Goal: Task Accomplishment & Management: Complete application form

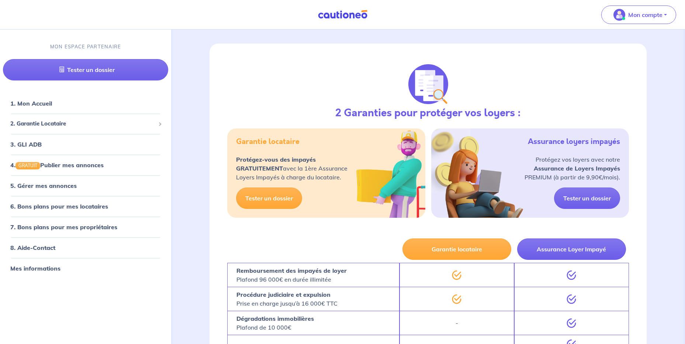
scroll to position [37, 0]
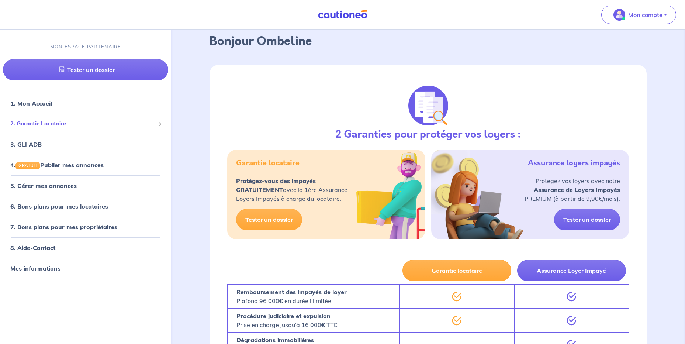
click at [143, 123] on span "2. Garantie Locataire" at bounding box center [82, 123] width 145 height 8
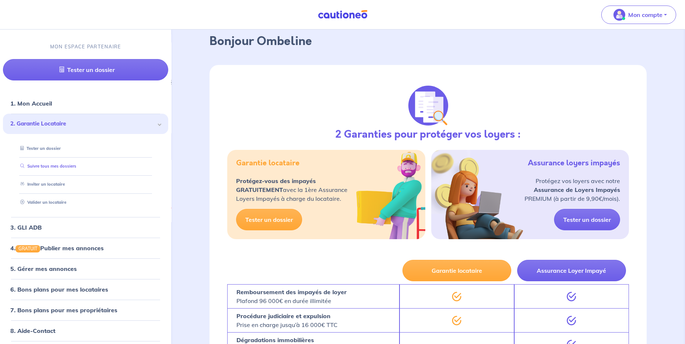
click at [52, 168] on link "Suivre tous mes dossiers" at bounding box center [46, 166] width 59 height 5
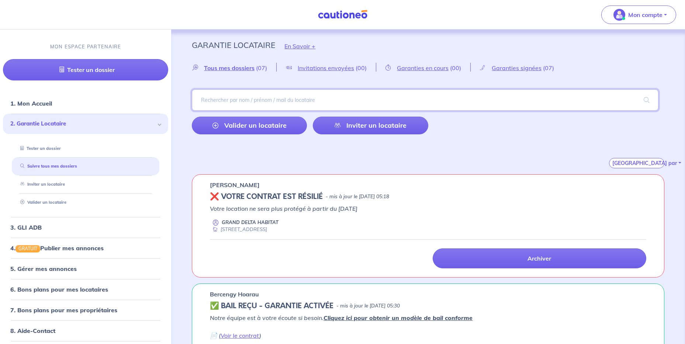
click at [259, 98] on input "search" at bounding box center [425, 99] width 466 height 21
type input "cherigui"
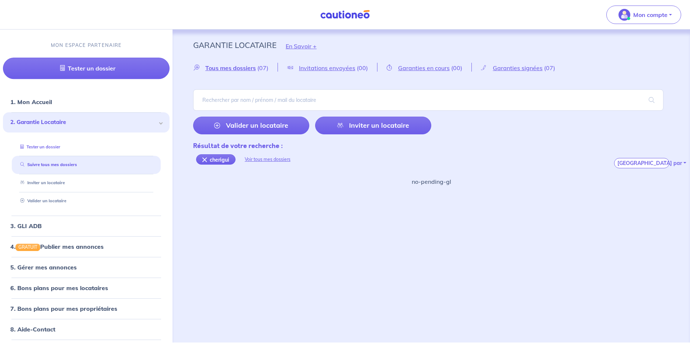
click at [49, 144] on link "Tester un dossier" at bounding box center [38, 146] width 43 height 5
click at [202, 160] on div "cherigui" at bounding box center [215, 159] width 39 height 10
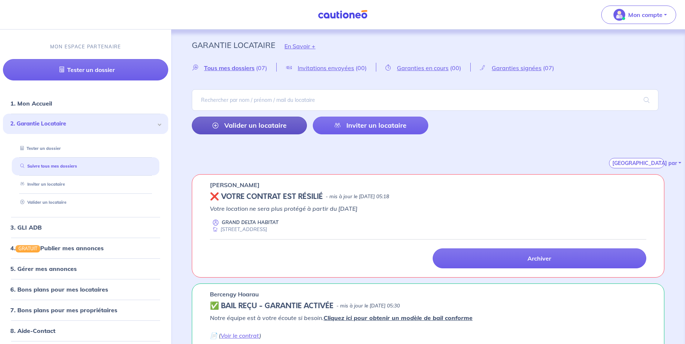
click at [223, 124] on link "Valider un locataire" at bounding box center [249, 126] width 115 height 18
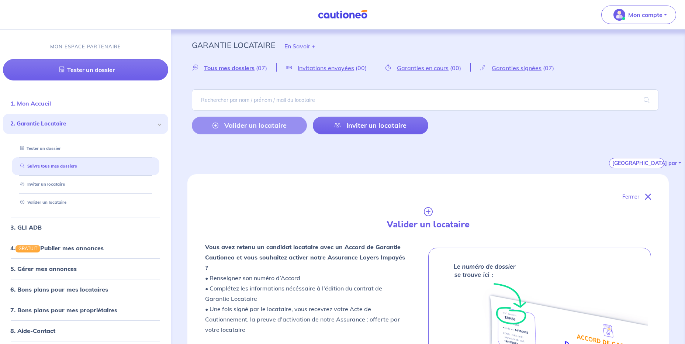
click at [21, 101] on link "1. Mon Accueil" at bounding box center [30, 103] width 41 height 7
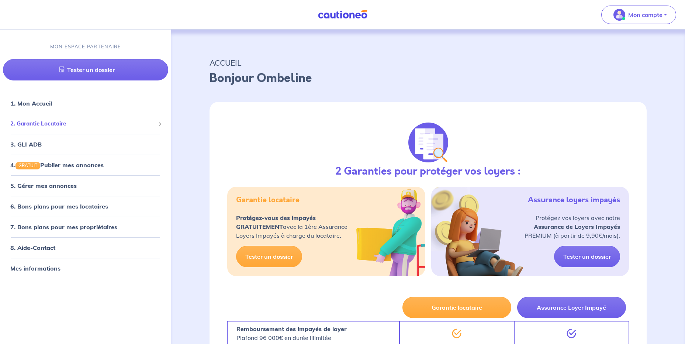
click at [59, 121] on span "2. Garantie Locataire" at bounding box center [82, 123] width 145 height 8
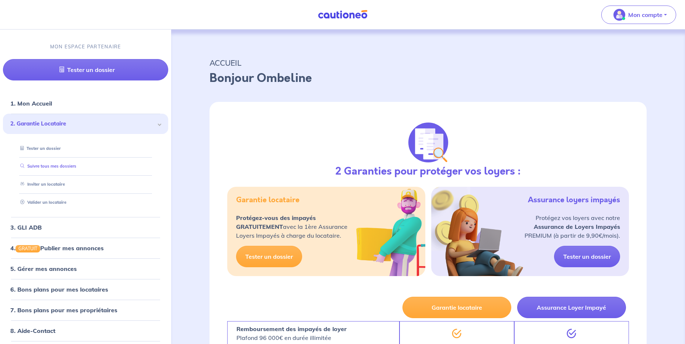
click at [58, 169] on link "Suivre tous mes dossiers" at bounding box center [46, 166] width 59 height 5
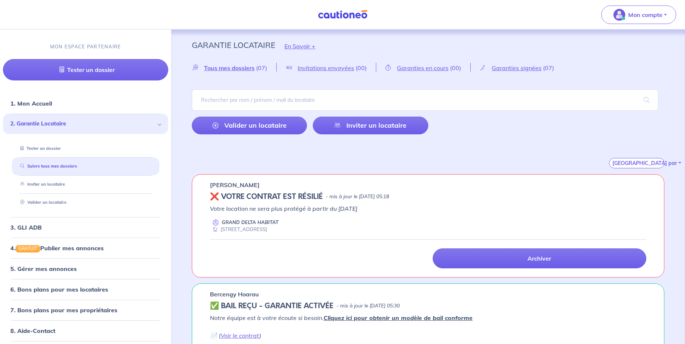
click at [213, 127] on link "Valider un locataire" at bounding box center [249, 126] width 115 height 18
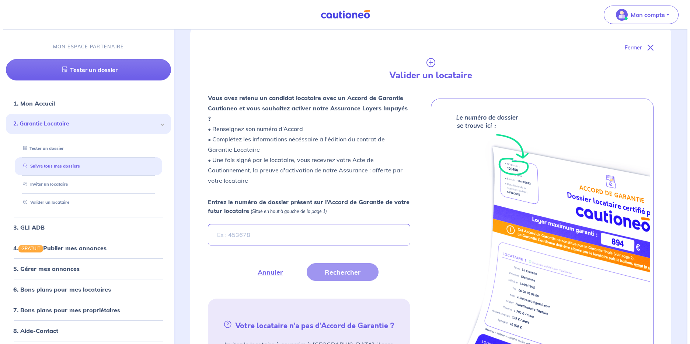
scroll to position [174, 0]
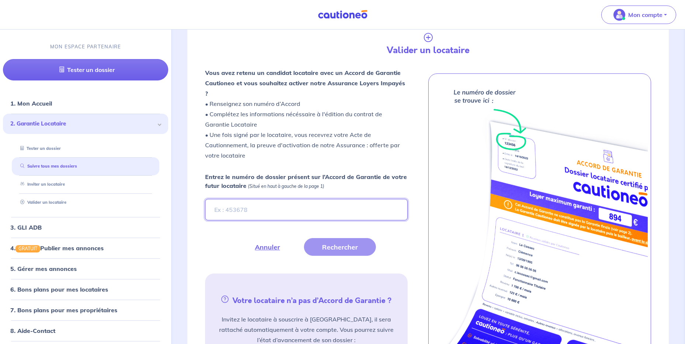
click at [238, 199] on input "Entrez le numéro de dossier présent sur l’Accord de Garantie de votre futur loc…" at bounding box center [306, 209] width 202 height 21
click at [346, 238] on button "Rechercher" at bounding box center [340, 247] width 72 height 18
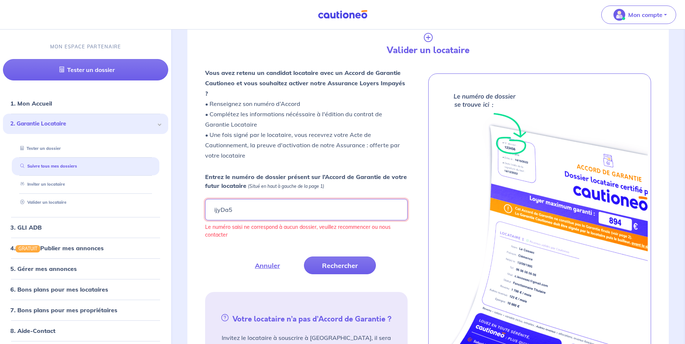
click at [229, 199] on input "ijyDa5" at bounding box center [306, 209] width 202 height 21
type input "ijydA5"
click at [361, 256] on button "Rechercher" at bounding box center [340, 265] width 72 height 18
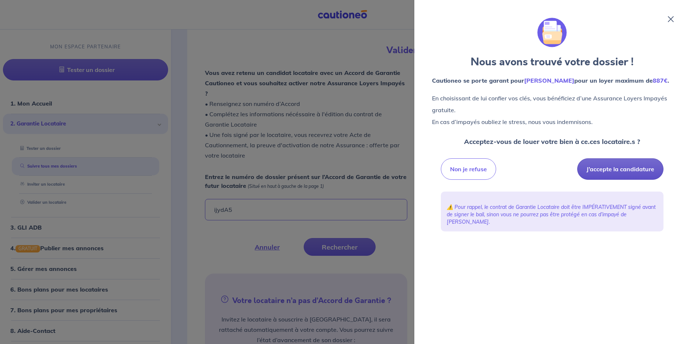
click at [633, 171] on button "J’accepte la candidature" at bounding box center [620, 168] width 86 height 21
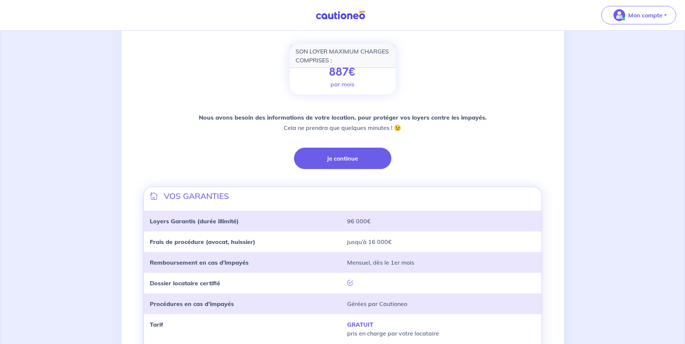
scroll to position [111, 0]
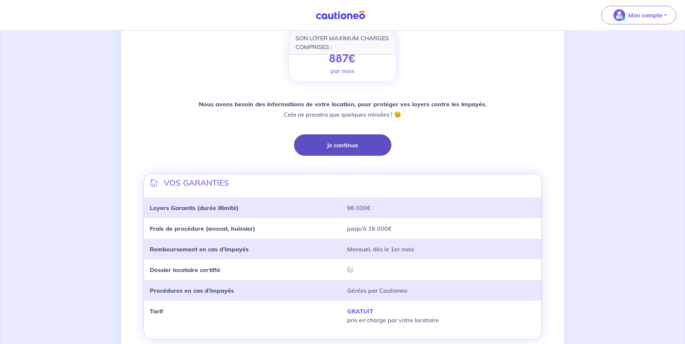
click at [343, 145] on button "Je continue" at bounding box center [342, 144] width 97 height 21
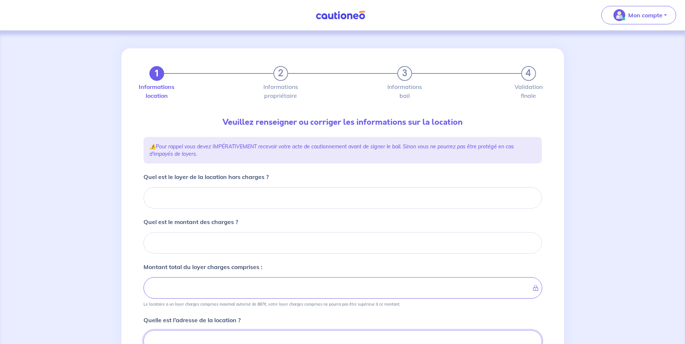
scroll to position [1, 0]
click at [325, 200] on input "Quel est le loyer de la location hors charges ?" at bounding box center [342, 196] width 398 height 21
type input "56"
type input "561"
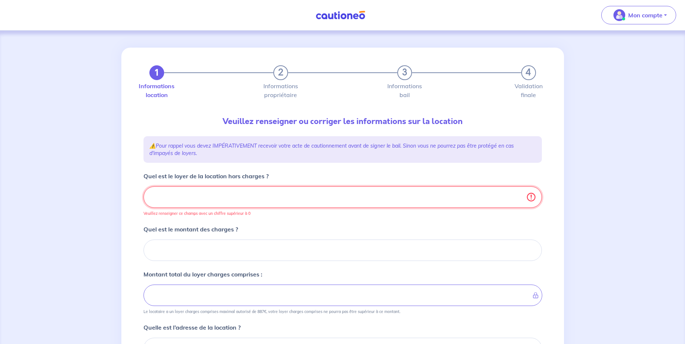
type input "561.5"
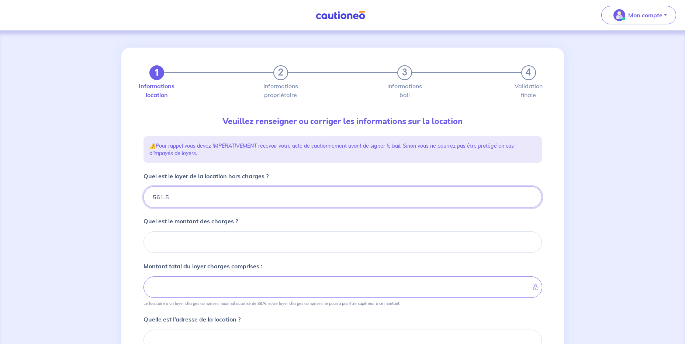
type input "561.54"
click at [229, 239] on input "Quel est le montant des charges ?" at bounding box center [342, 241] width 398 height 21
type input "78"
type input "639.54"
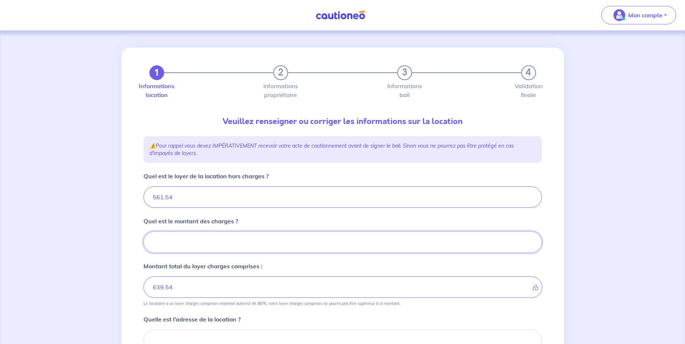
type input "78.7"
type input "561.54"
type input "78.74"
type input "640.28"
type input "78.74"
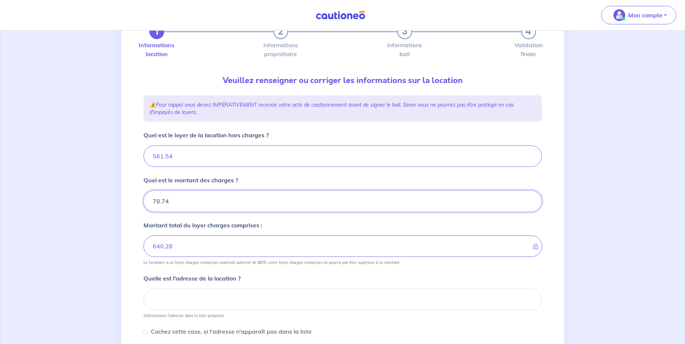
scroll to position [74, 0]
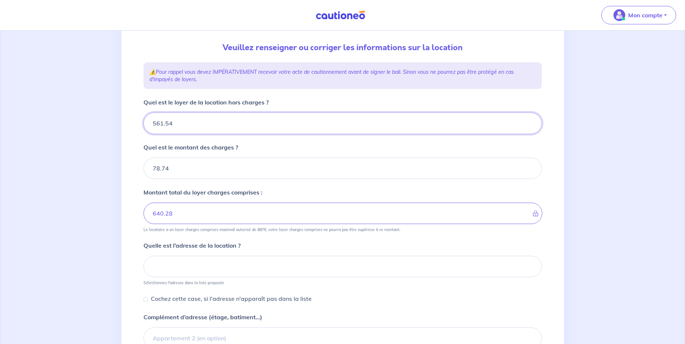
click at [162, 123] on input "561.54" at bounding box center [342, 122] width 398 height 21
type input "5.54"
type input "135.28"
type input ".54"
type input "79.28"
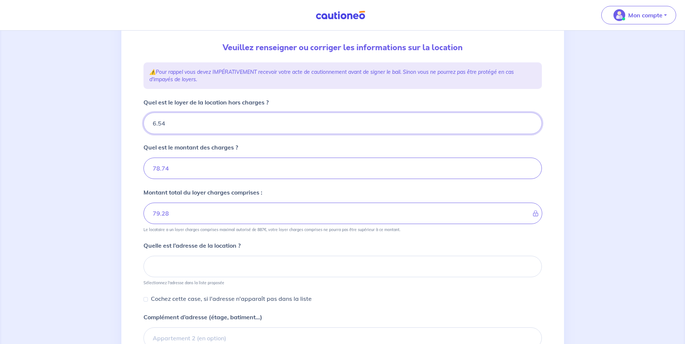
type input "61.54"
type input "85.28"
type input "616.54"
type input "695.28"
type input "616.54"
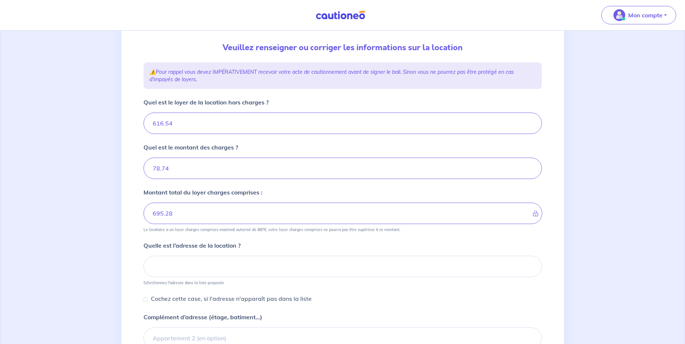
click at [292, 237] on form "Quel est le loyer de la location hors charges ? 616.54 Quel est le montant des …" at bounding box center [342, 247] width 398 height 298
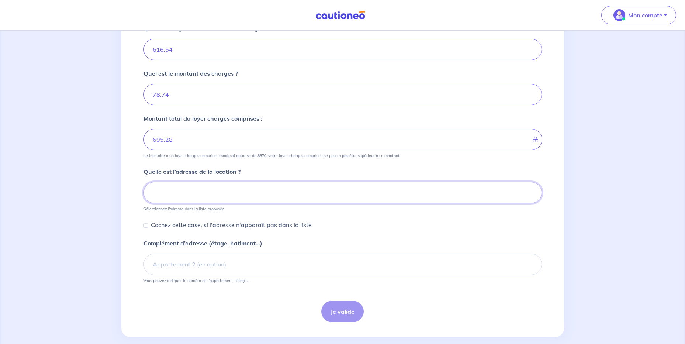
click at [270, 186] on input at bounding box center [342, 192] width 398 height 21
paste input "955 avenue du 21 août 1944"
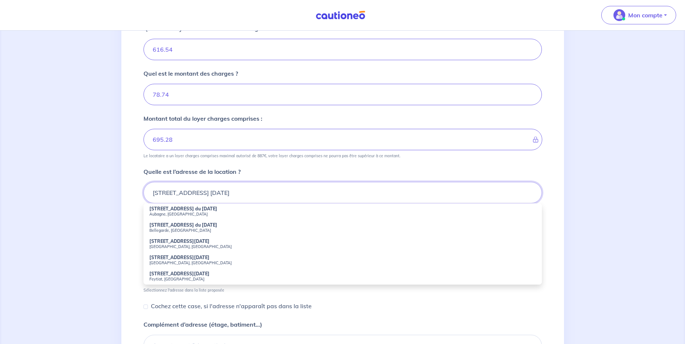
click at [204, 188] on input "955 avenue du 21 août 1944" at bounding box center [342, 192] width 398 height 21
click at [208, 210] on strong "955 Avenue du 21 Août 1944" at bounding box center [183, 209] width 68 height 6
type input "955 Avenue du 21 Août 1944, Aubagne, France"
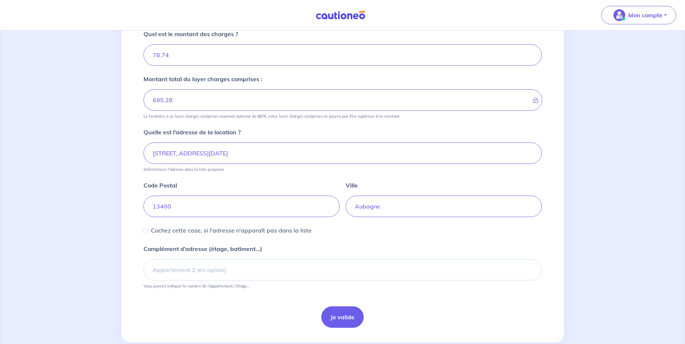
scroll to position [204, 0]
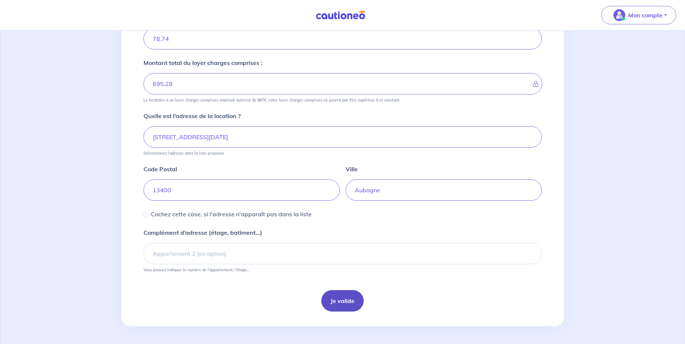
click at [339, 300] on button "Je valide" at bounding box center [342, 300] width 42 height 21
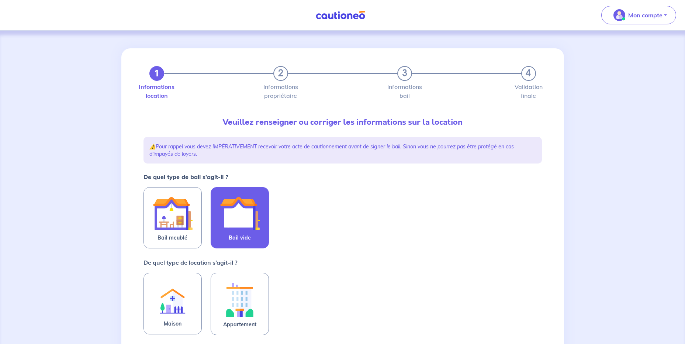
click at [242, 211] on img at bounding box center [240, 213] width 40 height 40
click at [0, 0] on input "Bail vide" at bounding box center [0, 0] width 0 height 0
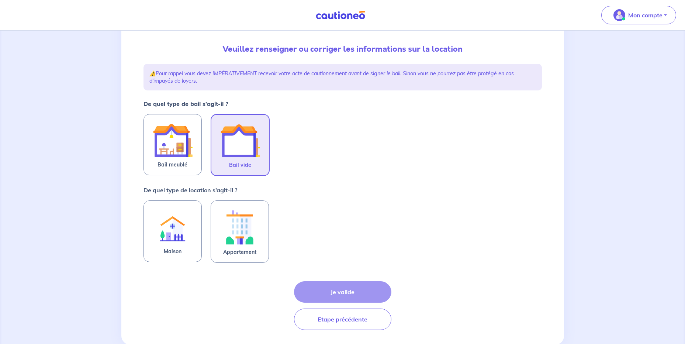
scroll to position [74, 0]
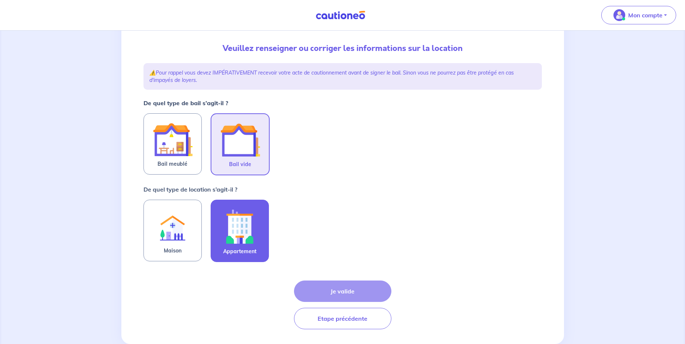
click at [255, 223] on img at bounding box center [240, 226] width 40 height 41
click at [0, 0] on input "Appartement" at bounding box center [0, 0] width 0 height 0
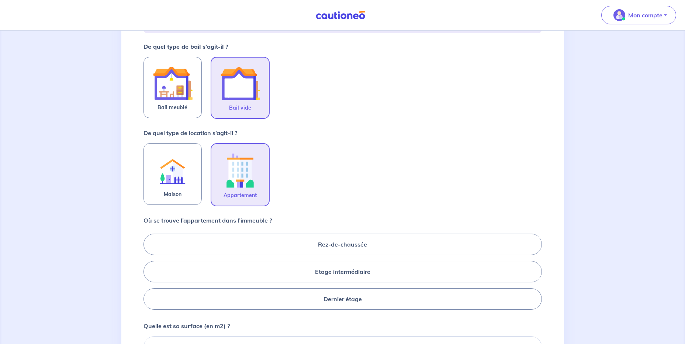
scroll to position [148, 0]
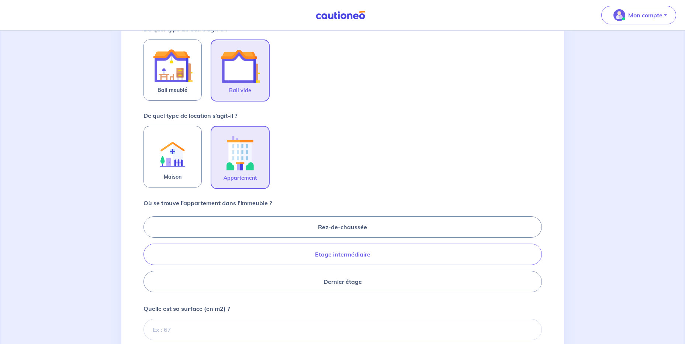
click at [367, 252] on label "Etage intermédiaire" at bounding box center [342, 253] width 398 height 21
click at [148, 252] on input "Etage intermédiaire" at bounding box center [145, 254] width 5 height 5
radio input "true"
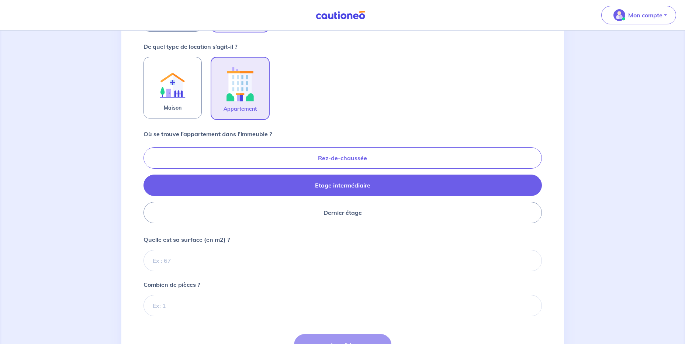
scroll to position [221, 0]
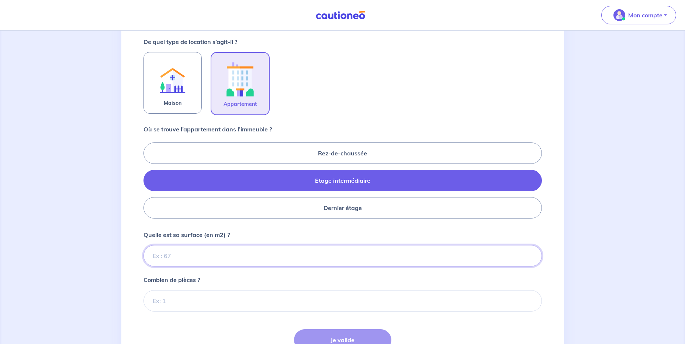
click at [162, 253] on input "Quelle est sa surface (en m2) ?" at bounding box center [342, 255] width 398 height 21
type input "43"
type input "43.91"
click at [242, 276] on div "Combien de pièces ?" at bounding box center [342, 293] width 398 height 36
click at [199, 304] on input "Combien de pièces ?" at bounding box center [342, 300] width 398 height 21
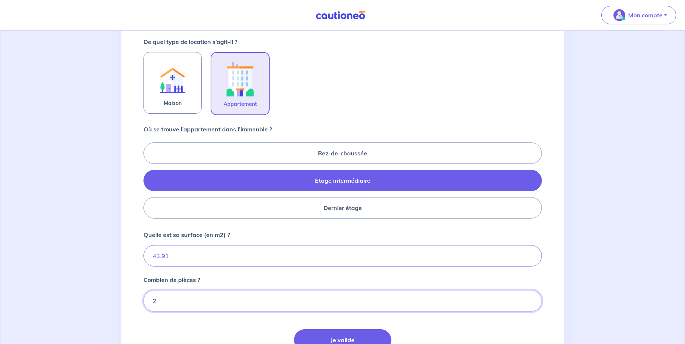
type input "2"
click at [274, 273] on form "De quel type de bail s’agit-il ? Bail meublé Bail vide De quel type de location…" at bounding box center [342, 164] width 398 height 427
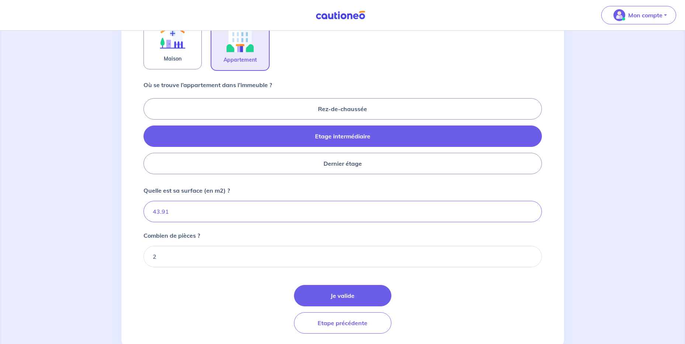
scroll to position [288, 0]
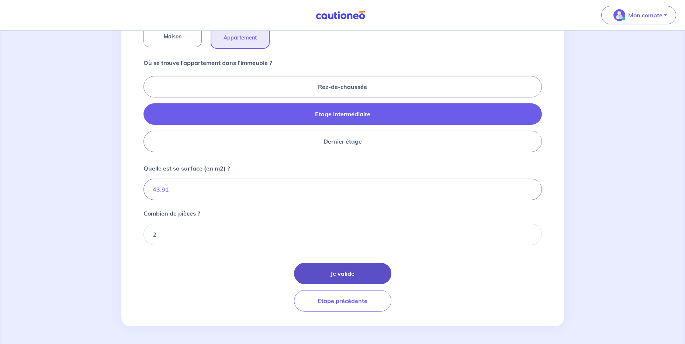
click at [308, 272] on button "Je valide" at bounding box center [342, 273] width 97 height 21
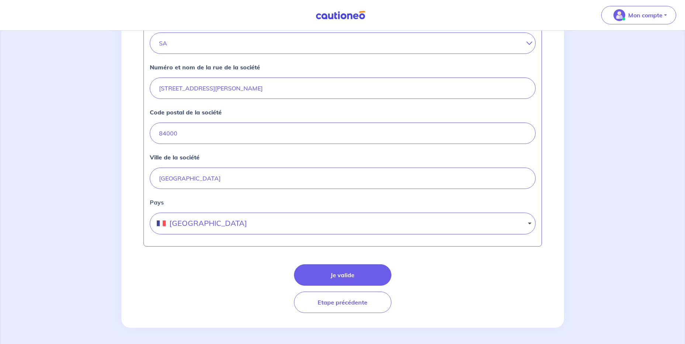
scroll to position [282, 0]
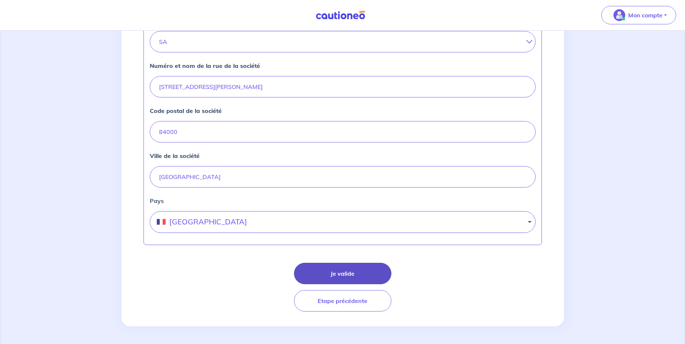
click at [322, 273] on button "Je valide" at bounding box center [342, 273] width 97 height 21
select select "FR"
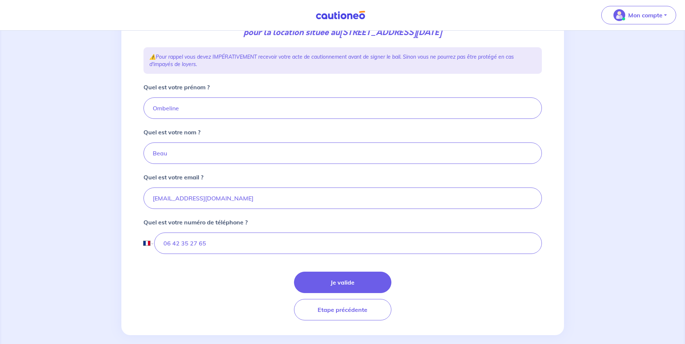
scroll to position [122, 0]
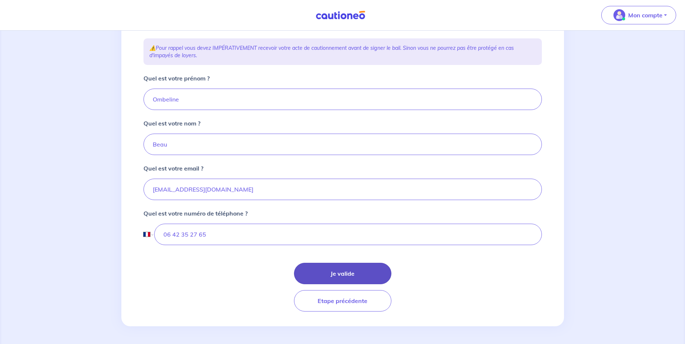
click at [323, 272] on button "Je valide" at bounding box center [342, 273] width 97 height 21
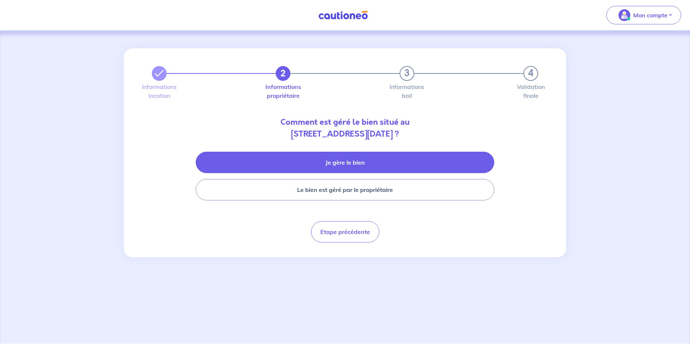
click at [309, 167] on button "Je gère le bien" at bounding box center [345, 162] width 299 height 21
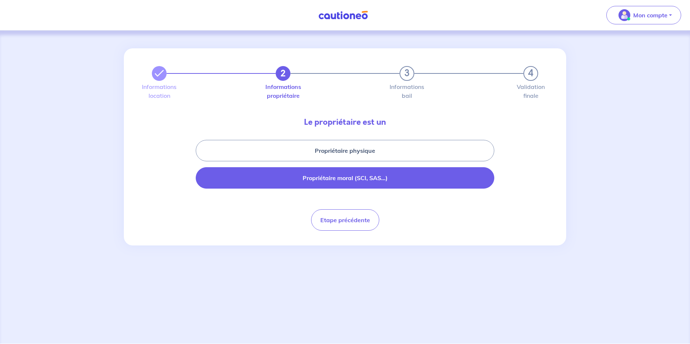
click at [310, 177] on button "Propriétaire moral (SCI, SAS...)" at bounding box center [345, 177] width 299 height 21
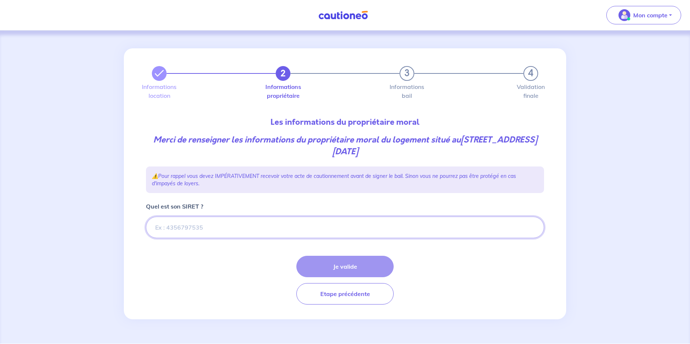
click at [206, 219] on input "Quel est son SIRET ?" at bounding box center [345, 226] width 398 height 21
paste input "662 620 079 00043"
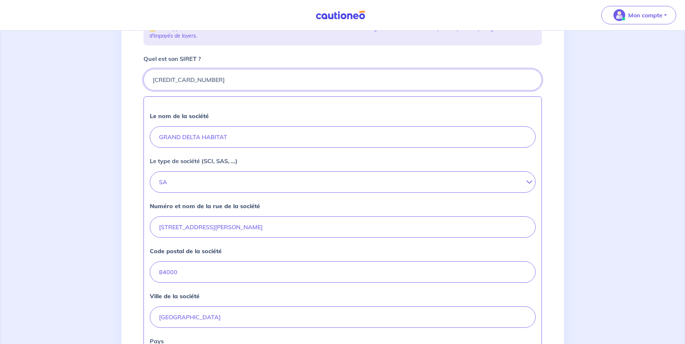
scroll to position [258, 0]
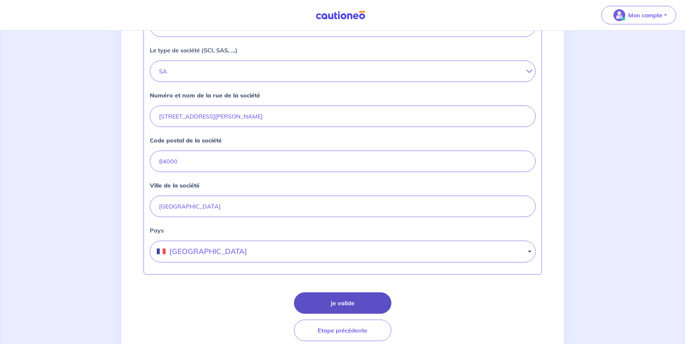
type input "662 620 079 00043"
click at [339, 303] on button "Je valide" at bounding box center [342, 302] width 97 height 21
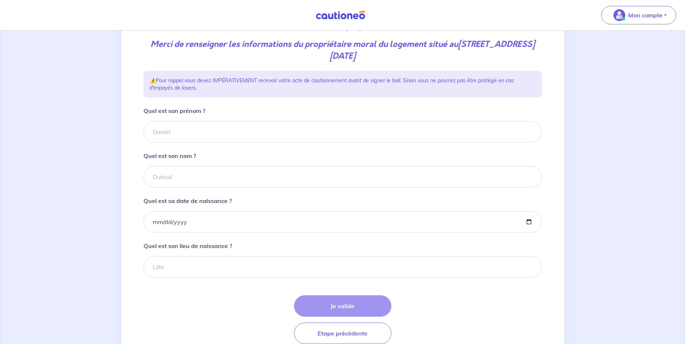
scroll to position [111, 0]
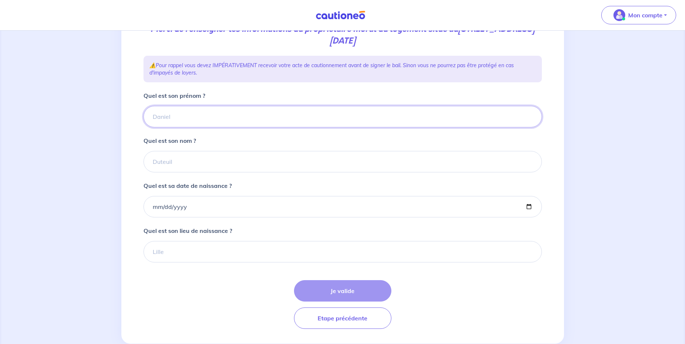
click at [295, 108] on input "Quel est son prénom ?" at bounding box center [342, 116] width 398 height 21
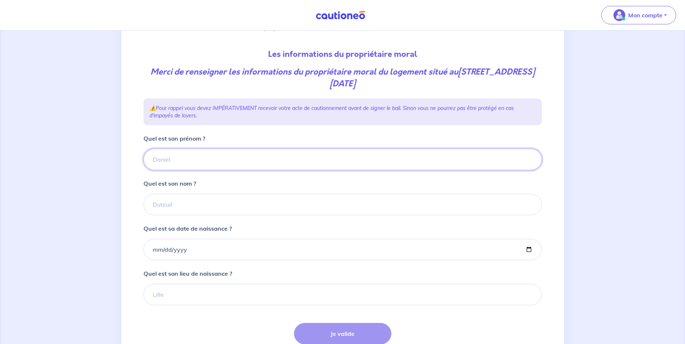
scroll to position [74, 0]
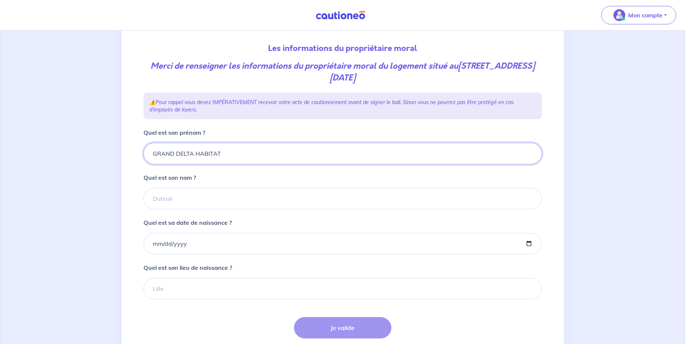
type input "GRAND DELTA HABITAT"
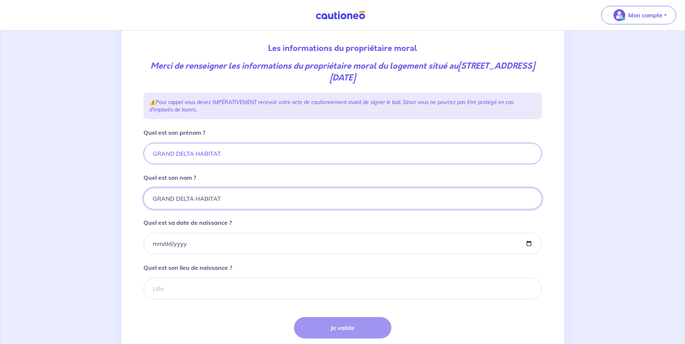
type input "GRAND DELTA HABITAT"
click at [194, 169] on form "Quel est son prénom ? GRAND DELTA HABITAT Quel est son nom ? GRAND DELTA HABITA…" at bounding box center [342, 246] width 398 height 237
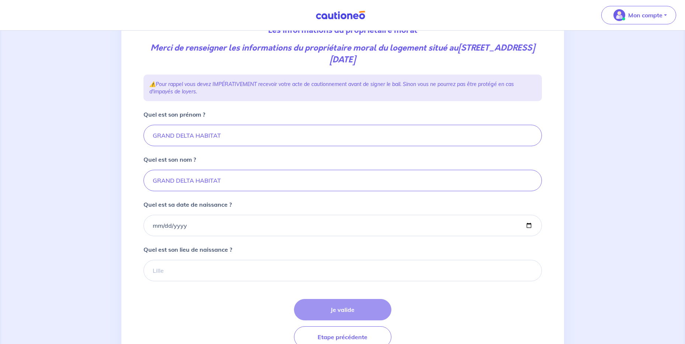
scroll to position [128, 0]
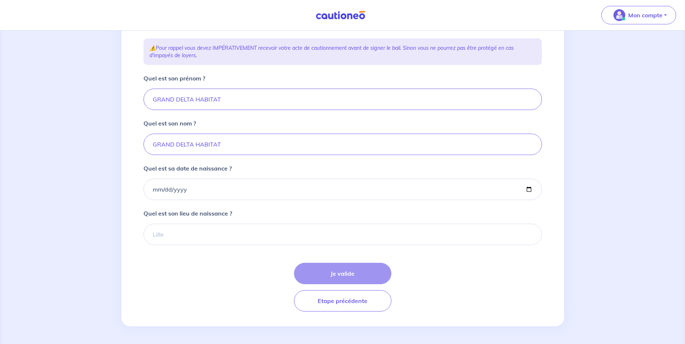
click at [329, 275] on div "Je valide Etape précédente" at bounding box center [342, 287] width 398 height 49
click at [424, 263] on div "Je valide Etape précédente" at bounding box center [342, 287] width 398 height 49
click at [363, 268] on div "Je valide Etape précédente" at bounding box center [342, 287] width 398 height 49
click at [190, 187] on input "Quel est sa date de naissance ?" at bounding box center [342, 188] width 398 height 21
type input "2000-01-01"
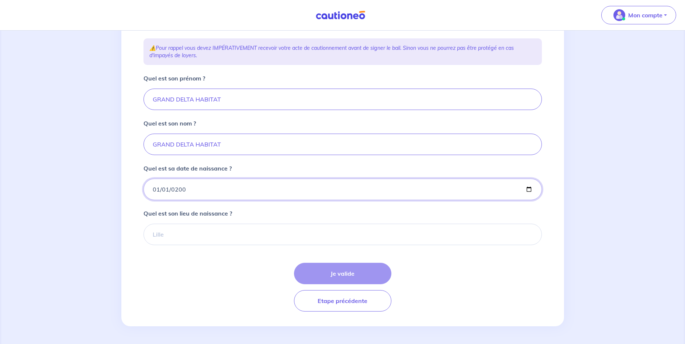
type input "2000-01-01"
click at [201, 263] on div "Je valide Etape précédente" at bounding box center [342, 287] width 398 height 49
click at [319, 273] on div "Je valide Etape précédente" at bounding box center [342, 287] width 398 height 49
click at [181, 252] on form "Quel est son prénom ? GRAND DELTA HABITAT Quel est son nom ? GRAND DELTA HABITA…" at bounding box center [342, 192] width 398 height 237
click at [474, 263] on div "Je valide Etape précédente" at bounding box center [342, 287] width 398 height 49
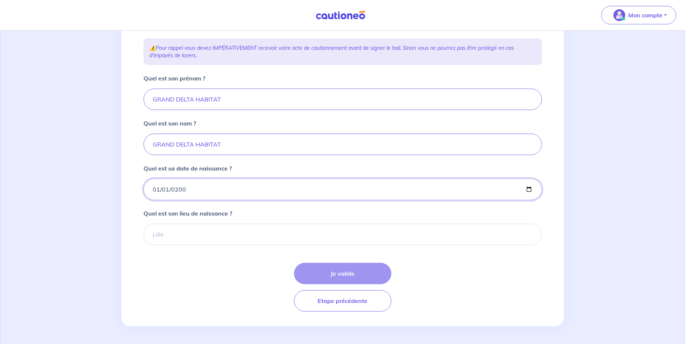
click at [423, 187] on input "2000-01-01" at bounding box center [342, 188] width 398 height 21
drag, startPoint x: 145, startPoint y: 212, endPoint x: 151, endPoint y: 212, distance: 5.9
click at [151, 212] on p "Quel est son lieu de naissance ?" at bounding box center [187, 213] width 89 height 9
drag, startPoint x: 151, startPoint y: 212, endPoint x: 220, endPoint y: 225, distance: 70.3
click at [220, 225] on input "Quel est son lieu de naissance ?" at bounding box center [342, 233] width 398 height 21
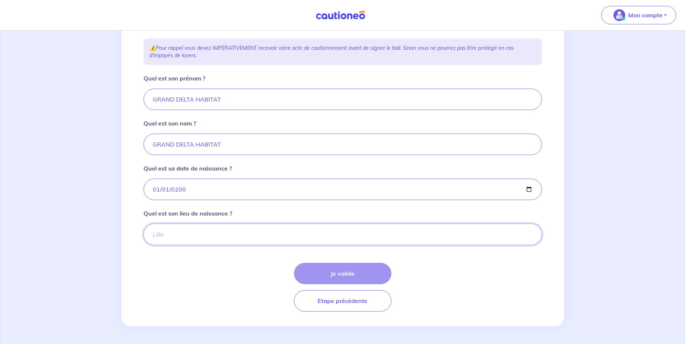
click at [222, 236] on input "Quel est son lieu de naissance ?" at bounding box center [342, 233] width 398 height 21
type input "avignon"
click at [216, 264] on div "Je valide Etape précédente" at bounding box center [342, 287] width 398 height 49
drag, startPoint x: 195, startPoint y: 188, endPoint x: 154, endPoint y: 188, distance: 41.3
click at [154, 188] on input "2000-01-01" at bounding box center [342, 188] width 398 height 21
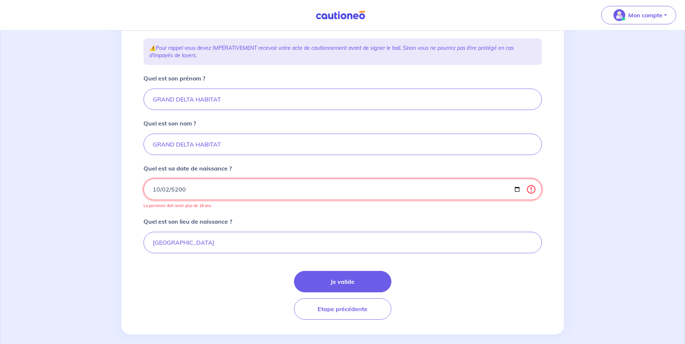
type input "2000-10-02"
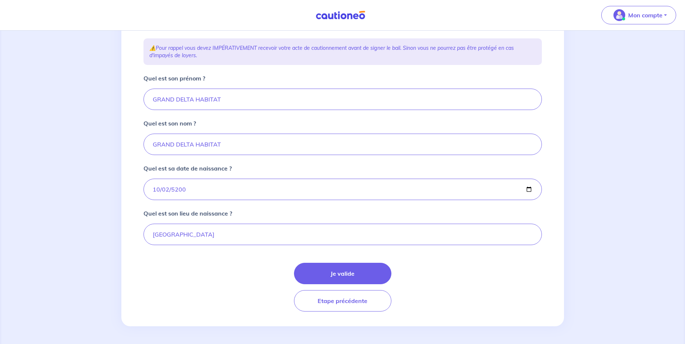
click at [228, 280] on div "Je valide Etape précédente" at bounding box center [342, 287] width 398 height 49
click at [316, 270] on button "Je valide" at bounding box center [342, 273] width 97 height 21
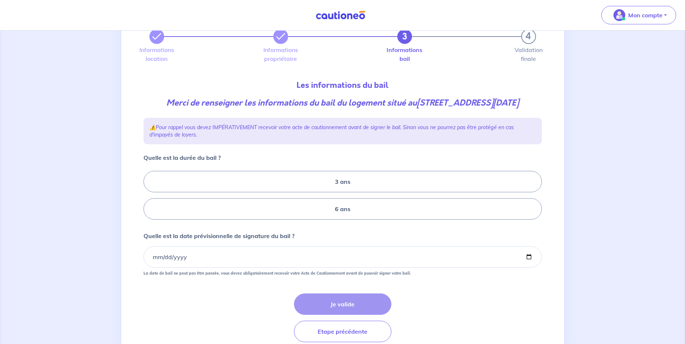
scroll to position [74, 0]
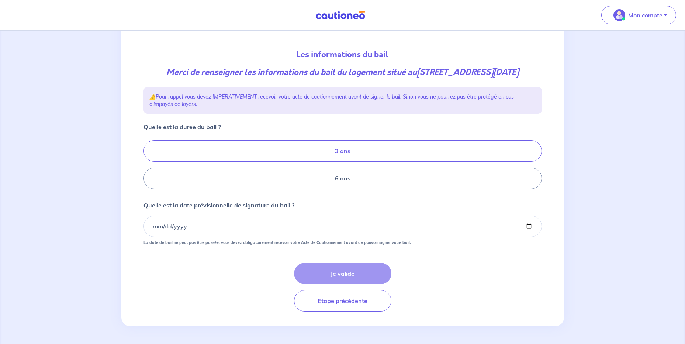
click at [351, 156] on label "3 ans" at bounding box center [342, 150] width 398 height 21
click at [148, 162] on input "3 ans" at bounding box center [145, 164] width 5 height 5
radio input "true"
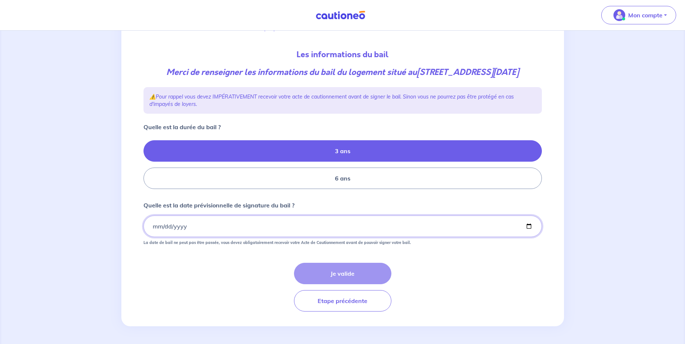
click at [213, 230] on input "Quelle est la date prévisionnelle de signature du bail ?" at bounding box center [342, 225] width 398 height 21
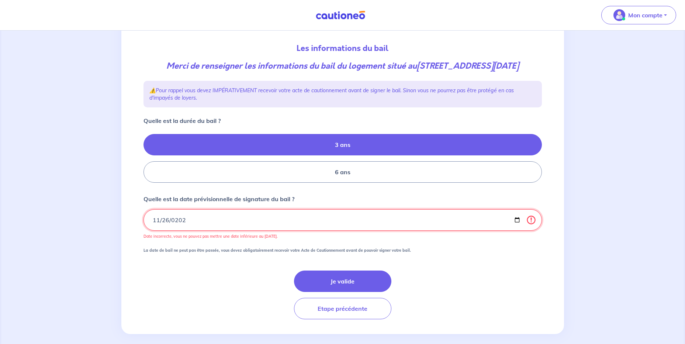
type input "2025-11-26"
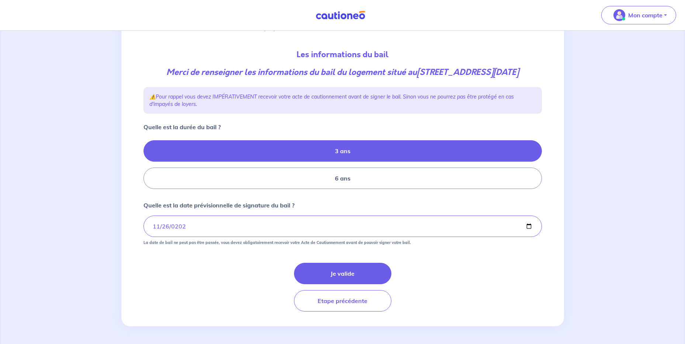
click at [229, 274] on div "Je valide Etape précédente" at bounding box center [342, 287] width 398 height 49
click at [350, 271] on button "Je valide" at bounding box center [342, 273] width 97 height 21
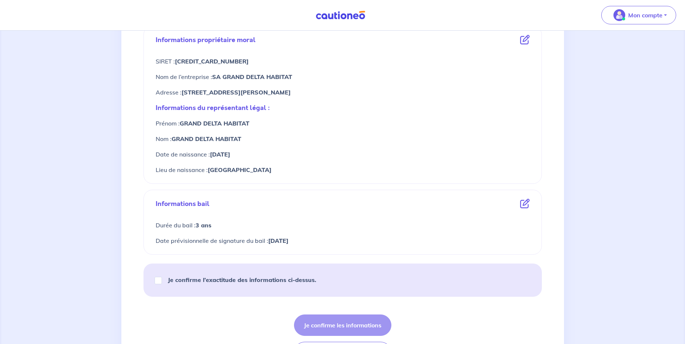
scroll to position [321, 0]
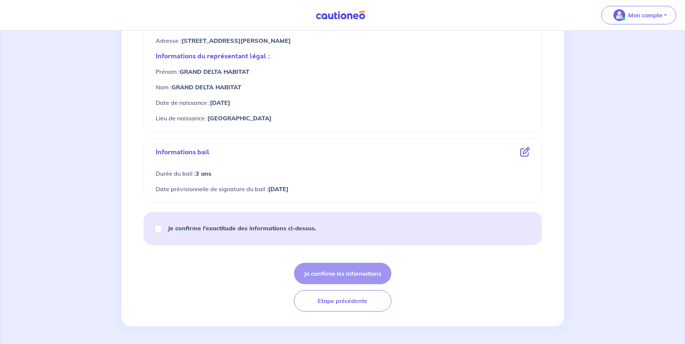
click at [354, 272] on div "Je confirme les informations Etape précédente" at bounding box center [342, 287] width 398 height 49
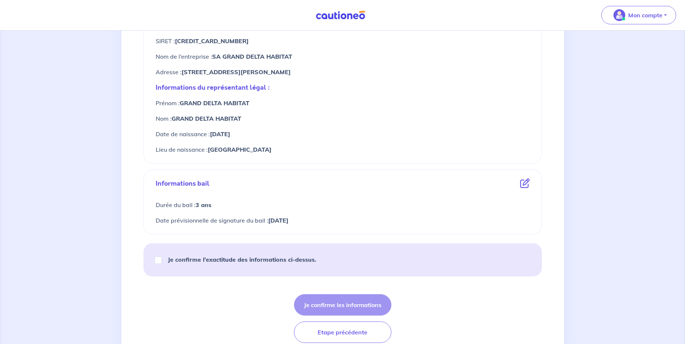
scroll to position [295, 0]
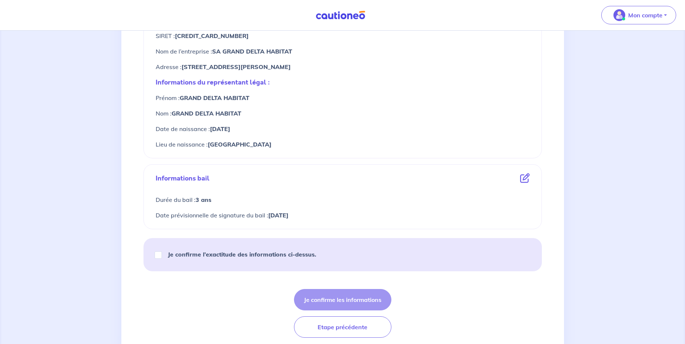
click at [163, 256] on div "Je confirme l’exactitude des informations ci-dessus." at bounding box center [238, 254] width 173 height 21
click at [159, 256] on input "Je confirme l’exactitude des informations ci-dessus." at bounding box center [158, 254] width 7 height 7
checkbox input "true"
click at [309, 295] on button "Je confirme les informations" at bounding box center [342, 299] width 97 height 21
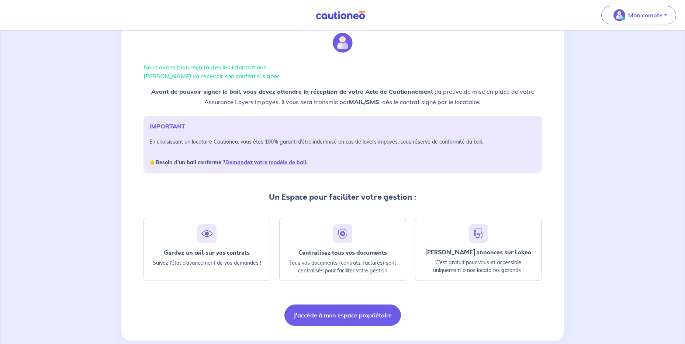
scroll to position [40, 0]
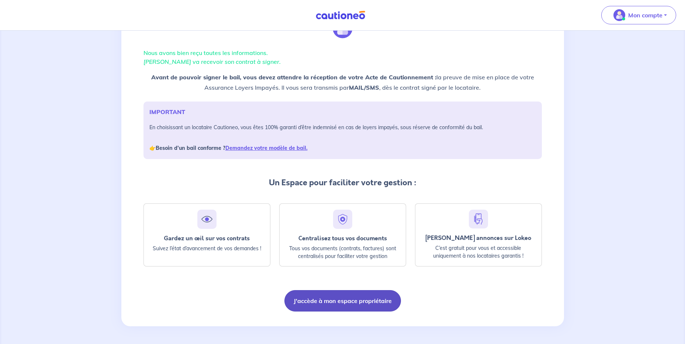
click at [350, 301] on button "J'accède à mon espace propriétaire" at bounding box center [342, 300] width 117 height 21
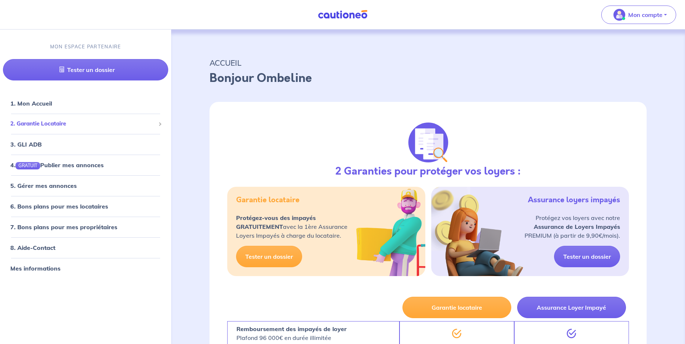
click at [28, 121] on span "2. Garantie Locataire" at bounding box center [82, 123] width 145 height 8
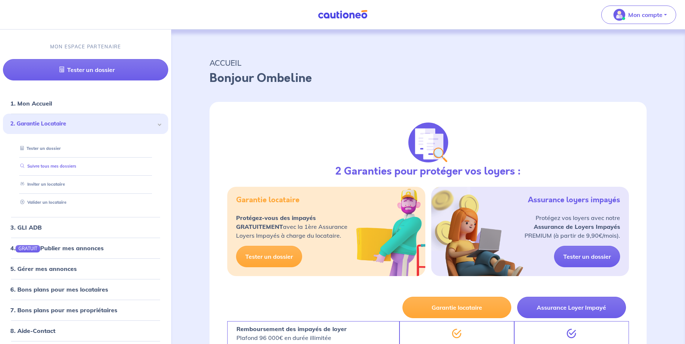
click at [52, 168] on link "Suivre tous mes dossiers" at bounding box center [46, 166] width 59 height 5
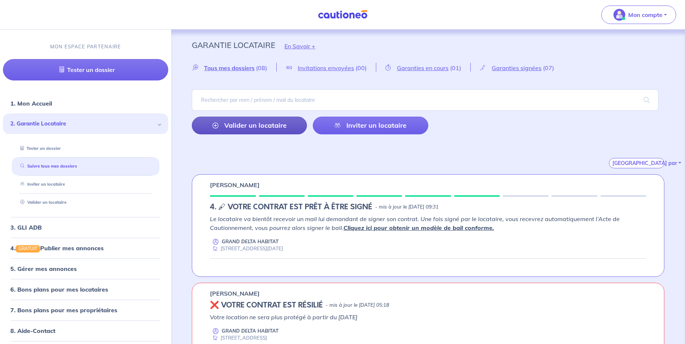
click at [275, 127] on link "Valider un locataire" at bounding box center [249, 126] width 115 height 18
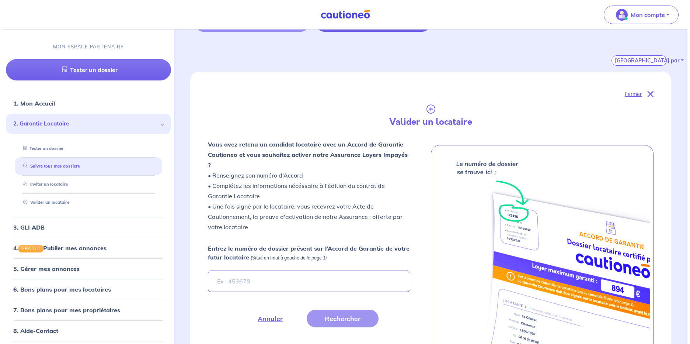
scroll to position [174, 0]
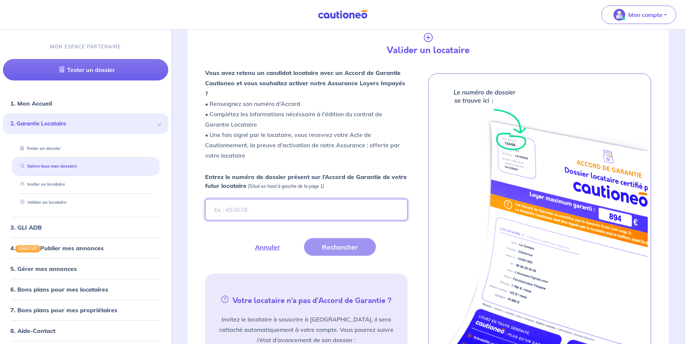
click at [355, 199] on input "Entrez le numéro de dossier présent sur l’Accord de Garantie de votre futur loc…" at bounding box center [306, 209] width 202 height 21
type input "jvjhNe"
click at [322, 238] on button "Rechercher" at bounding box center [340, 247] width 72 height 18
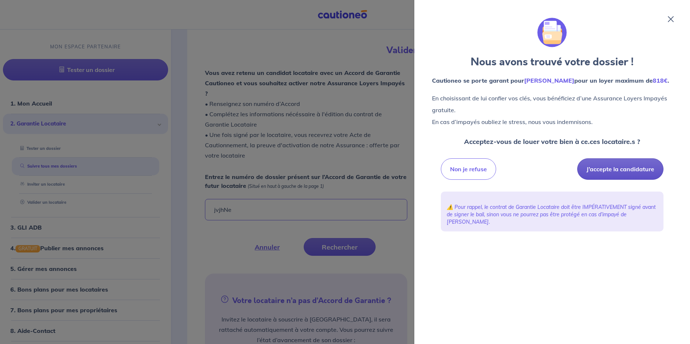
click at [620, 180] on button "J’accepte la candidature" at bounding box center [620, 168] width 86 height 21
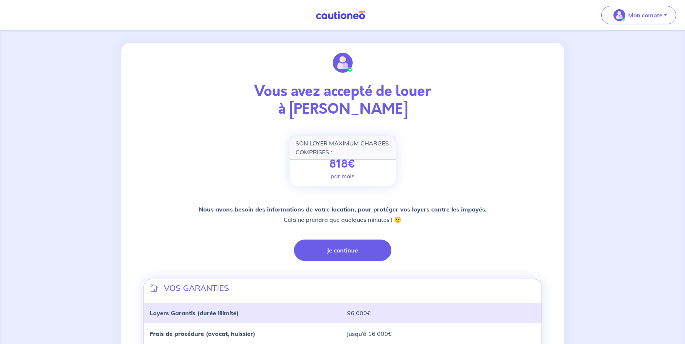
scroll to position [111, 0]
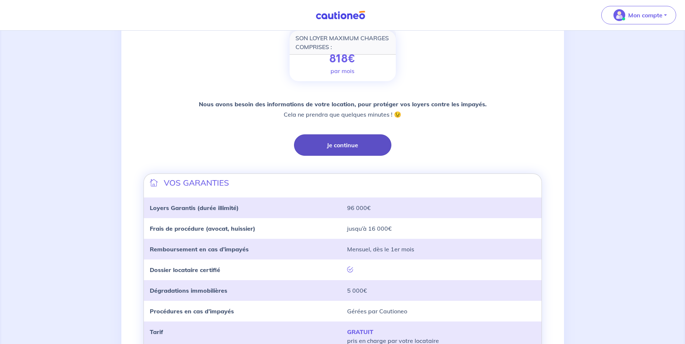
click at [365, 145] on button "Je continue" at bounding box center [342, 144] width 97 height 21
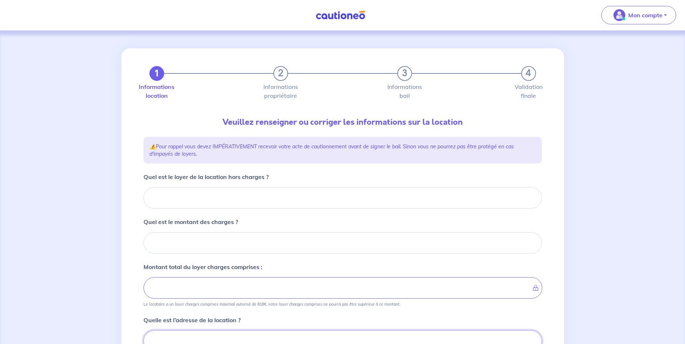
scroll to position [1, 0]
click at [236, 188] on input "Quel est le loyer de la location hors charges ?" at bounding box center [342, 196] width 398 height 21
type input "67"
type input "671"
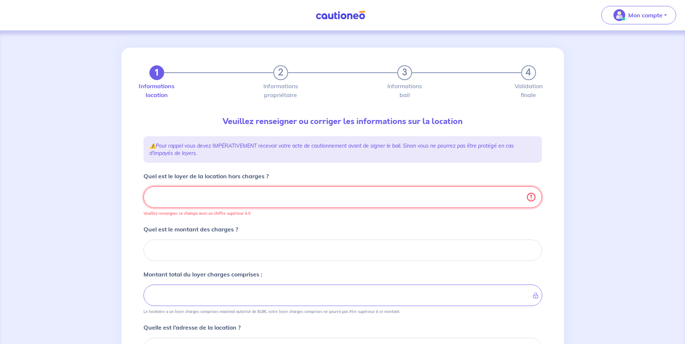
type input "671.4"
type input "671.47"
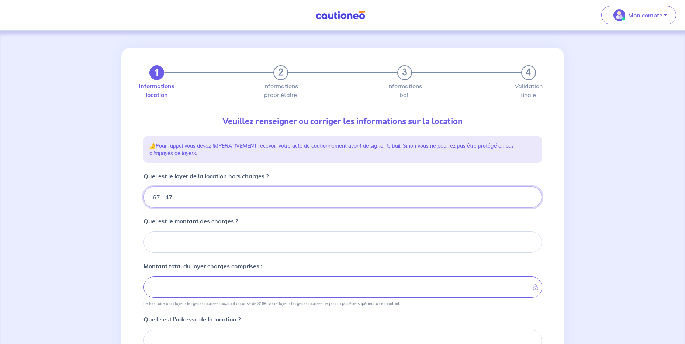
type input "671.47"
click at [181, 244] on input "Quel est le montant des charges ?" at bounding box center [342, 241] width 398 height 21
type input "81"
type input "679.47"
type input "752.47"
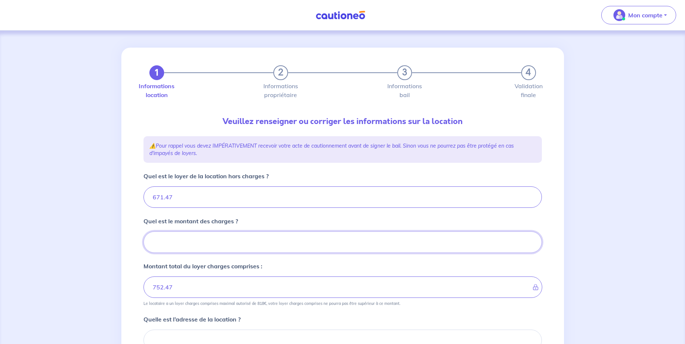
type input "81.7"
type input "671.47"
type input "81.73"
type input "753.2"
type input "81.73"
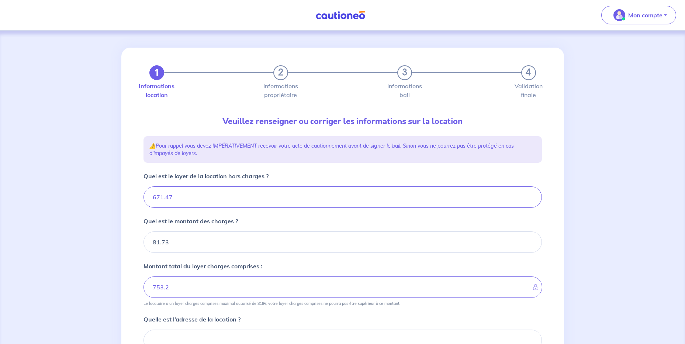
click at [132, 227] on div "1 2 3 4 Informations location Informations propriétaire Informations bail Valid…" at bounding box center [342, 266] width 443 height 437
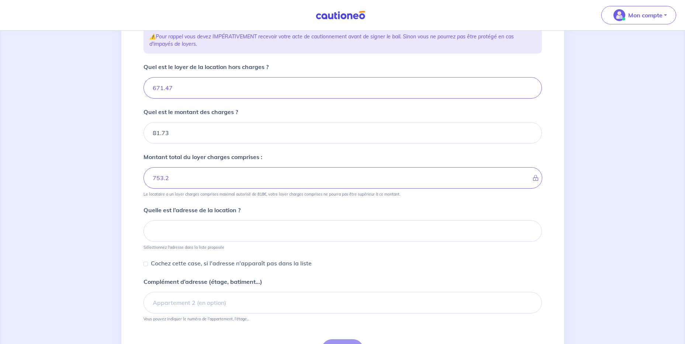
scroll to position [111, 0]
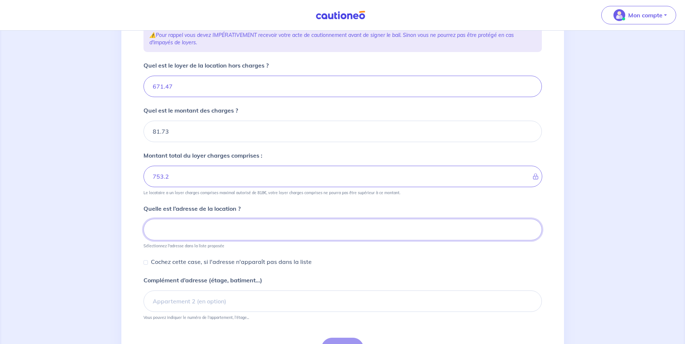
click at [166, 228] on input at bounding box center [342, 229] width 398 height 21
paste input "955 avenue du 21 août 1944"
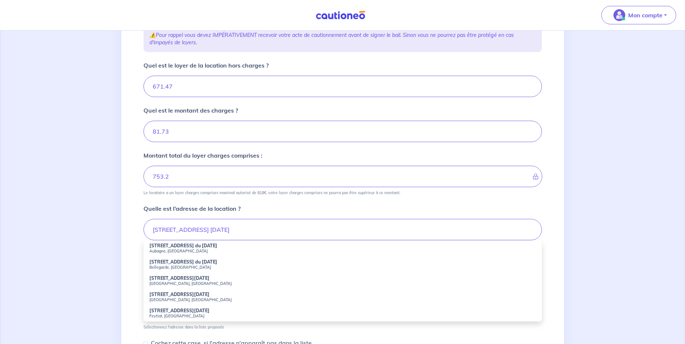
click at [198, 248] on strong "955 Avenue du 21 Août 1944" at bounding box center [183, 246] width 68 height 6
type input "955 Avenue du 21 Août 1944, Aubagne, France"
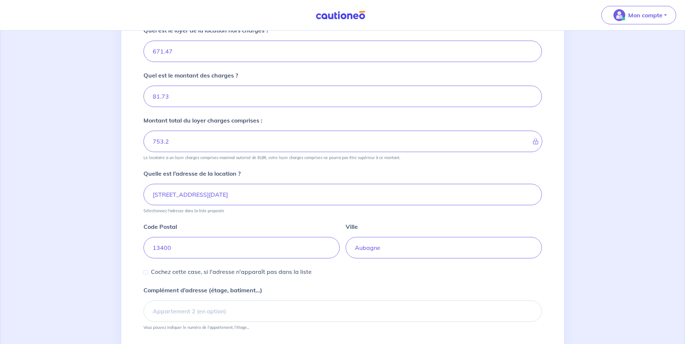
scroll to position [185, 0]
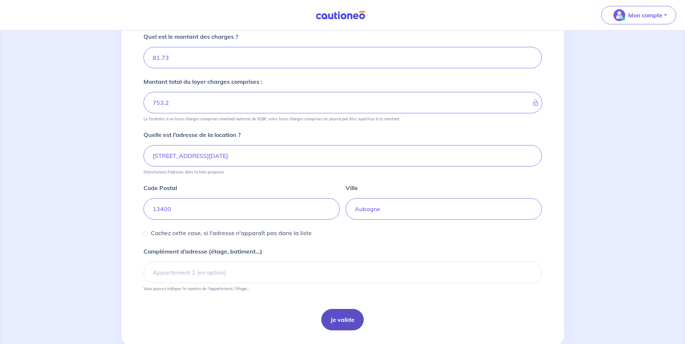
click at [341, 313] on button "Je valide" at bounding box center [342, 319] width 42 height 21
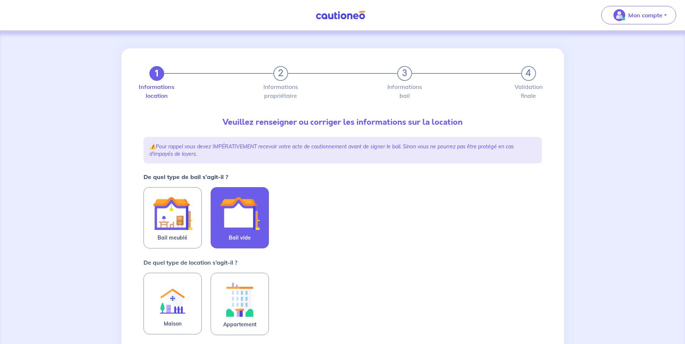
click at [252, 214] on img at bounding box center [240, 213] width 40 height 40
click at [0, 0] on input "Bail vide" at bounding box center [0, 0] width 0 height 0
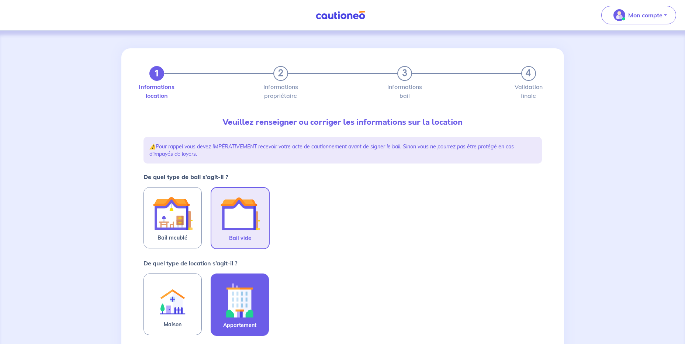
click at [253, 302] on img at bounding box center [240, 300] width 40 height 41
click at [0, 0] on input "Appartement" at bounding box center [0, 0] width 0 height 0
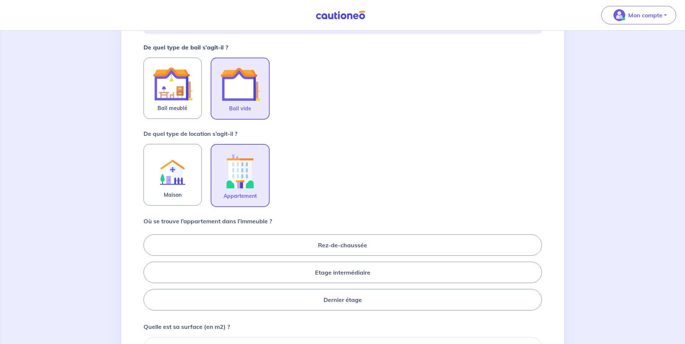
scroll to position [148, 0]
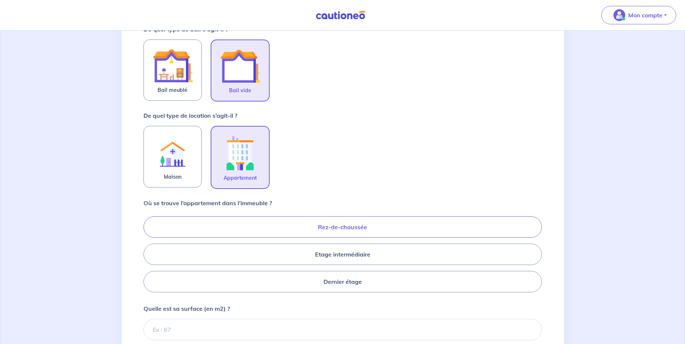
click at [347, 230] on label "Rez-de-chaussée" at bounding box center [342, 226] width 398 height 21
click at [148, 252] on input "Rez-de-chaussée" at bounding box center [145, 254] width 5 height 5
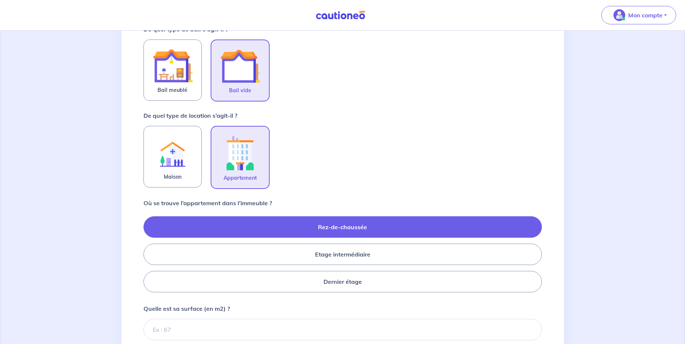
radio input "true"
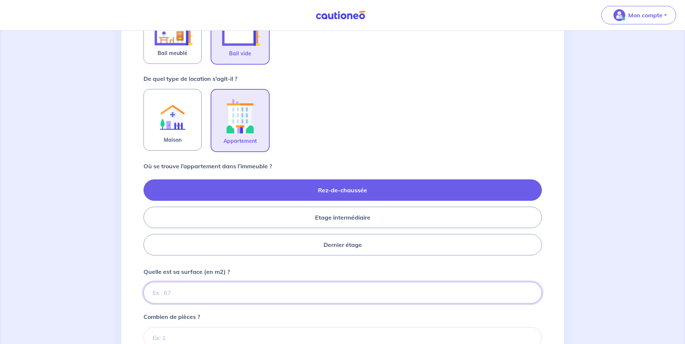
click at [191, 294] on input "Quelle est sa surface (en m2) ?" at bounding box center [342, 292] width 398 height 21
type input "45"
type input "45.63"
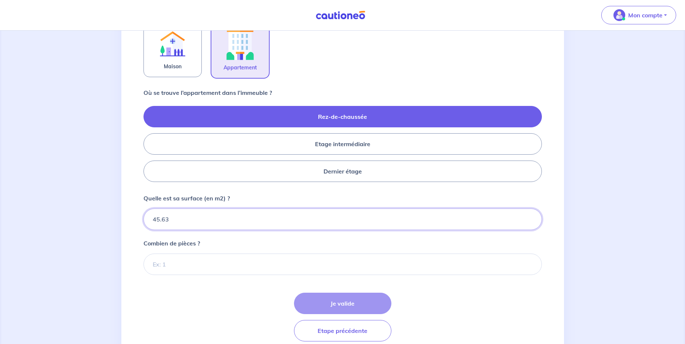
scroll to position [258, 0]
click at [215, 268] on input "Combien de pièces ?" at bounding box center [342, 263] width 398 height 21
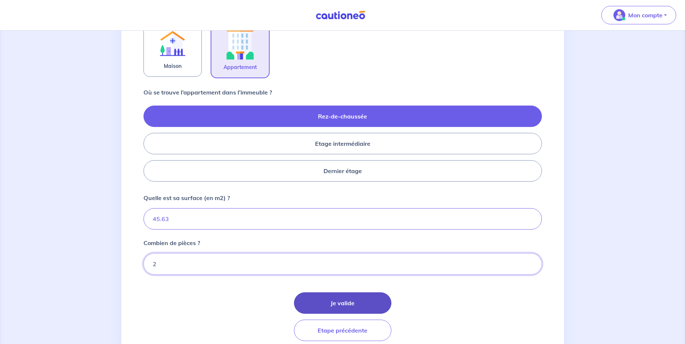
type input "2"
click at [354, 295] on button "Je valide" at bounding box center [342, 302] width 97 height 21
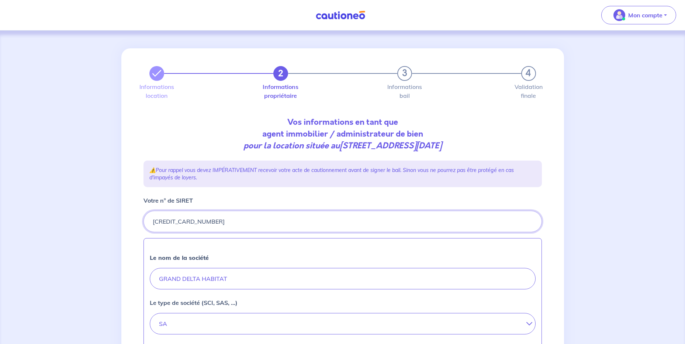
drag, startPoint x: 206, startPoint y: 221, endPoint x: 154, endPoint y: 215, distance: 52.3
click at [154, 215] on input "Votre n° de SIRET" at bounding box center [342, 221] width 398 height 21
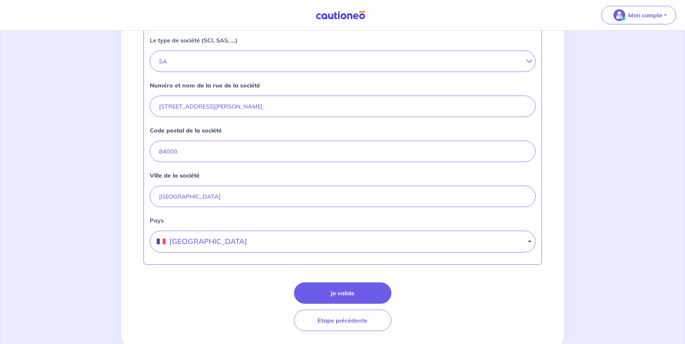
scroll to position [282, 0]
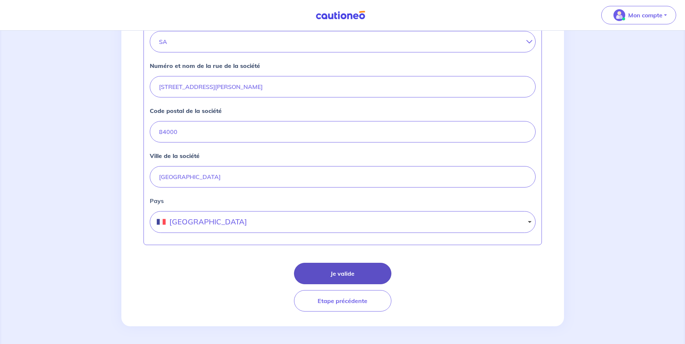
click at [350, 275] on button "Je valide" at bounding box center [342, 273] width 97 height 21
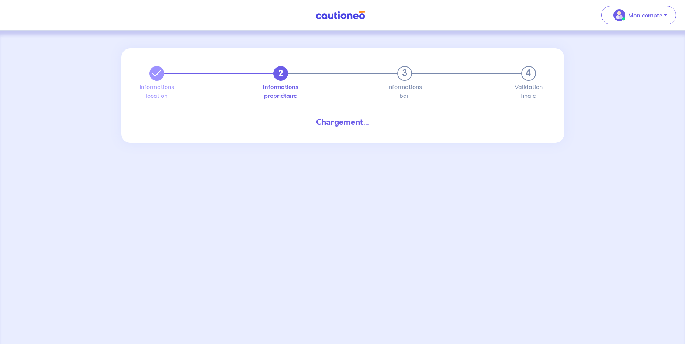
select select "FR"
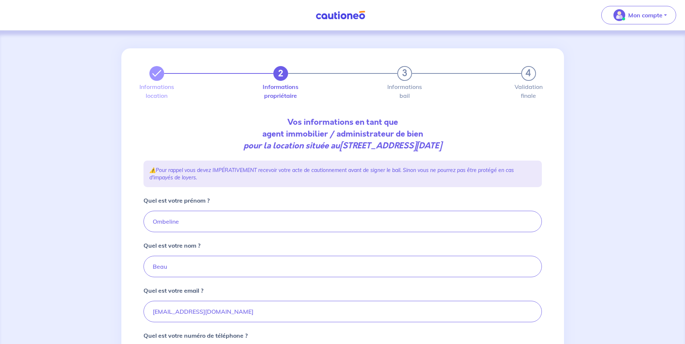
scroll to position [74, 0]
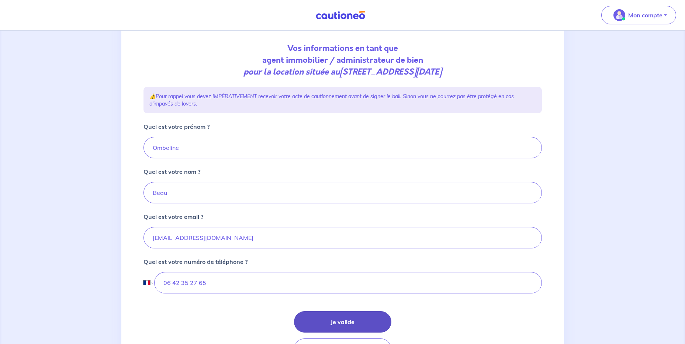
click at [313, 317] on button "Je valide" at bounding box center [342, 321] width 97 height 21
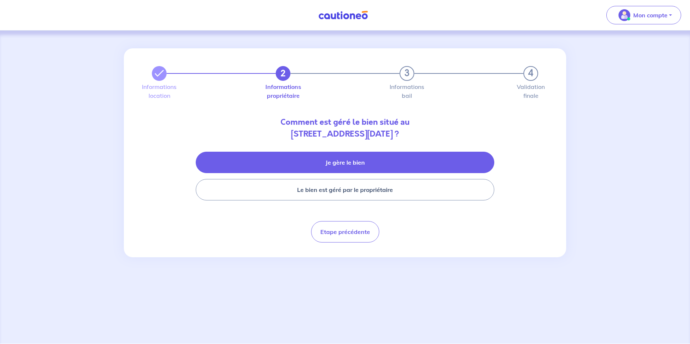
click at [239, 169] on button "Je gère le bien" at bounding box center [345, 162] width 299 height 21
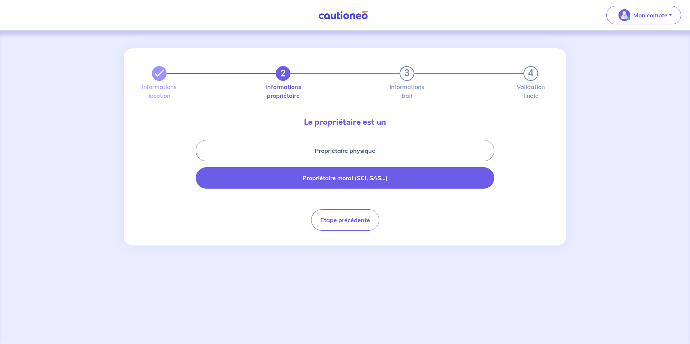
click at [246, 180] on button "Propriétaire moral (SCI, SAS...)" at bounding box center [345, 177] width 299 height 21
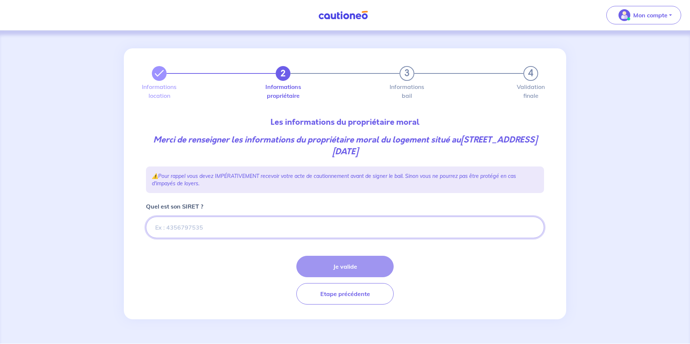
click at [201, 228] on input "Quel est son SIRET ?" at bounding box center [345, 226] width 398 height 21
paste input "66262007900043"
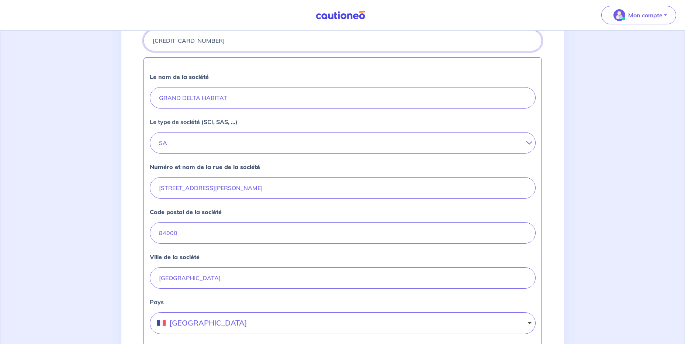
scroll to position [258, 0]
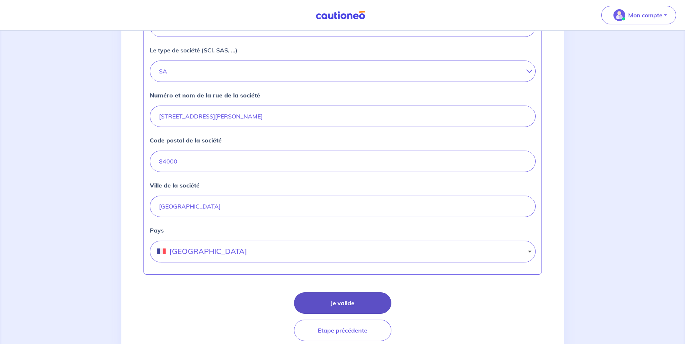
type input "66262007900043"
click at [327, 299] on button "Je valide" at bounding box center [342, 302] width 97 height 21
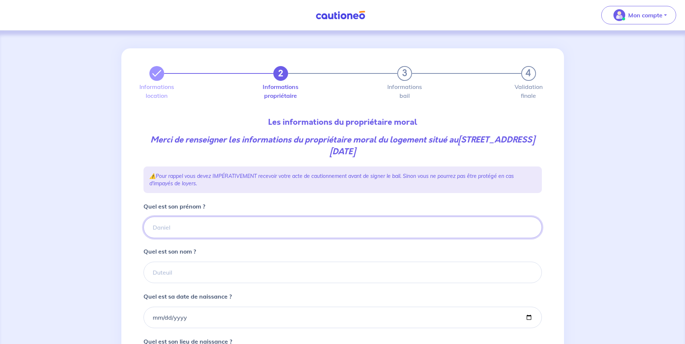
click at [214, 223] on input "Quel est son prénom ?" at bounding box center [342, 226] width 398 height 21
type input "GRAND DELTA HABITAT"
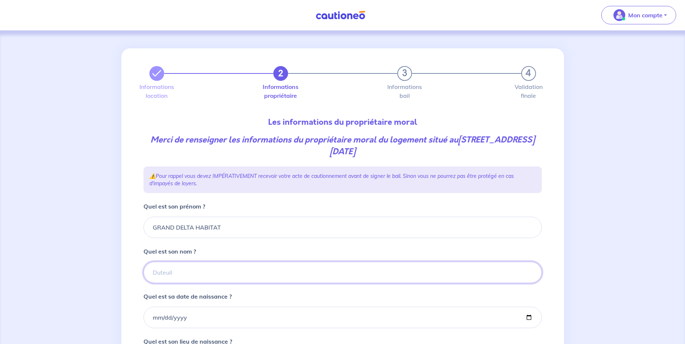
type input "GRAND DELTA HABITAT"
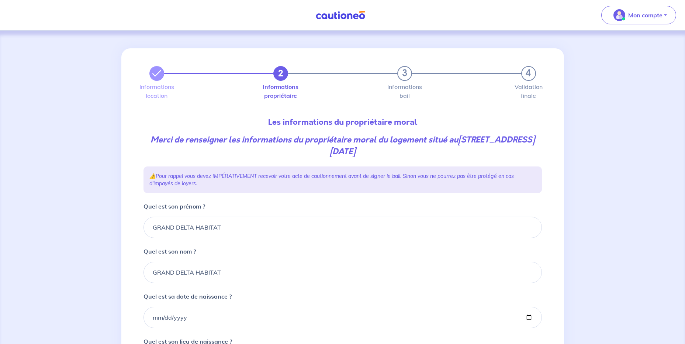
type input "avignon"
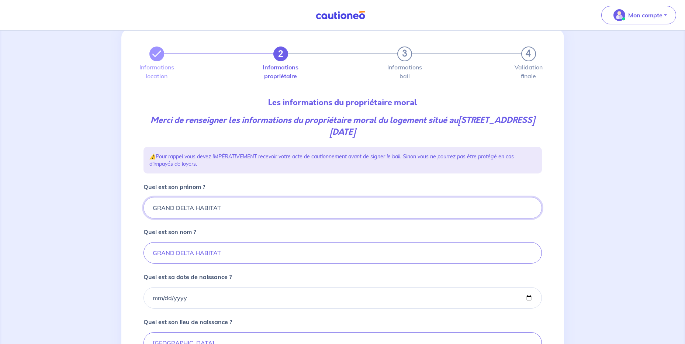
scroll to position [111, 0]
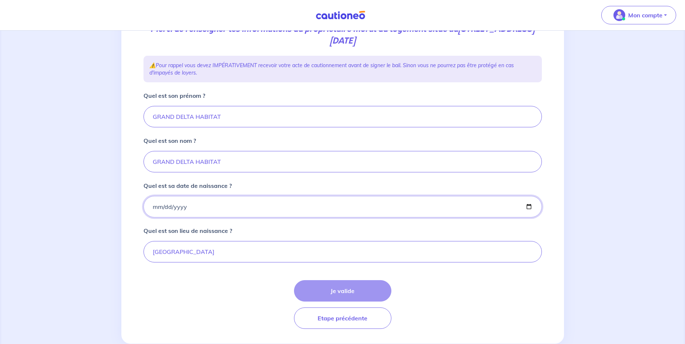
drag, startPoint x: 188, startPoint y: 208, endPoint x: 156, endPoint y: 207, distance: 31.8
click at [156, 207] on input "Quel est sa date de naissance ?" at bounding box center [342, 206] width 398 height 21
type input "1900-01-01"
click at [236, 280] on div "Je valide Etape précédente" at bounding box center [342, 304] width 398 height 49
click at [361, 289] on button "Je valide" at bounding box center [342, 290] width 97 height 21
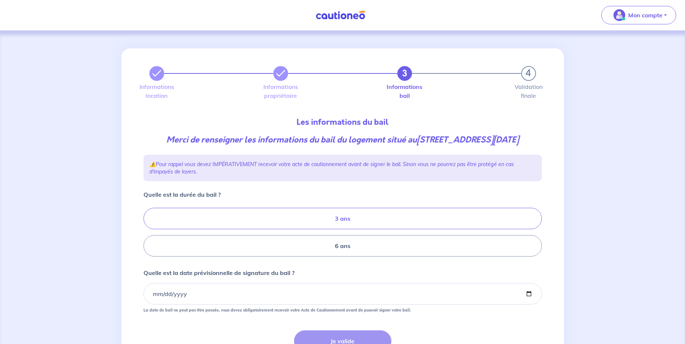
click at [301, 226] on label "3 ans" at bounding box center [342, 218] width 398 height 21
click at [148, 230] on input "3 ans" at bounding box center [145, 232] width 5 height 5
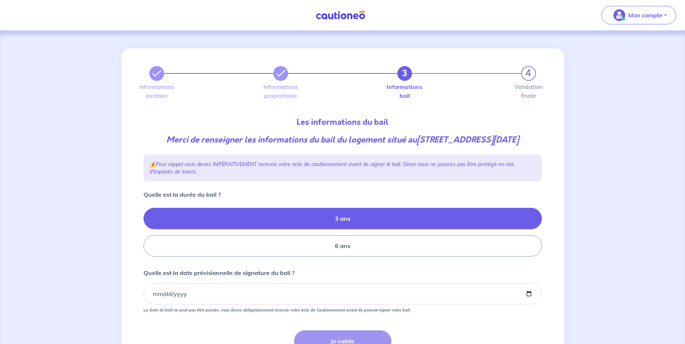
radio input "true"
click at [209, 303] on input "Quelle est la date prévisionnelle de signature du bail ?" at bounding box center [342, 293] width 398 height 21
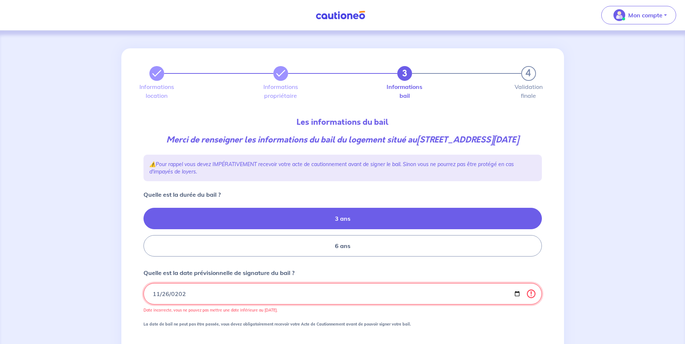
type input "2025-11-26"
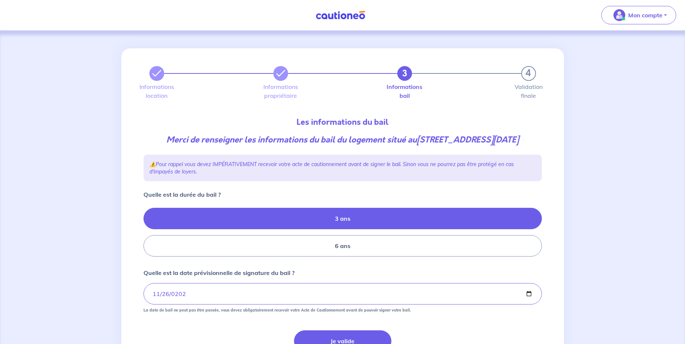
click at [233, 277] on p "Quelle est la date prévisionnelle de signature du bail ?" at bounding box center [218, 272] width 151 height 9
click at [233, 283] on input "2025-11-26" at bounding box center [342, 293] width 398 height 21
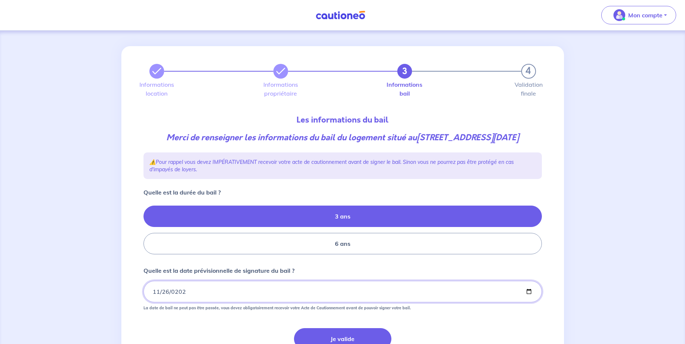
scroll to position [79, 0]
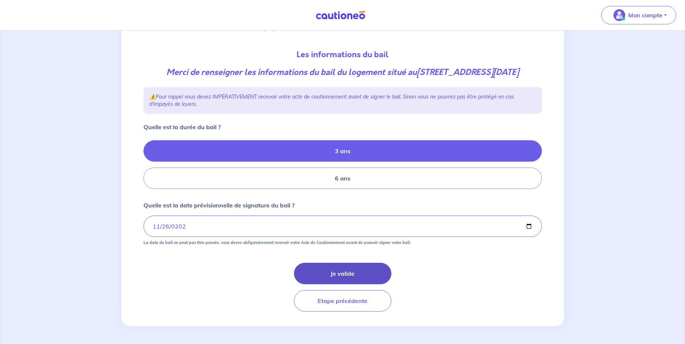
click at [322, 269] on button "Je valide" at bounding box center [342, 273] width 97 height 21
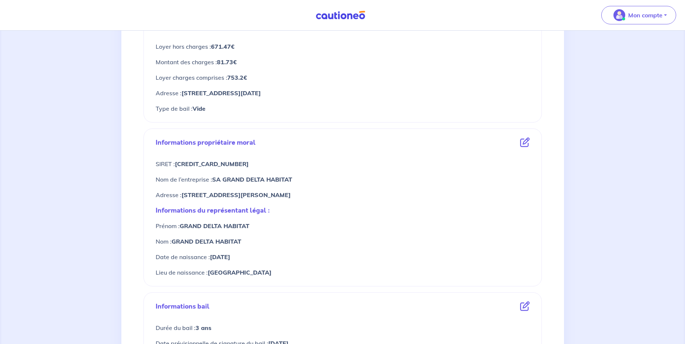
scroll to position [258, 0]
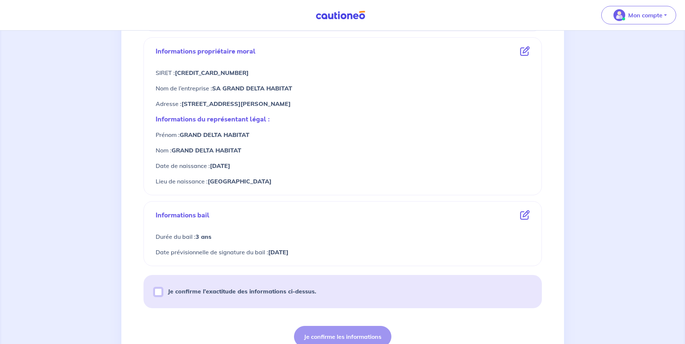
click at [156, 293] on input "Je confirme l’exactitude des informations ci-dessus." at bounding box center [158, 291] width 7 height 7
checkbox input "true"
click at [323, 332] on button "Je confirme les informations" at bounding box center [342, 336] width 97 height 21
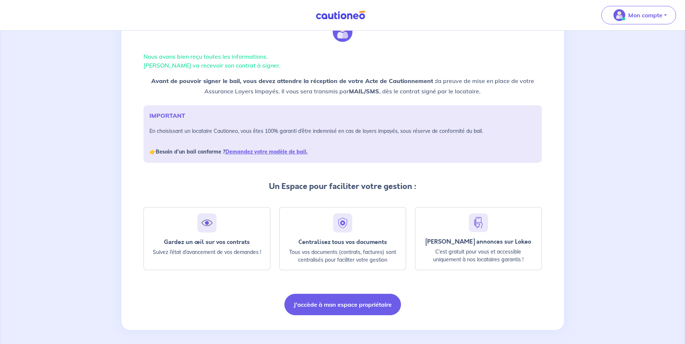
scroll to position [40, 0]
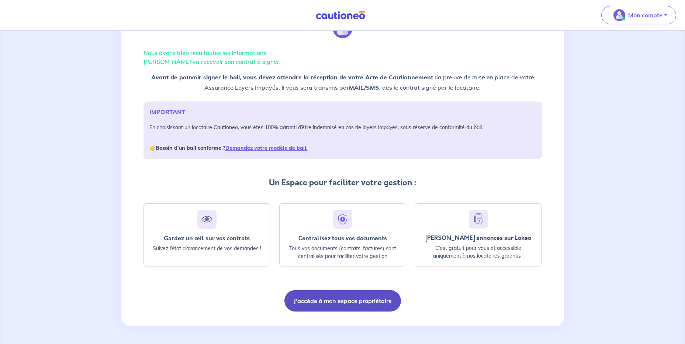
click at [362, 296] on button "J'accède à mon espace propriétaire" at bounding box center [342, 300] width 117 height 21
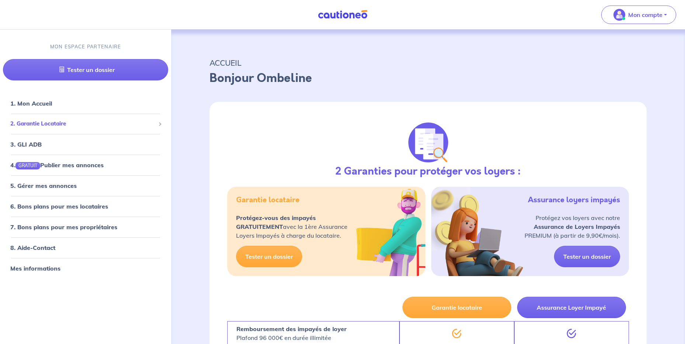
click at [51, 125] on span "2. Garantie Locataire" at bounding box center [82, 123] width 145 height 8
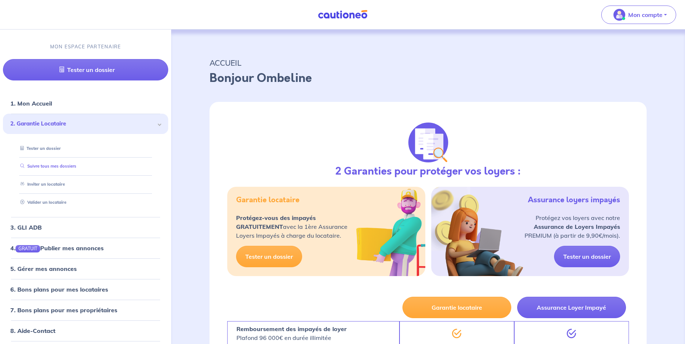
click at [44, 167] on link "Suivre tous mes dossiers" at bounding box center [46, 166] width 59 height 5
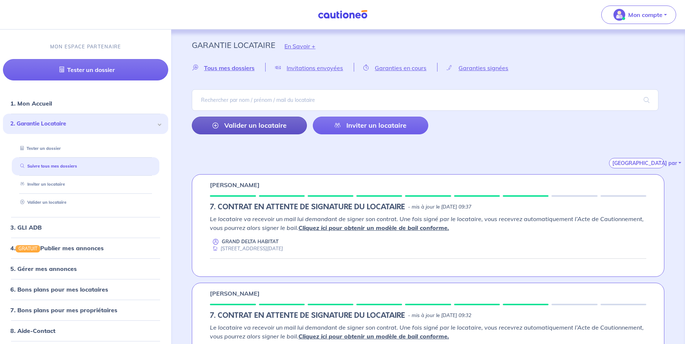
click at [265, 119] on link "Valider un locataire" at bounding box center [249, 126] width 115 height 18
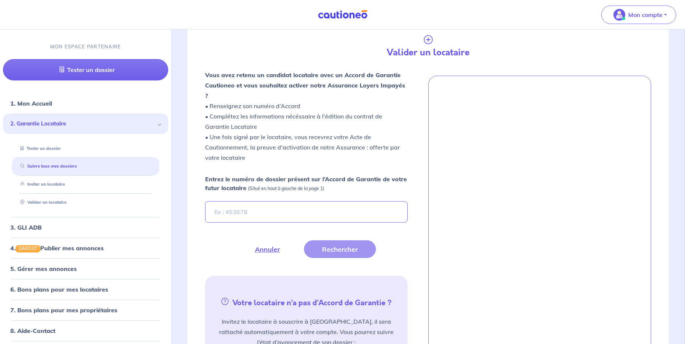
scroll to position [174, 0]
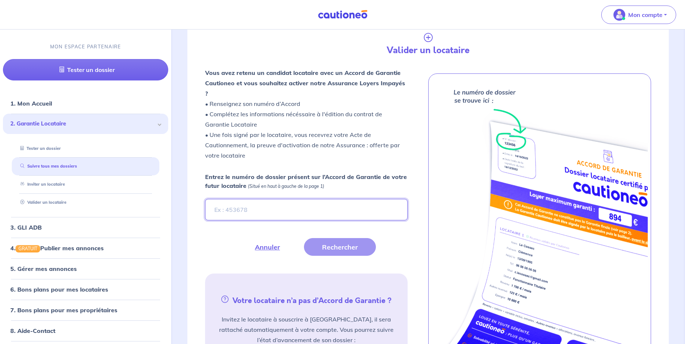
drag, startPoint x: 257, startPoint y: 193, endPoint x: 260, endPoint y: 190, distance: 4.2
click at [257, 199] on input "Entrez le numéro de dossier présent sur l’Accord de Garantie de votre futur loc…" at bounding box center [306, 209] width 202 height 21
type input "bomNnz"
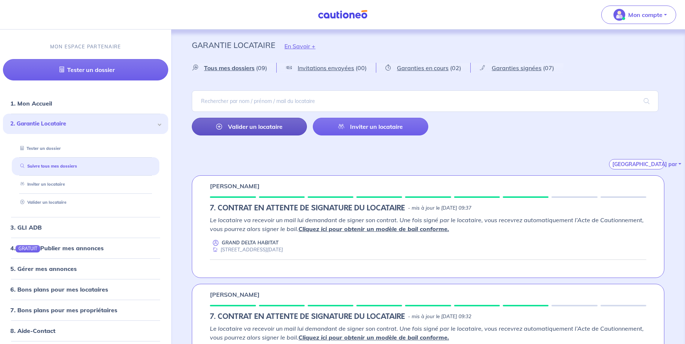
click at [267, 130] on link "Valider un locataire" at bounding box center [249, 127] width 115 height 18
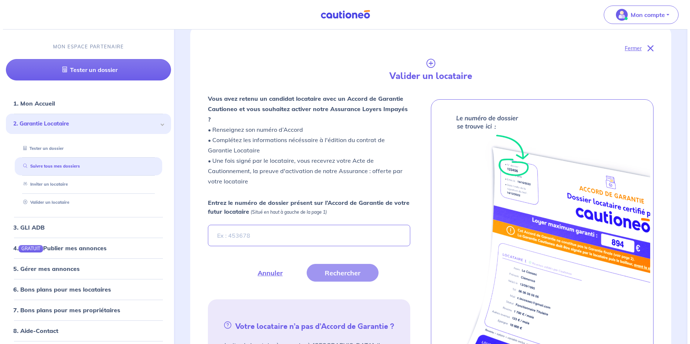
scroll to position [175, 0]
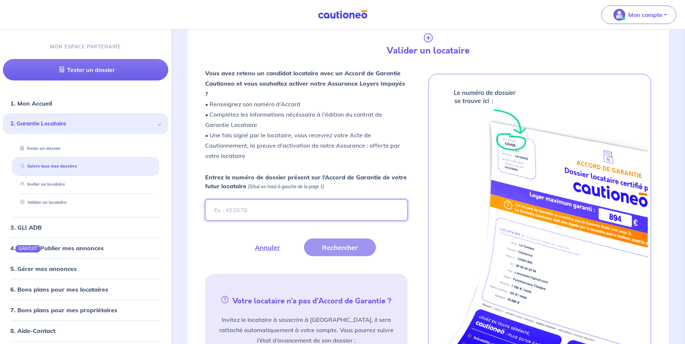
click at [263, 200] on input "Entrez le numéro de dossier présent sur l’Accord de Garantie de votre futur loc…" at bounding box center [306, 209] width 202 height 21
type input "bomNnz"
click at [318, 238] on button "Rechercher" at bounding box center [340, 247] width 72 height 18
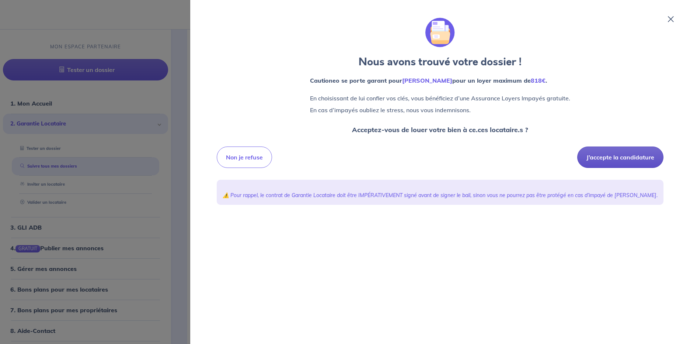
click at [619, 164] on button "J’accepte la candidature" at bounding box center [620, 156] width 86 height 21
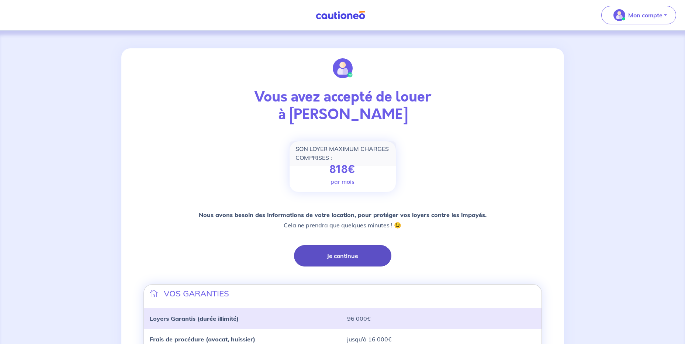
click at [368, 252] on button "Je continue" at bounding box center [342, 255] width 97 height 21
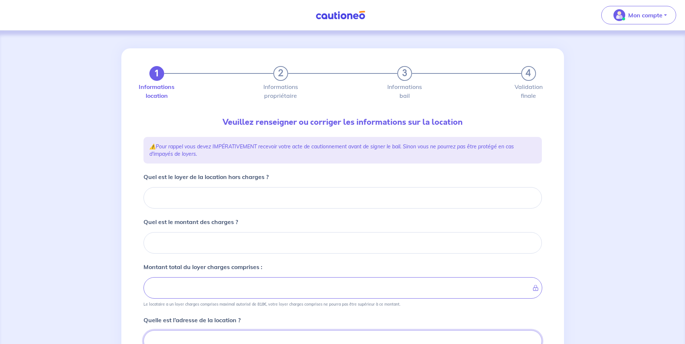
scroll to position [1, 0]
click at [198, 190] on input "Quel est le loyer de la location hors charges ?" at bounding box center [342, 196] width 398 height 21
type input "6"
type input "647"
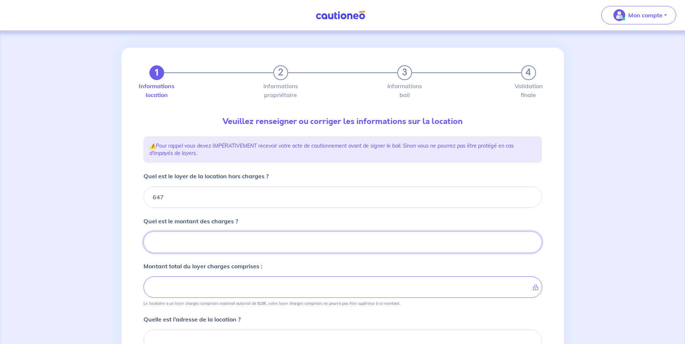
click at [202, 243] on input "Quel est le montant des charges ?" at bounding box center [342, 241] width 398 height 21
type input "82"
type input "655"
type input "729"
type input "82.3"
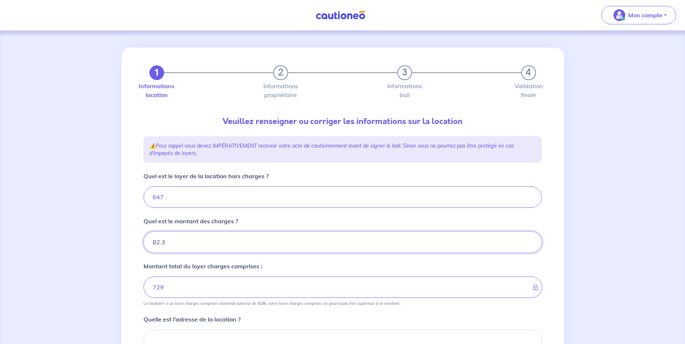
type input "647"
type input "82.39"
type input "729.39"
type input "82.39"
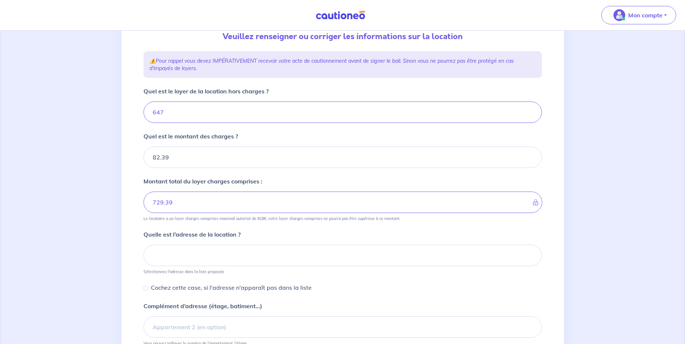
scroll to position [111, 0]
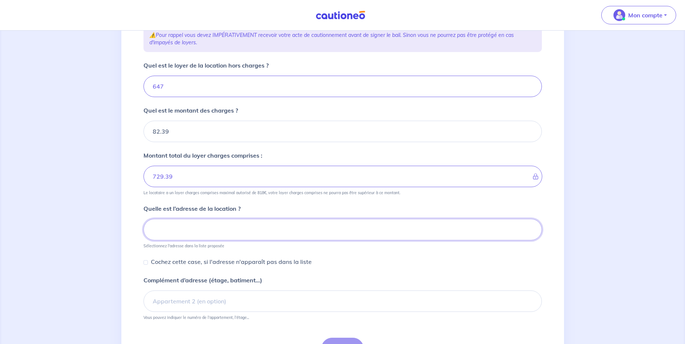
click at [194, 232] on input at bounding box center [342, 229] width 398 height 21
paste input "955 avenue du 21 août 1944"
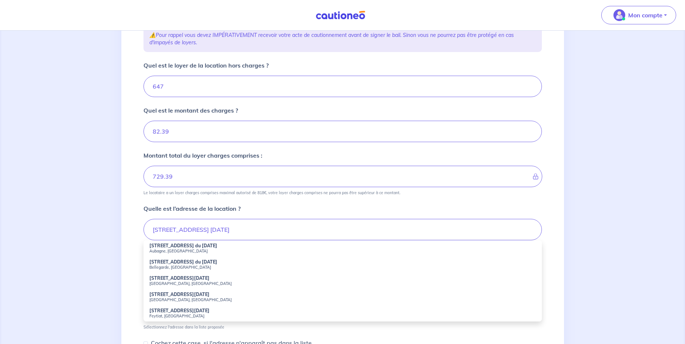
click at [194, 248] on small "Aubagne, France" at bounding box center [342, 250] width 386 height 5
type input "955 Avenue du 21 Août 1944, Aubagne, France"
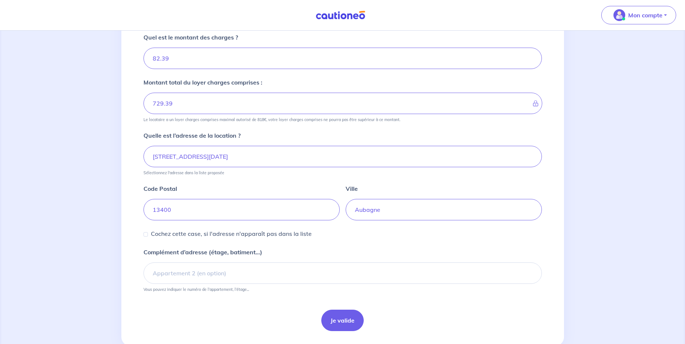
scroll to position [185, 0]
click at [339, 319] on button "Je valide" at bounding box center [342, 319] width 42 height 21
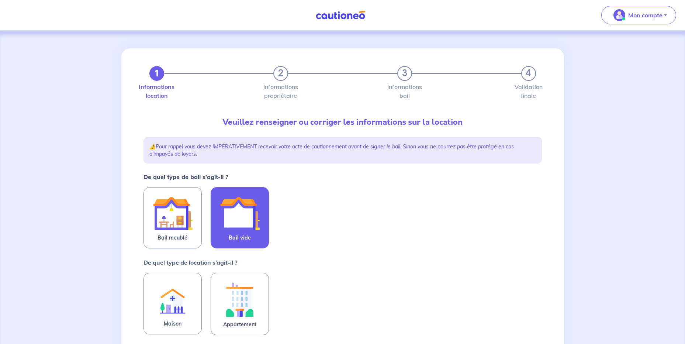
click at [256, 222] on img at bounding box center [240, 213] width 40 height 40
click at [0, 0] on input "Bail vide" at bounding box center [0, 0] width 0 height 0
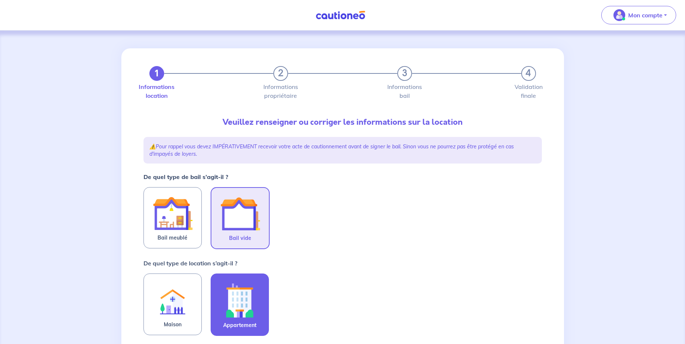
click at [252, 293] on img at bounding box center [240, 300] width 40 height 41
click at [0, 0] on input "Appartement" at bounding box center [0, 0] width 0 height 0
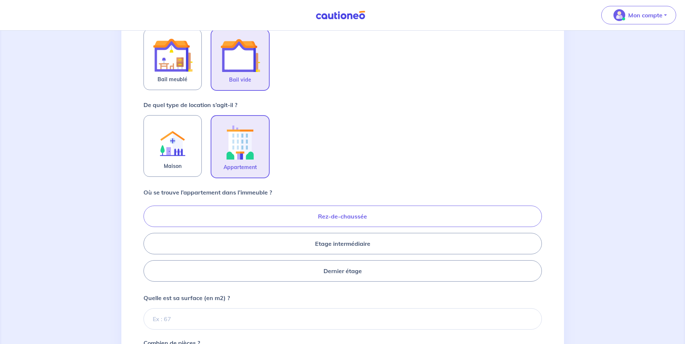
scroll to position [184, 0]
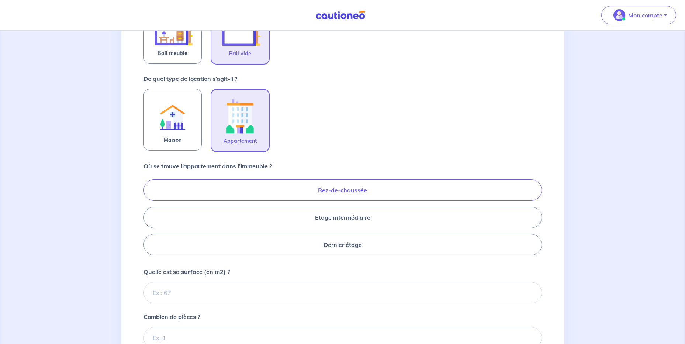
click at [344, 185] on label "Rez-de-chaussée" at bounding box center [342, 189] width 398 height 21
click at [148, 215] on input "Rez-de-chaussée" at bounding box center [145, 217] width 5 height 5
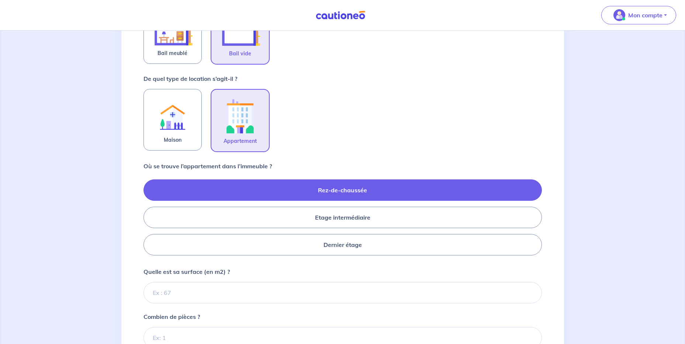
radio input "true"
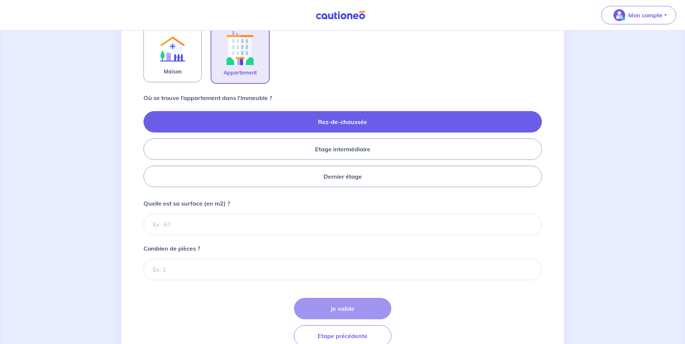
scroll to position [258, 0]
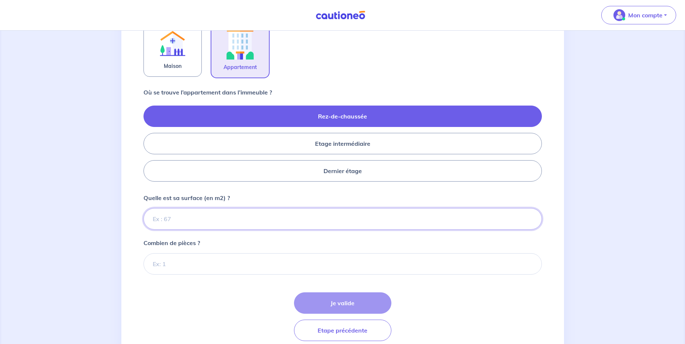
click at [228, 216] on input "Quelle est sa surface (en m2) ?" at bounding box center [342, 218] width 398 height 21
type input "45"
type input "45.85"
click at [198, 268] on input "Combien de pièces ?" at bounding box center [342, 263] width 398 height 21
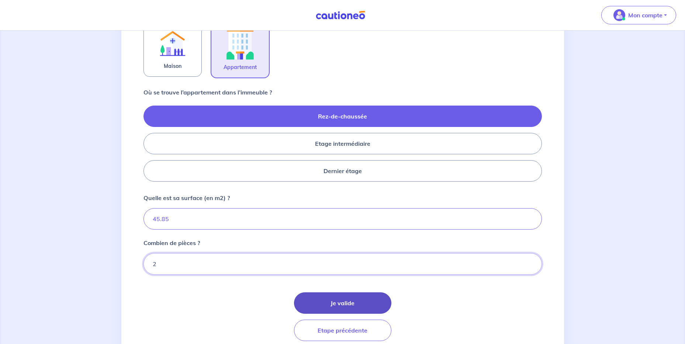
type input "2"
click at [314, 302] on button "Je valide" at bounding box center [342, 302] width 97 height 21
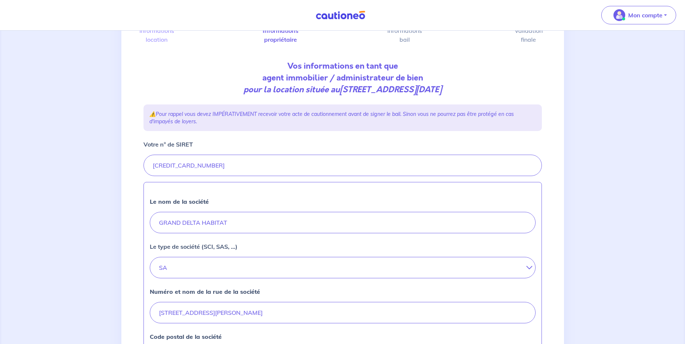
scroll to position [111, 0]
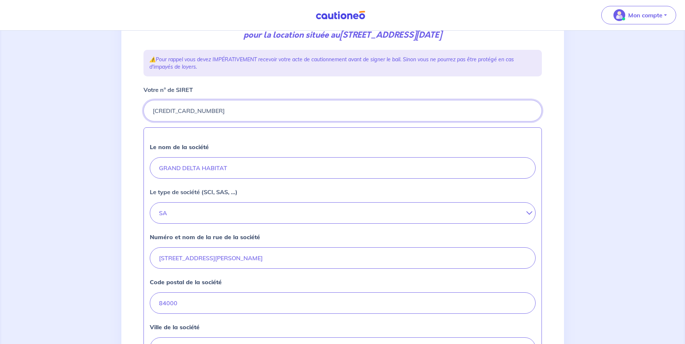
drag, startPoint x: 213, startPoint y: 111, endPoint x: 152, endPoint y: 109, distance: 60.9
click at [152, 109] on input "Votre n° de SIRET" at bounding box center [342, 110] width 398 height 21
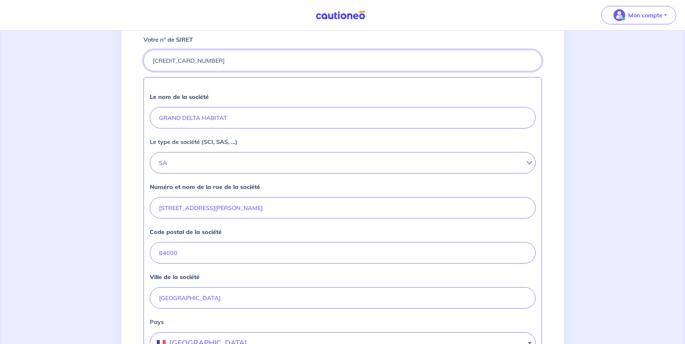
scroll to position [258, 0]
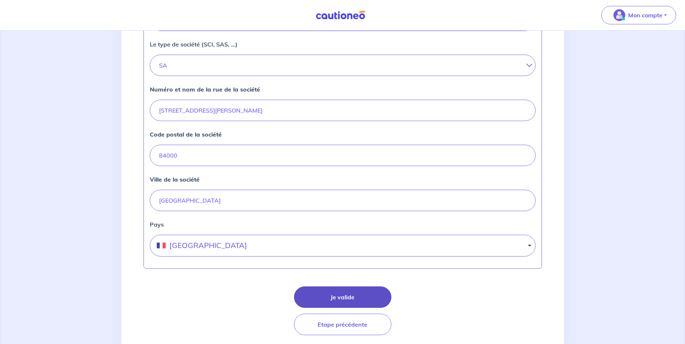
click at [317, 290] on button "Je valide" at bounding box center [342, 296] width 97 height 21
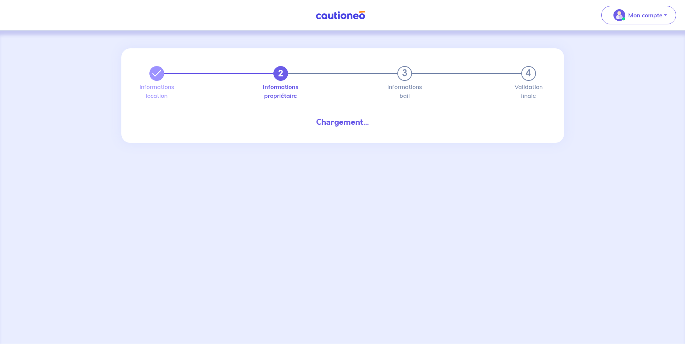
select select "FR"
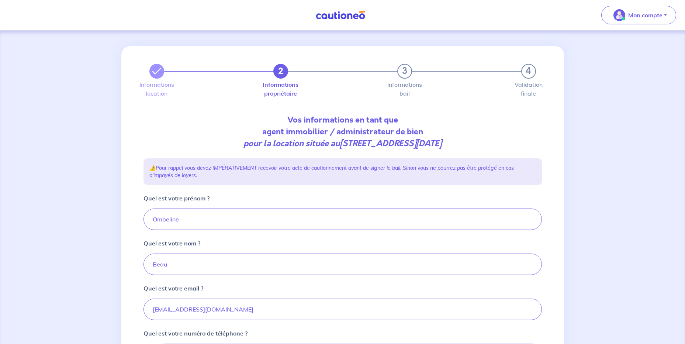
scroll to position [111, 0]
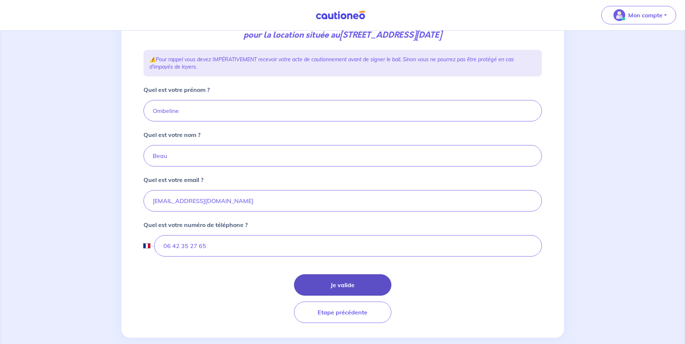
click at [330, 285] on button "Je valide" at bounding box center [342, 284] width 97 height 21
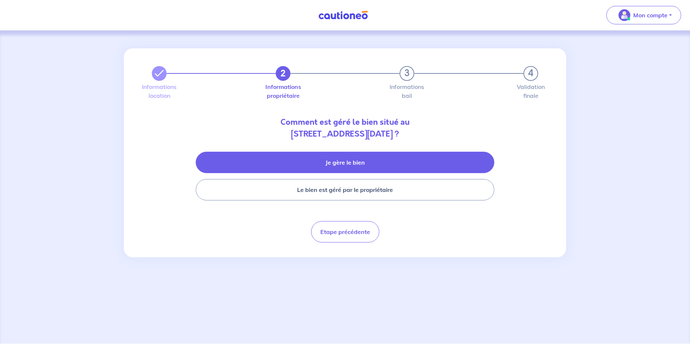
click at [261, 155] on button "Je gère le bien" at bounding box center [345, 162] width 299 height 21
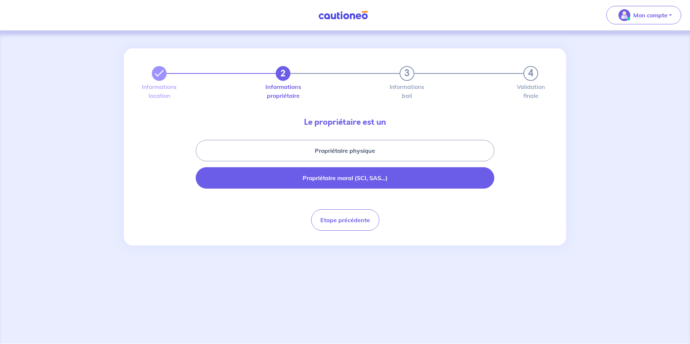
click at [277, 184] on button "Propriétaire moral (SCI, SAS...)" at bounding box center [345, 177] width 299 height 21
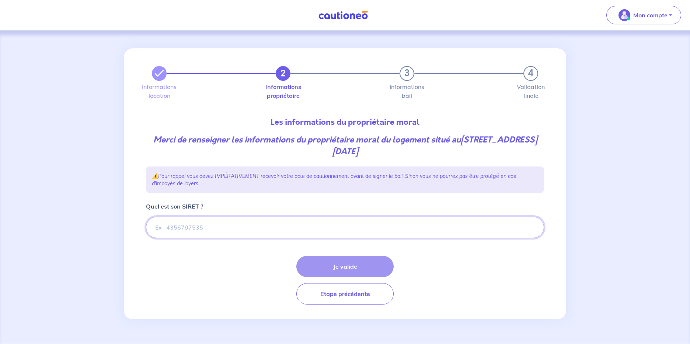
click at [226, 229] on input "Quel est son SIRET ?" at bounding box center [345, 226] width 398 height 21
paste input "[CREDIT_CARD_NUMBER]"
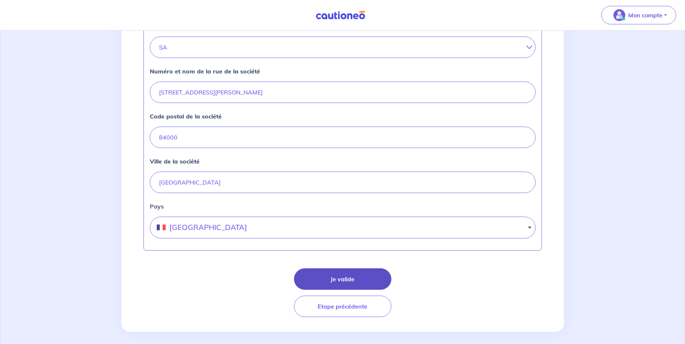
scroll to position [288, 0]
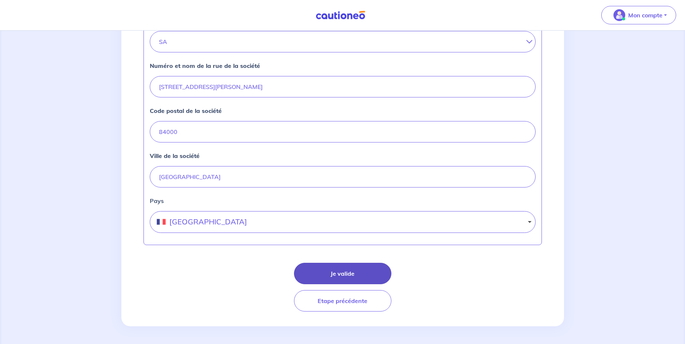
type input "[CREDIT_CARD_NUMBER]"
click at [368, 275] on button "Je valide" at bounding box center [342, 273] width 97 height 21
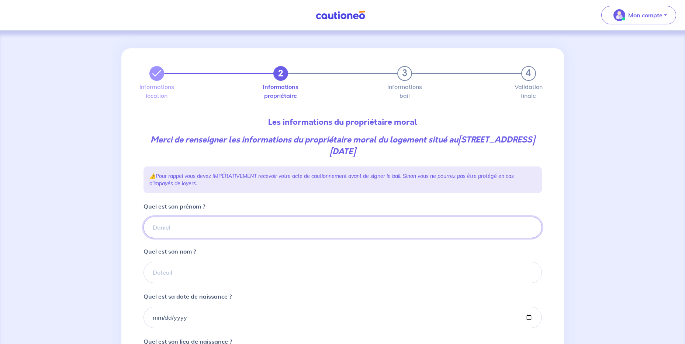
click at [275, 236] on input "Quel est son prénom ?" at bounding box center [342, 226] width 398 height 21
type input "GRAND DELTA HABITAT"
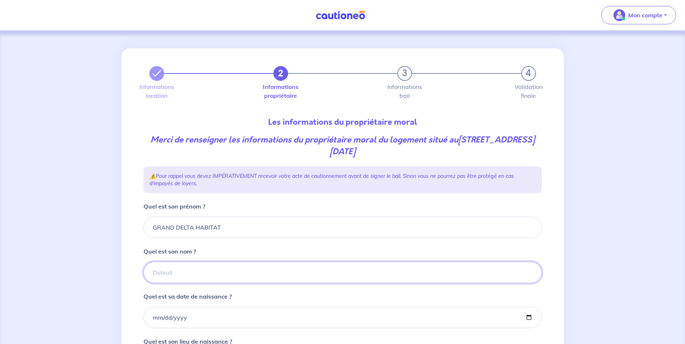
type input "GRAND DELTA HABITAT"
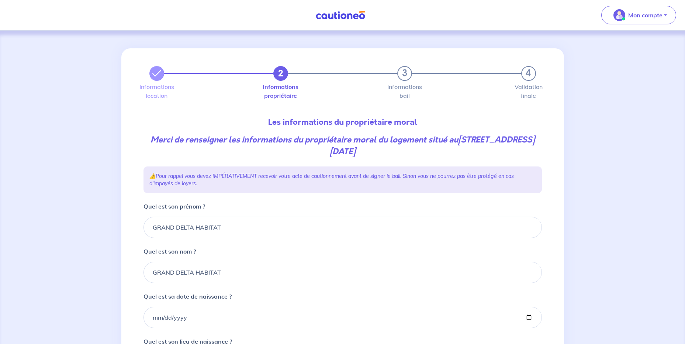
type input "avignon"
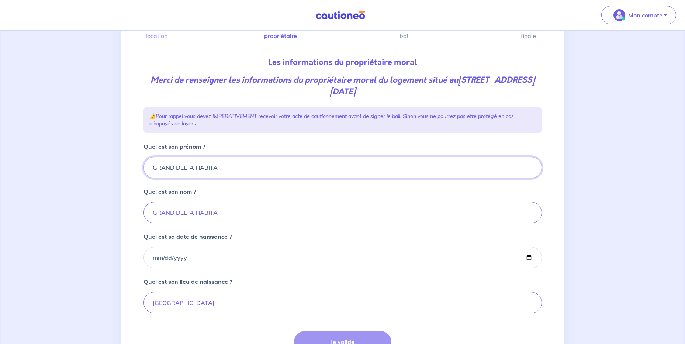
scroll to position [74, 0]
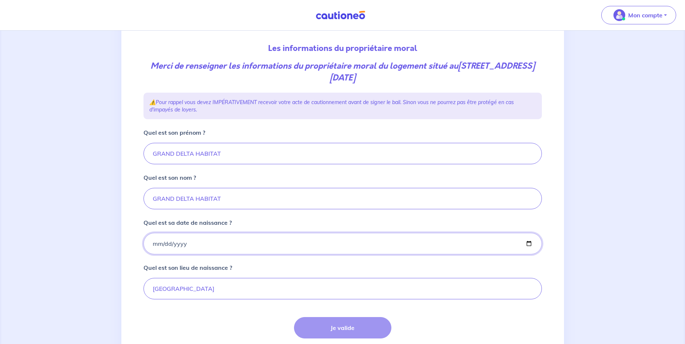
click at [153, 244] on input "Quel est sa date de naissance ?" at bounding box center [342, 243] width 398 height 21
type input "1900-01-01"
click at [184, 267] on p "Quel est son lieu de naissance ?" at bounding box center [187, 267] width 89 height 9
click at [184, 278] on input "avignon" at bounding box center [342, 288] width 398 height 21
click at [343, 331] on button "Je valide" at bounding box center [342, 327] width 97 height 21
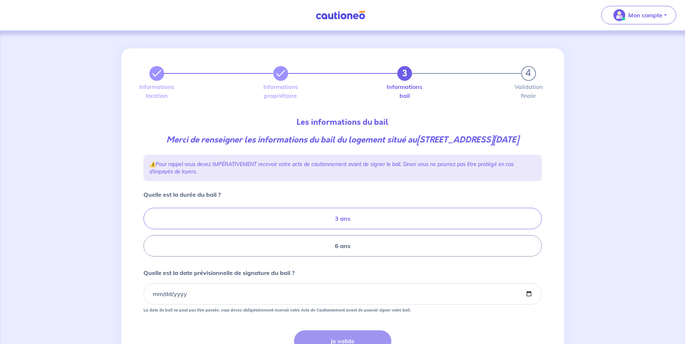
click at [272, 228] on label "3 ans" at bounding box center [342, 218] width 398 height 21
click at [148, 230] on input "3 ans" at bounding box center [145, 232] width 5 height 5
radio input "true"
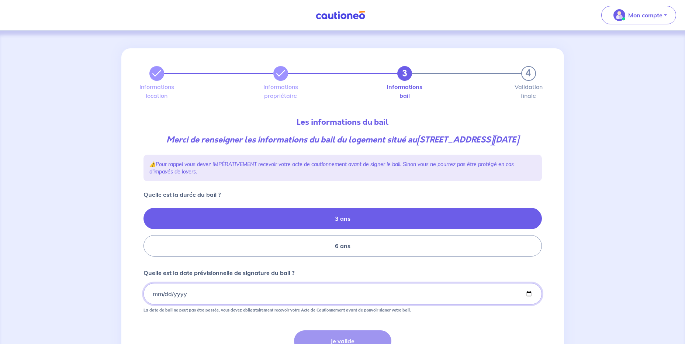
click at [152, 304] on input "Quelle est la date prévisionnelle de signature du bail ?" at bounding box center [342, 293] width 398 height 21
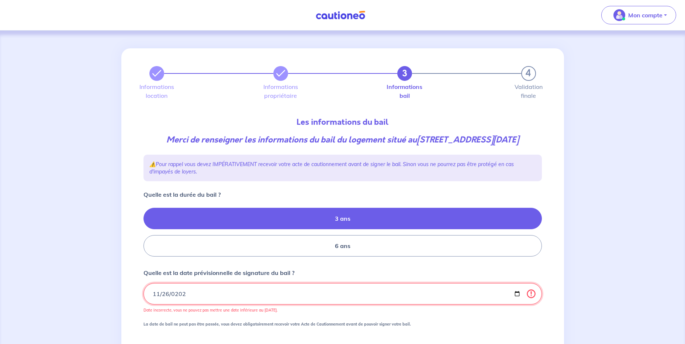
type input "2025-11-26"
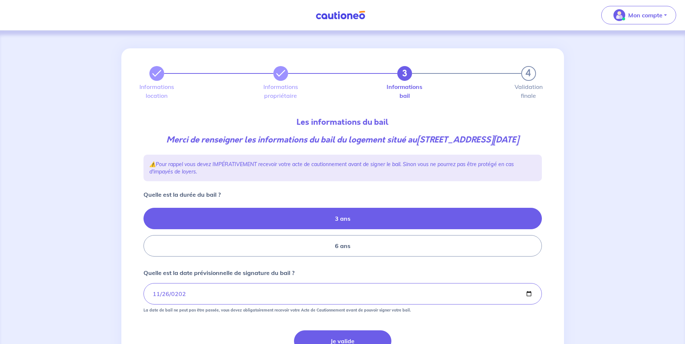
click at [450, 274] on form "Quelle est la durée du bail ? 3 ans 6 ans Quelle est la date prévisionnelle de …" at bounding box center [342, 284] width 398 height 189
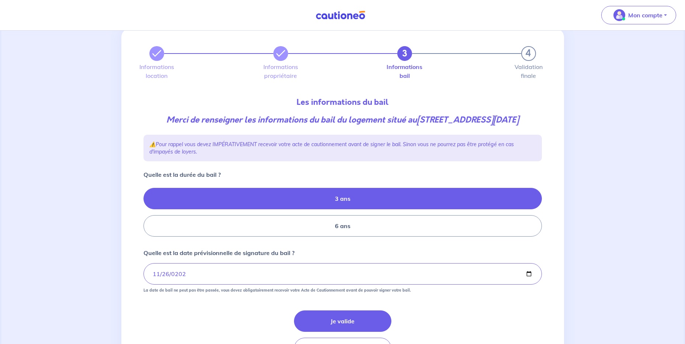
scroll to position [79, 0]
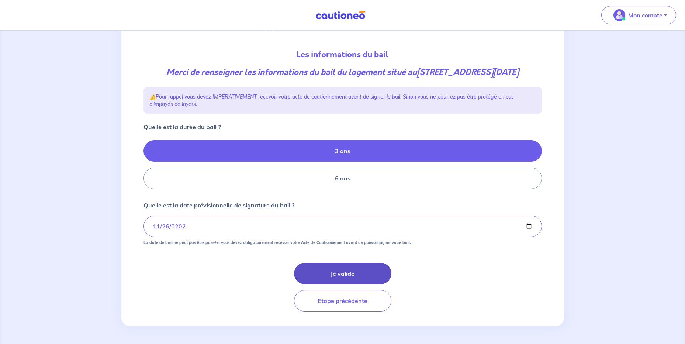
click at [363, 275] on button "Je valide" at bounding box center [342, 273] width 97 height 21
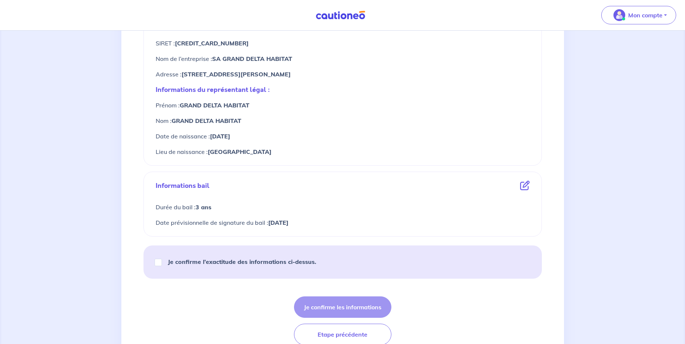
scroll to position [295, 0]
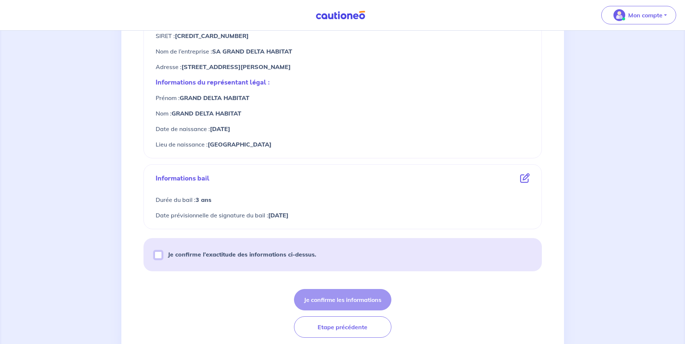
click at [159, 257] on input "Je confirme l’exactitude des informations ci-dessus." at bounding box center [158, 254] width 7 height 7
checkbox input "true"
click at [311, 292] on button "Je confirme les informations" at bounding box center [342, 299] width 97 height 21
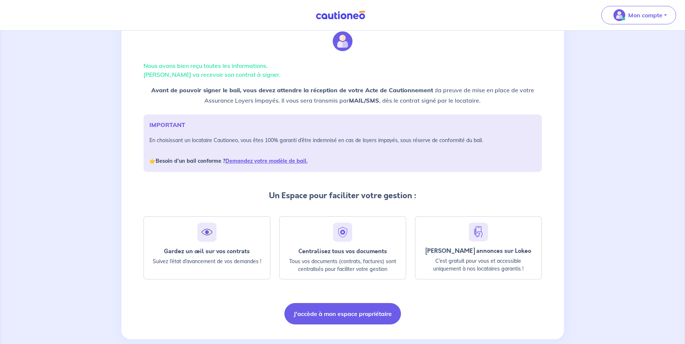
scroll to position [40, 0]
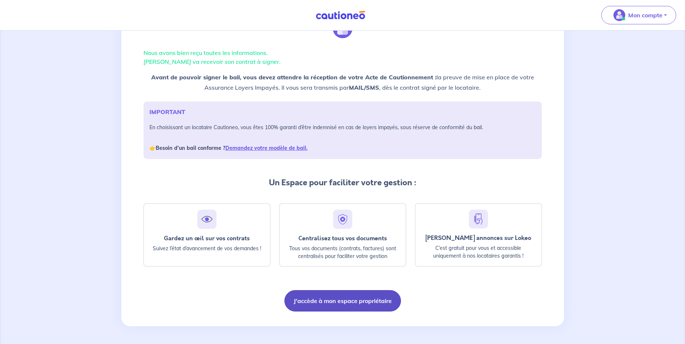
click at [363, 301] on button "J'accède à mon espace propriétaire" at bounding box center [342, 300] width 117 height 21
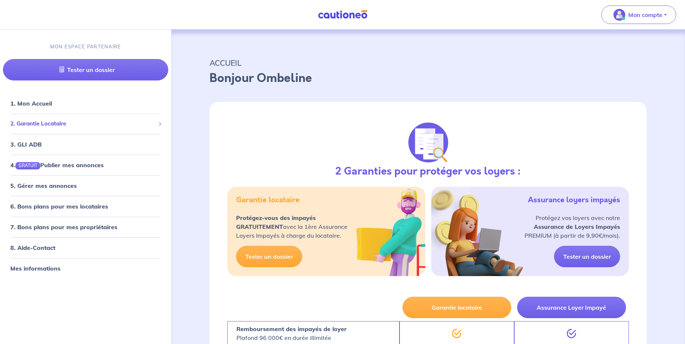
click at [60, 125] on span "2. Garantie Locataire" at bounding box center [82, 123] width 145 height 8
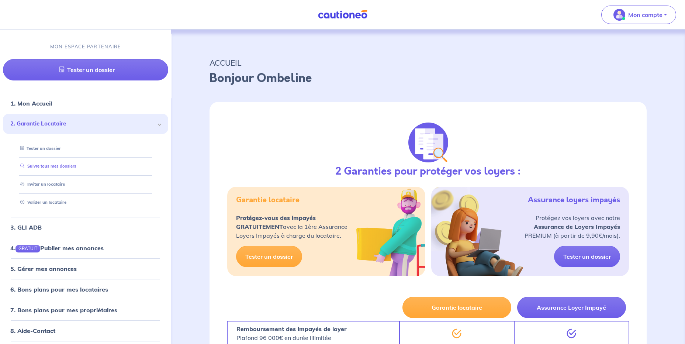
click at [46, 167] on link "Suivre tous mes dossiers" at bounding box center [46, 166] width 59 height 5
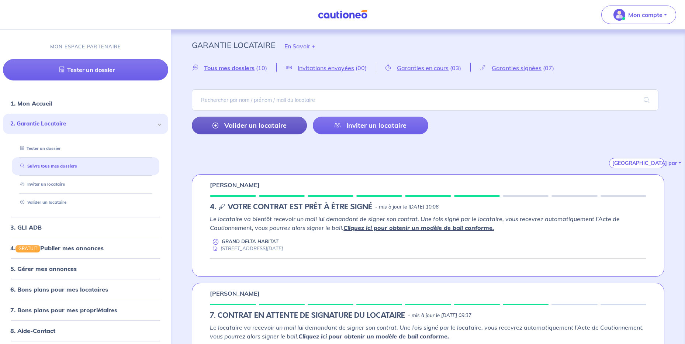
click at [257, 127] on link "Valider un locataire" at bounding box center [249, 126] width 115 height 18
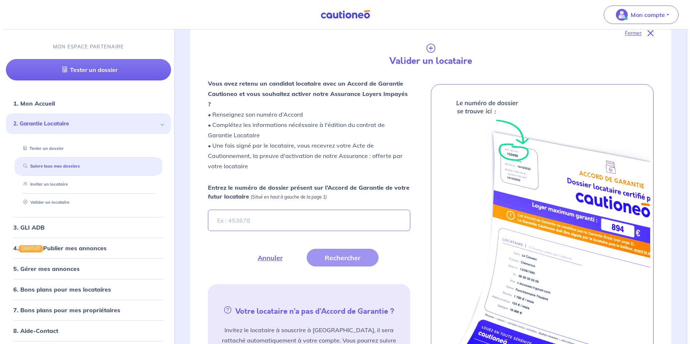
scroll to position [174, 0]
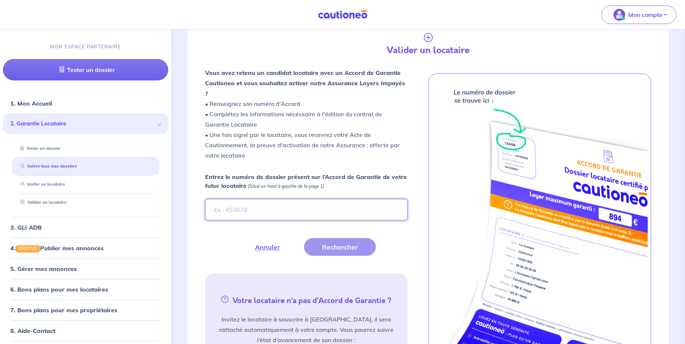
click at [242, 199] on input "Entrez le numéro de dossier présent sur l’Accord de Garantie de votre futur loc…" at bounding box center [306, 209] width 202 height 21
type input "gaND8T"
click at [348, 243] on button "Rechercher" at bounding box center [340, 247] width 72 height 18
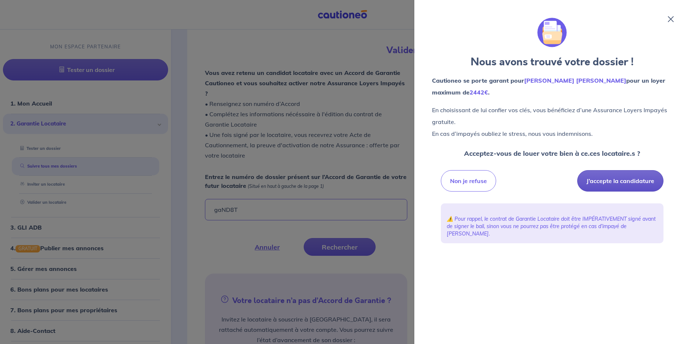
click at [606, 180] on button "J’accepte la candidature" at bounding box center [620, 180] width 86 height 21
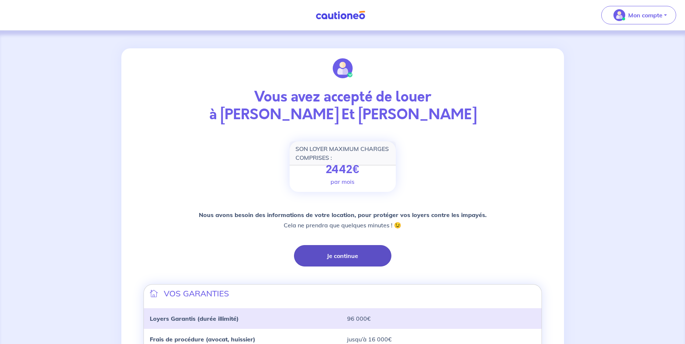
click at [319, 257] on button "Je continue" at bounding box center [342, 255] width 97 height 21
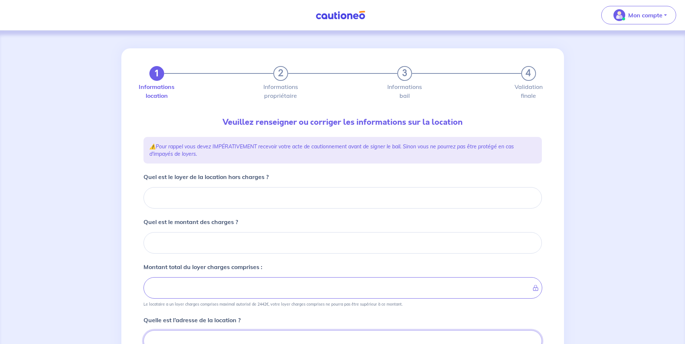
scroll to position [1, 0]
click at [313, 205] on input "Quel est le loyer de la location hors charges ?" at bounding box center [342, 196] width 398 height 21
type input "92"
type input "925"
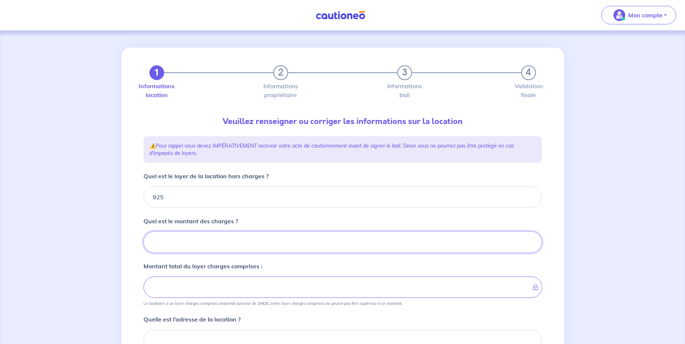
click at [194, 241] on input "Quel est le montant des charges ?" at bounding box center [342, 241] width 398 height 21
type input "112"
type input "936"
type input "1037"
type input "112.1"
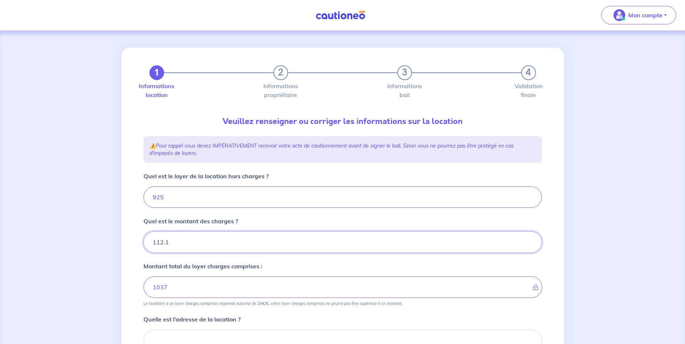
type input "925"
type input "112.15"
type input "1037.15"
type input "112.15"
click at [128, 218] on div "1 2 3 4 Informations location Informations propriétaire Informations bail Valid…" at bounding box center [342, 266] width 443 height 437
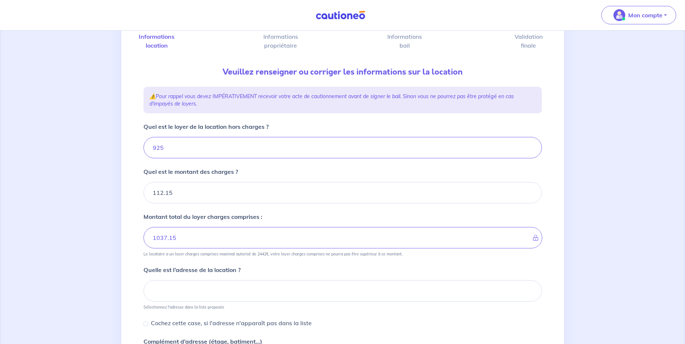
scroll to position [111, 0]
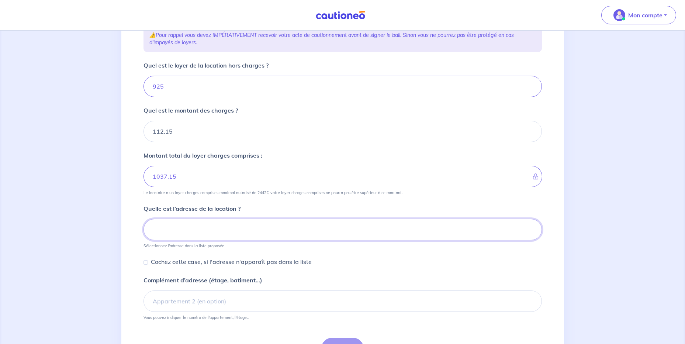
click at [206, 237] on input at bounding box center [342, 229] width 398 height 21
paste input "955 avenue du 21 août 1944"
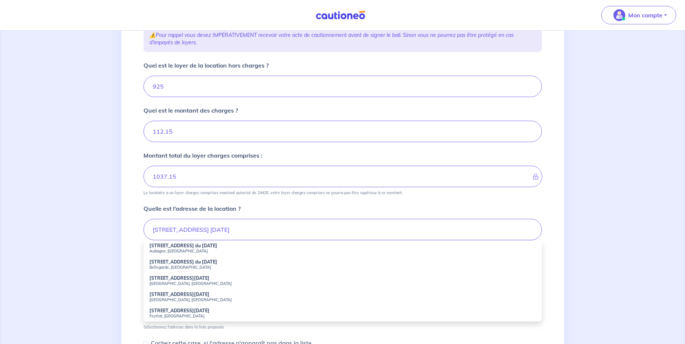
click at [157, 249] on small "Aubagne, France" at bounding box center [342, 250] width 386 height 5
type input "955 Avenue du 21 Août 1944, Aubagne, France"
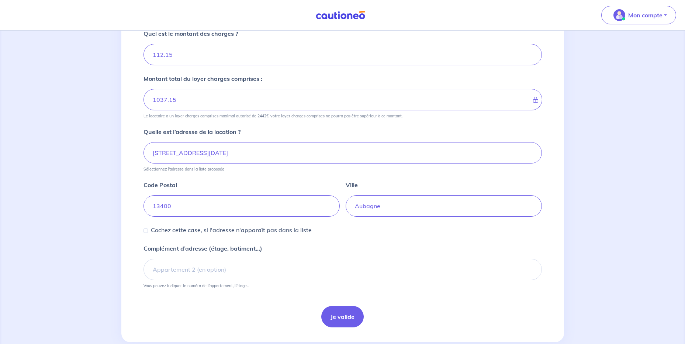
scroll to position [204, 0]
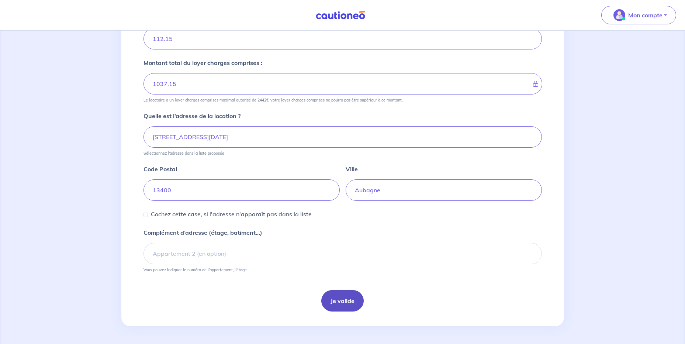
click at [344, 302] on button "Je valide" at bounding box center [342, 300] width 42 height 21
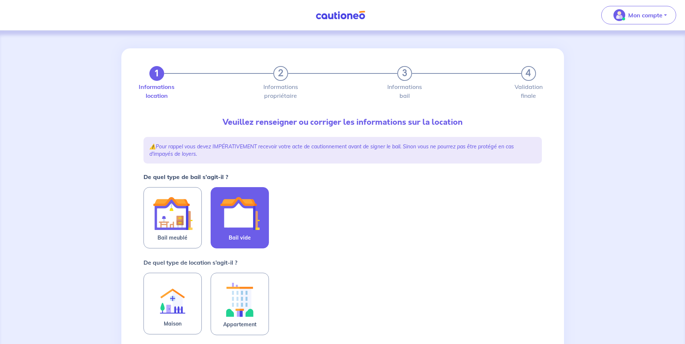
click at [261, 234] on label "Bail vide" at bounding box center [240, 217] width 58 height 61
click at [0, 0] on input "Bail vide" at bounding box center [0, 0] width 0 height 0
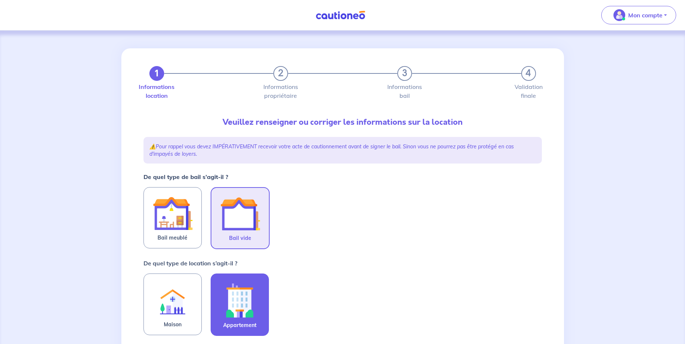
click at [257, 301] on img at bounding box center [240, 300] width 40 height 41
click at [0, 0] on input "Appartement" at bounding box center [0, 0] width 0 height 0
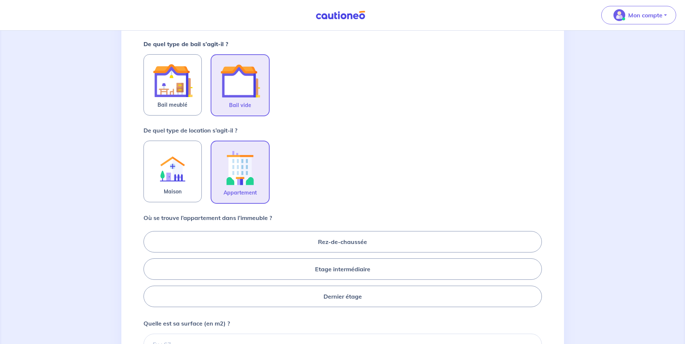
scroll to position [148, 0]
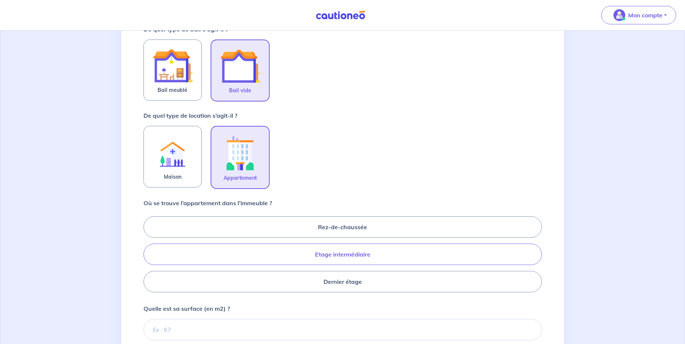
click at [312, 257] on label "Etage intermédiaire" at bounding box center [342, 253] width 398 height 21
click at [148, 256] on input "Etage intermédiaire" at bounding box center [145, 254] width 5 height 5
radio input "true"
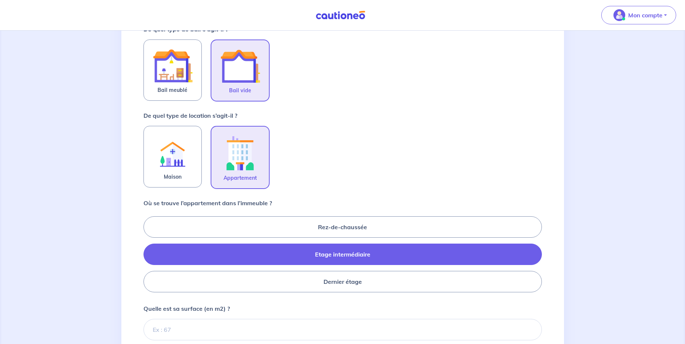
scroll to position [221, 0]
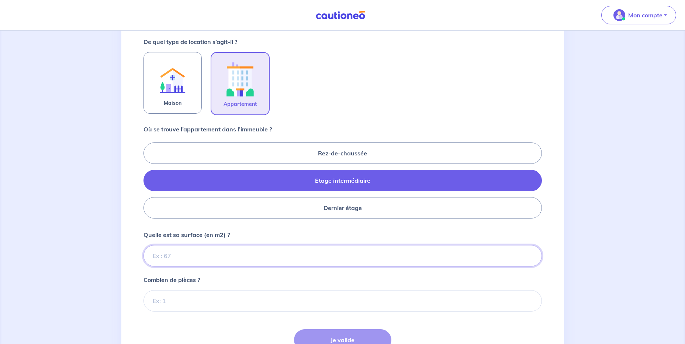
click at [194, 247] on input "Quelle est sa surface (en m2) ?" at bounding box center [342, 255] width 398 height 21
type input "67"
type input "67.04"
click at [236, 305] on input "Combien de pièces ?" at bounding box center [342, 300] width 398 height 21
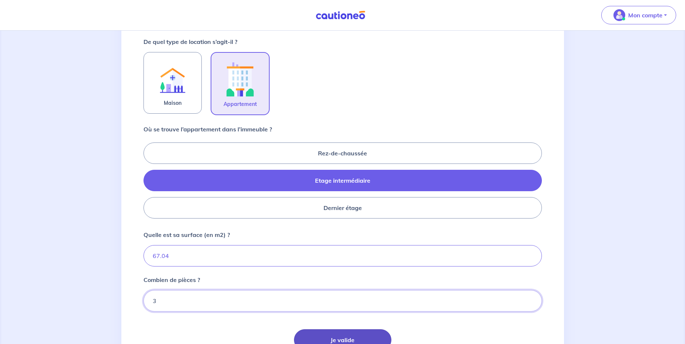
type input "3"
click at [350, 333] on button "Je valide" at bounding box center [342, 339] width 97 height 21
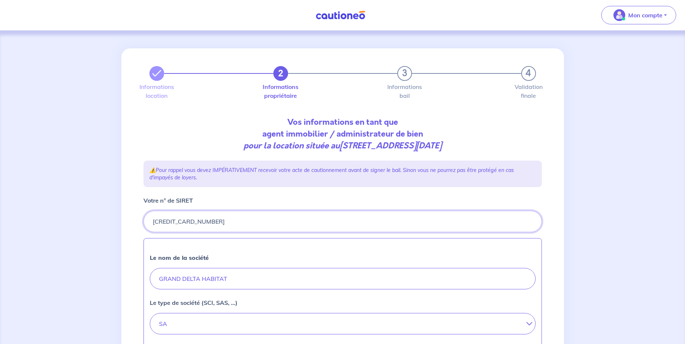
drag, startPoint x: 148, startPoint y: 219, endPoint x: 132, endPoint y: 219, distance: 15.5
click at [133, 219] on div "2 3 4 Informations location Informations propriétaire Informations bail Validat…" at bounding box center [342, 327] width 443 height 559
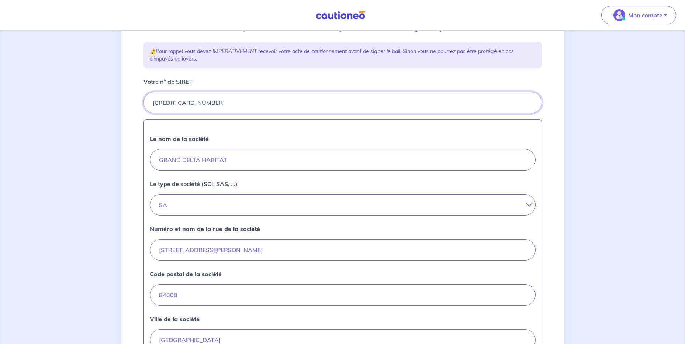
scroll to position [221, 0]
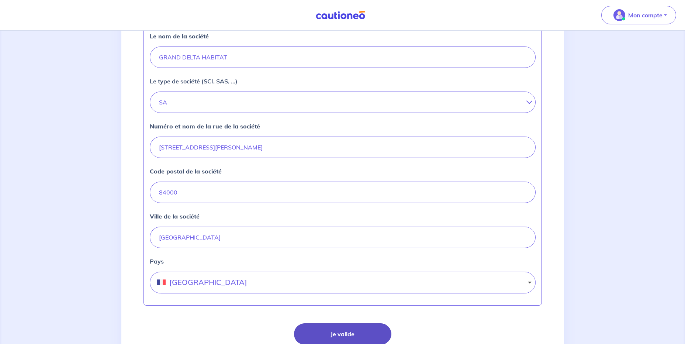
click at [347, 336] on button "Je valide" at bounding box center [342, 333] width 97 height 21
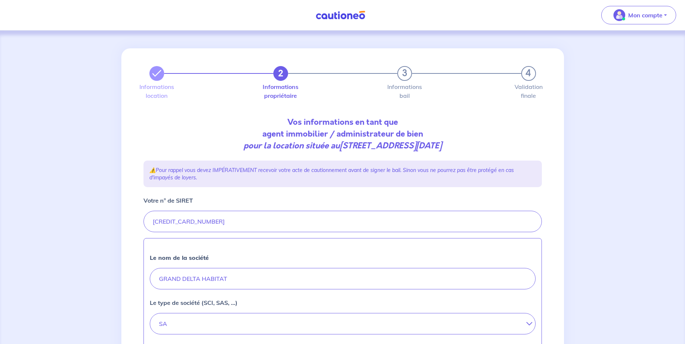
select select "FR"
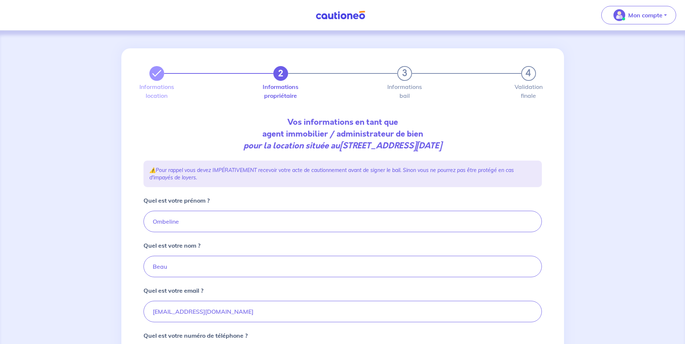
scroll to position [122, 0]
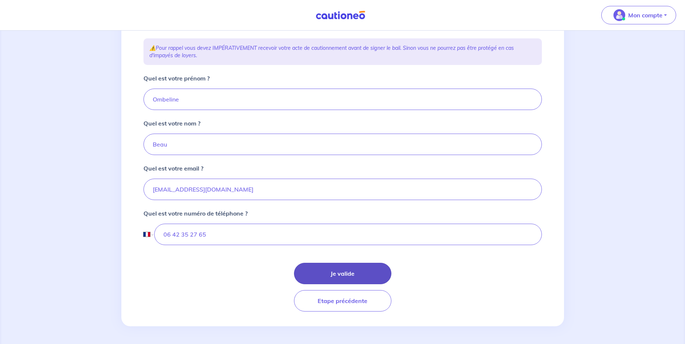
click at [329, 276] on button "Je valide" at bounding box center [342, 273] width 97 height 21
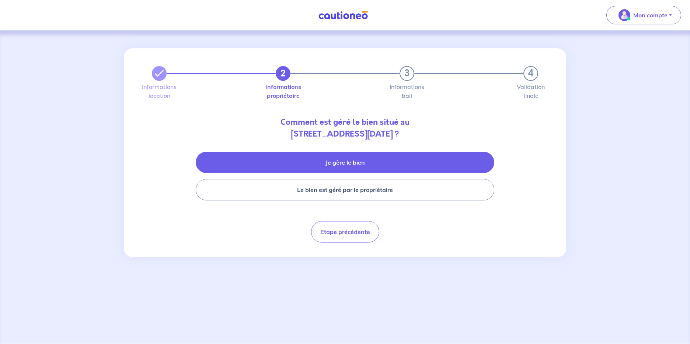
click at [245, 166] on button "Je gère le bien" at bounding box center [345, 162] width 299 height 21
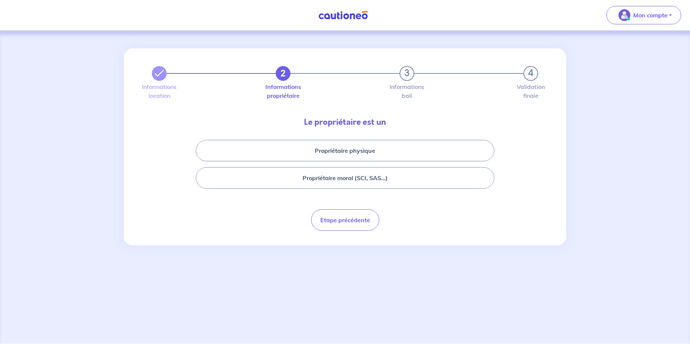
click at [253, 188] on div "Propriétaire physique Propriétaire moral (SCI, SAS...)" at bounding box center [345, 164] width 398 height 55
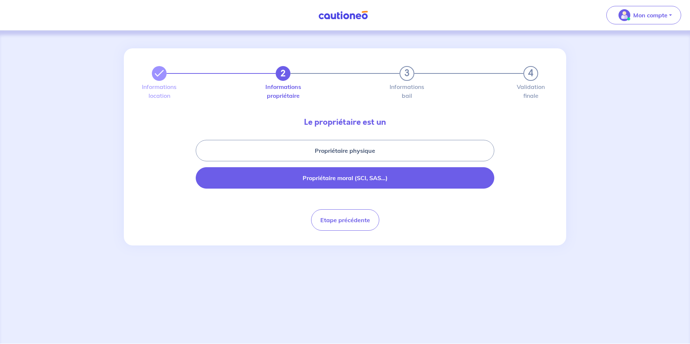
click at [253, 181] on button "Propriétaire moral (SCI, SAS...)" at bounding box center [345, 177] width 299 height 21
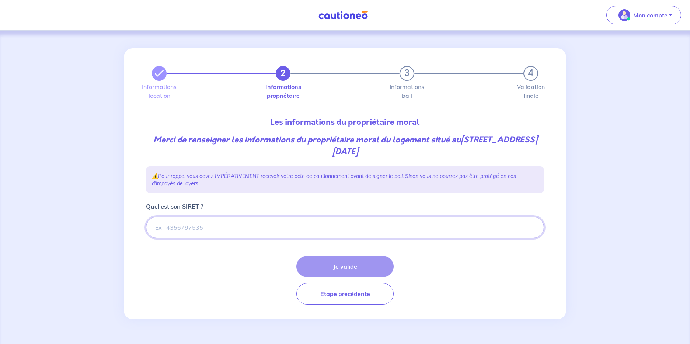
click at [207, 224] on input "Quel est son SIRET ?" at bounding box center [345, 226] width 398 height 21
paste input "66262007900043"
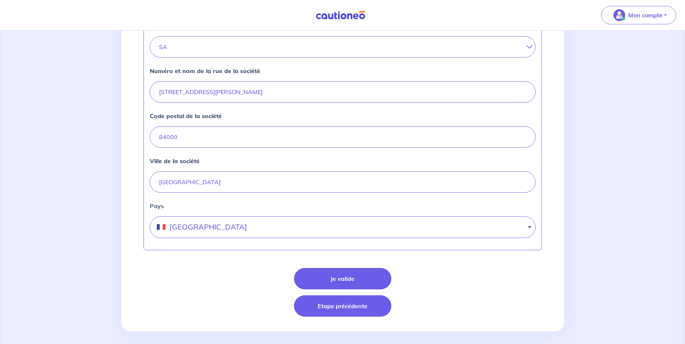
scroll to position [288, 0]
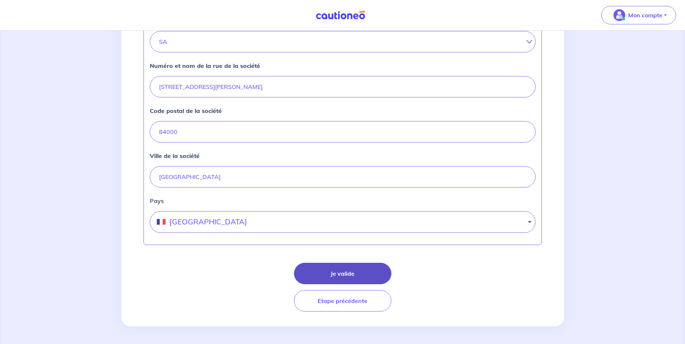
type input "66262007900043"
click at [325, 278] on button "Je valide" at bounding box center [342, 273] width 97 height 21
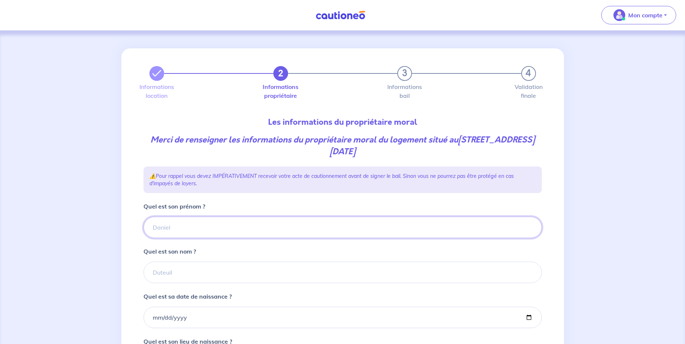
click at [187, 229] on input "Quel est son prénom ?" at bounding box center [342, 226] width 398 height 21
type input "GRAND DELTA HABITAT"
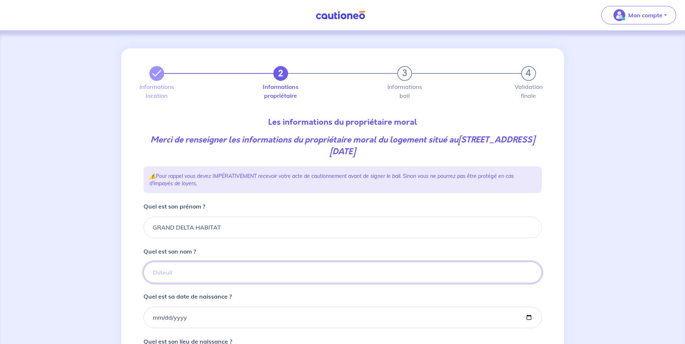
type input "GRAND DELTA HABITAT"
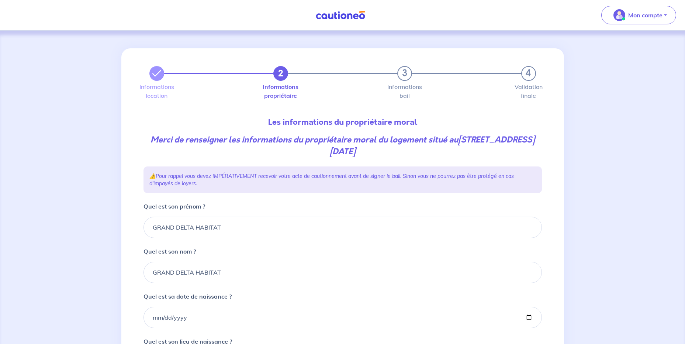
type input "avignon"
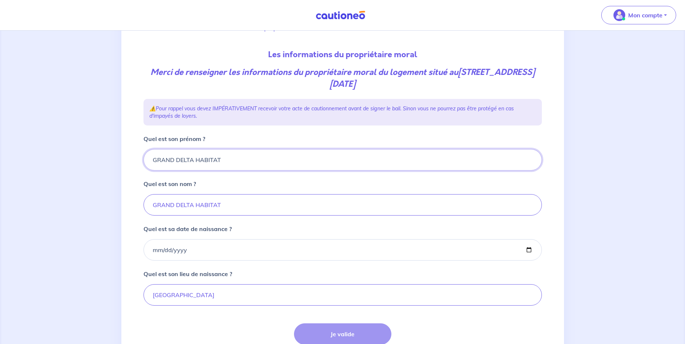
scroll to position [74, 0]
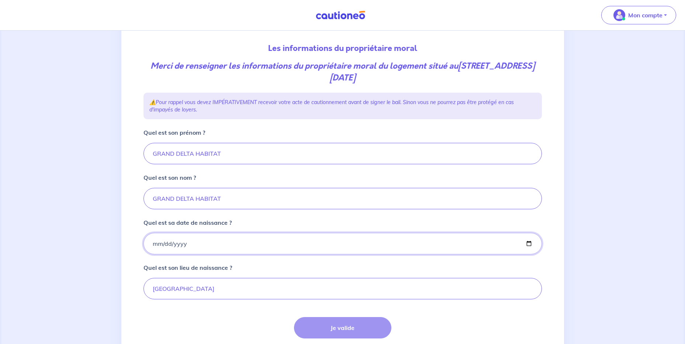
click at [154, 248] on input "Quel est sa date de naissance ?" at bounding box center [342, 243] width 398 height 21
type input "1900-01-01"
click at [323, 260] on form "Quel est son prénom ? GRAND DELTA HABITAT Quel est son nom ? GRAND DELTA HABITA…" at bounding box center [342, 246] width 398 height 237
click at [342, 325] on button "Je valide" at bounding box center [342, 327] width 97 height 21
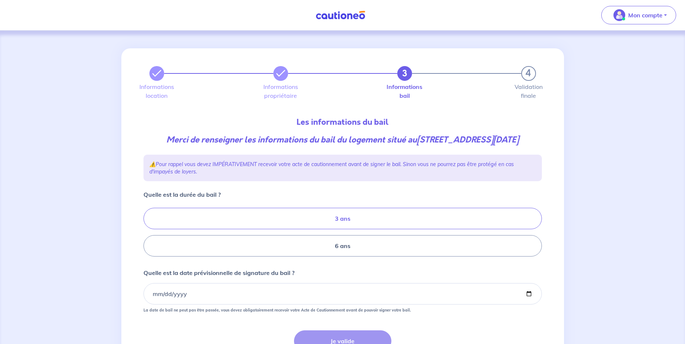
click at [350, 229] on label "3 ans" at bounding box center [342, 218] width 398 height 21
click at [148, 234] on input "3 ans" at bounding box center [145, 232] width 5 height 5
radio input "true"
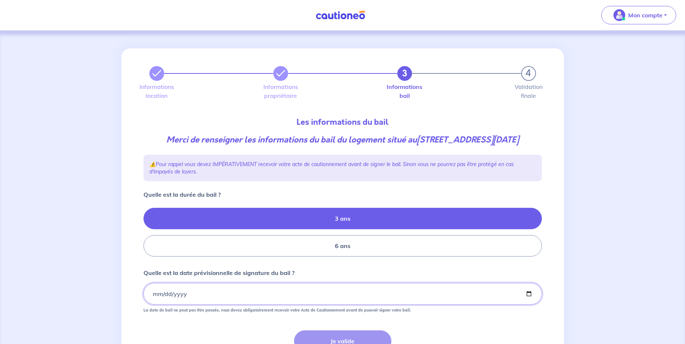
click at [153, 304] on input "Quelle est la date prévisionnelle de signature du bail ?" at bounding box center [342, 293] width 398 height 21
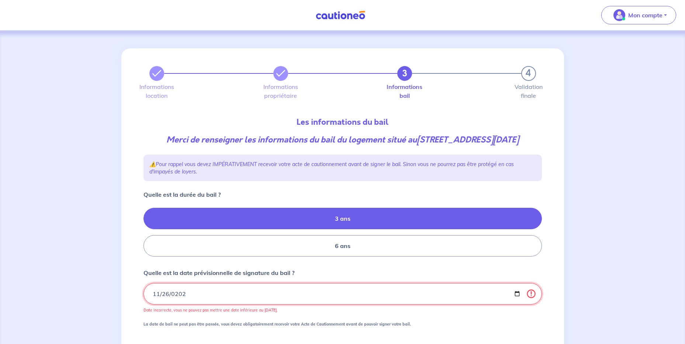
type input "2025-11-26"
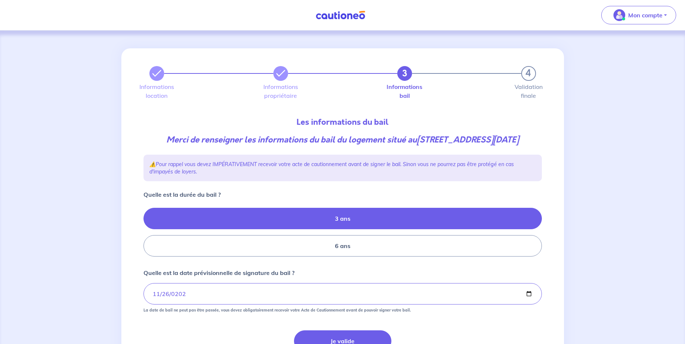
click at [367, 276] on form "Quelle est la durée du bail ? 3 ans 6 ans Quelle est la date prévisionnelle de …" at bounding box center [342, 284] width 398 height 189
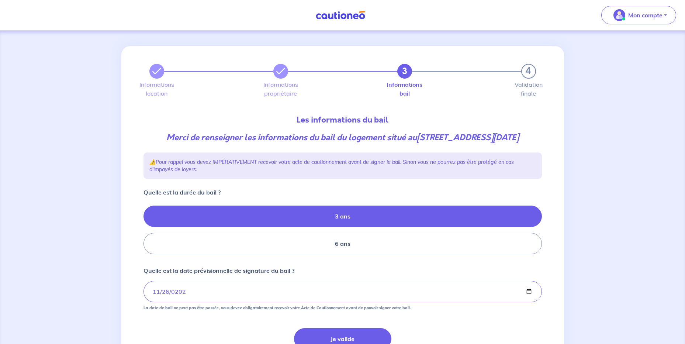
scroll to position [37, 0]
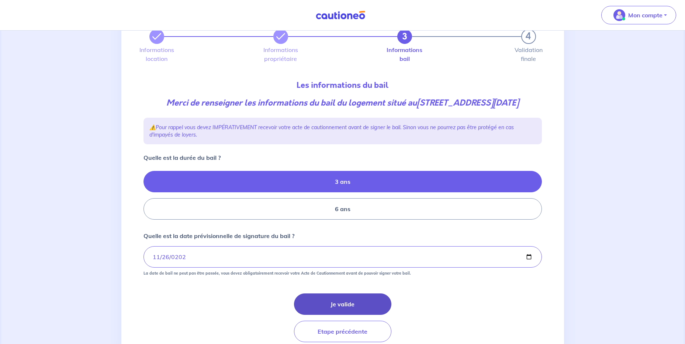
click at [349, 315] on button "Je valide" at bounding box center [342, 303] width 97 height 21
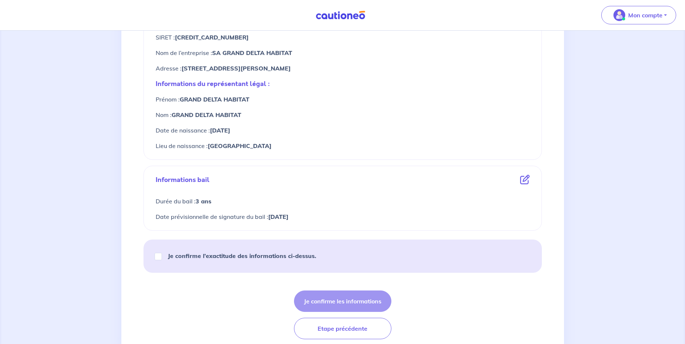
scroll to position [295, 0]
click at [158, 255] on input "Je confirme l’exactitude des informations ci-dessus." at bounding box center [158, 254] width 7 height 7
checkbox input "true"
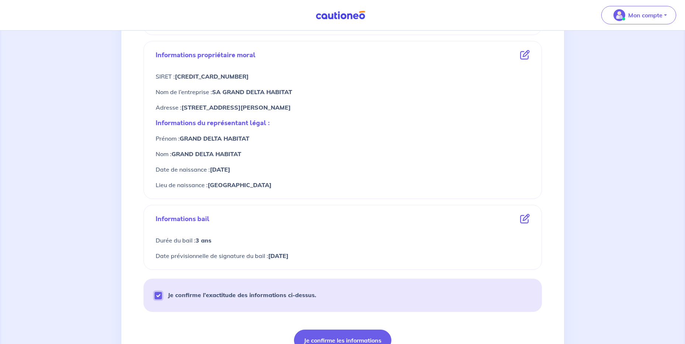
scroll to position [258, 0]
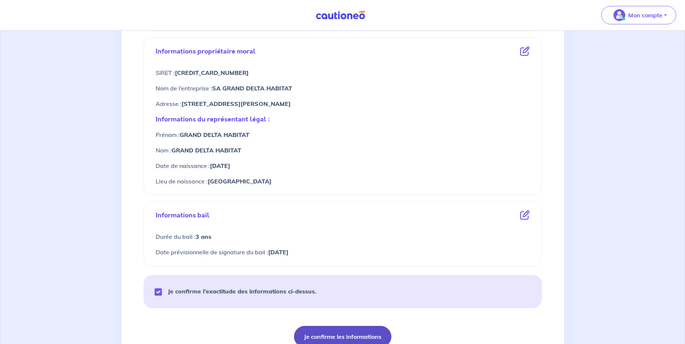
click at [359, 332] on button "Je confirme les informations" at bounding box center [342, 336] width 97 height 21
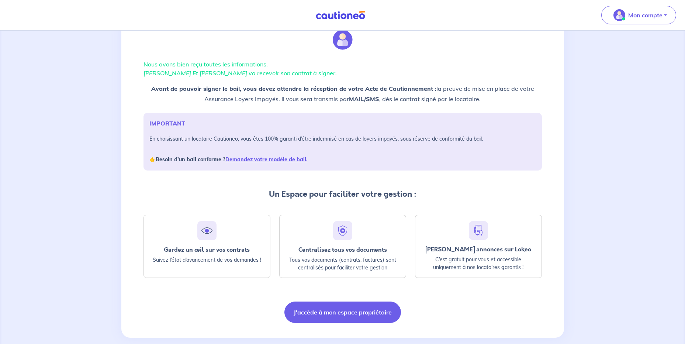
scroll to position [40, 0]
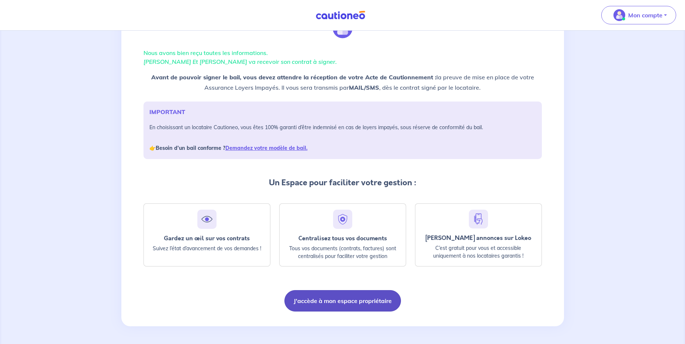
click at [353, 301] on button "J'accède à mon espace propriétaire" at bounding box center [342, 300] width 117 height 21
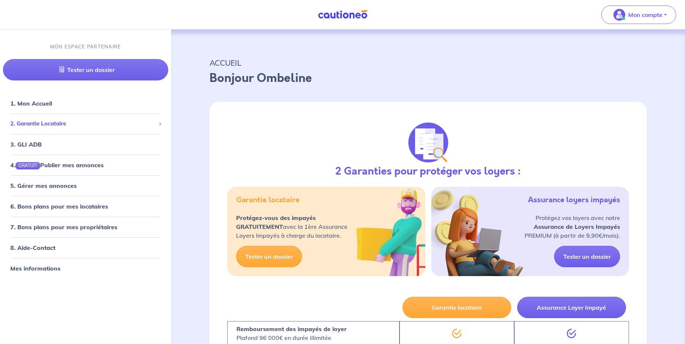
click at [65, 125] on span "2. Garantie Locataire" at bounding box center [82, 123] width 145 height 8
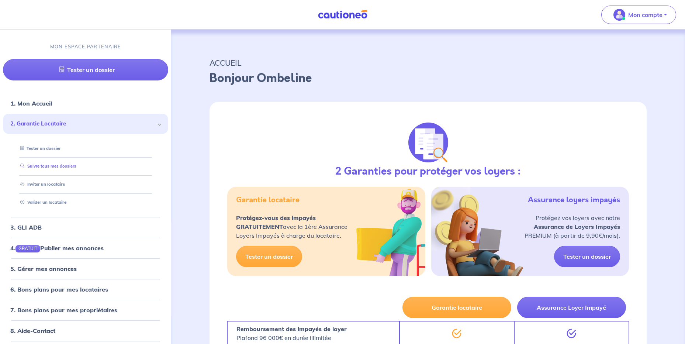
click at [49, 164] on link "Suivre tous mes dossiers" at bounding box center [46, 166] width 59 height 5
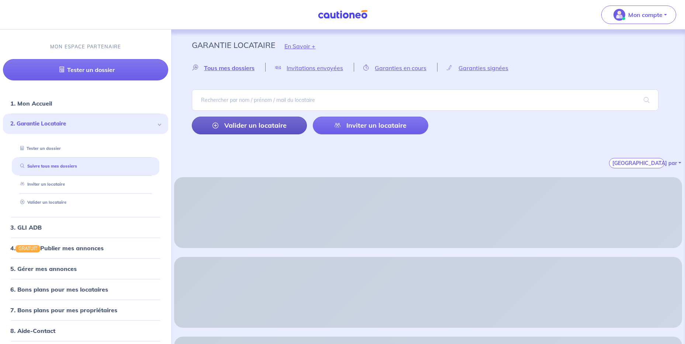
click at [251, 126] on link "Valider un locataire" at bounding box center [249, 126] width 115 height 18
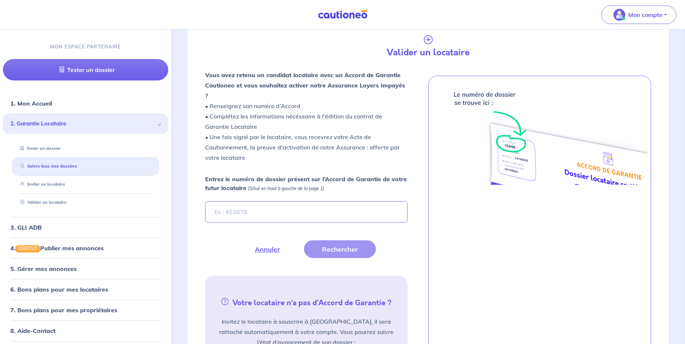
scroll to position [174, 0]
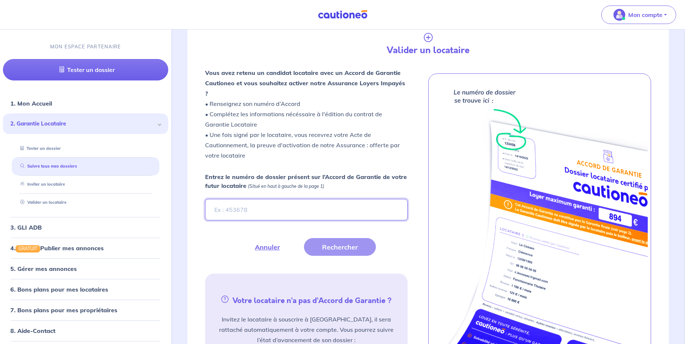
click at [257, 201] on input "Entrez le numéro de dossier présent sur l’Accord de Garantie de votre futur loc…" at bounding box center [306, 209] width 202 height 21
type input "94Ahns"
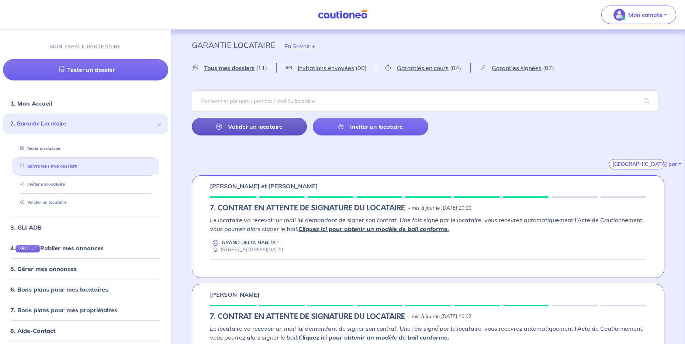
click at [252, 132] on link "Valider un locataire" at bounding box center [249, 127] width 115 height 18
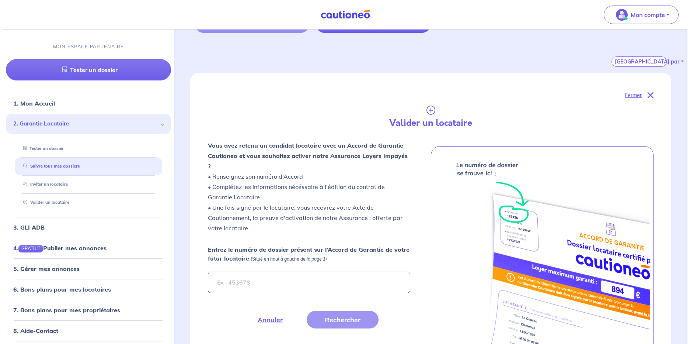
scroll to position [175, 0]
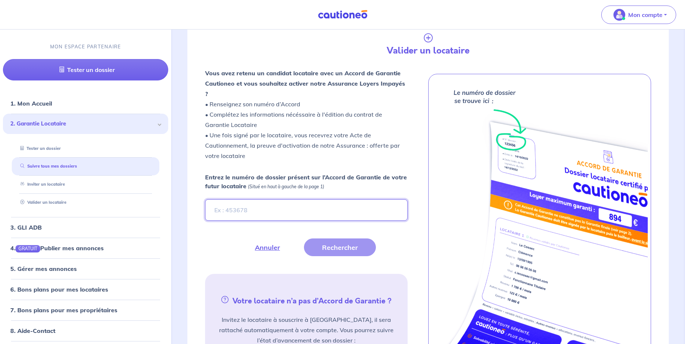
click at [267, 200] on input "Entrez le numéro de dossier présent sur l’Accord de Garantie de votre futur loc…" at bounding box center [306, 209] width 202 height 21
drag, startPoint x: 354, startPoint y: 249, endPoint x: 355, endPoint y: 243, distance: 6.5
click at [354, 248] on div "Vous avez retenu un candidat locataire avec un Accord de Garantie Cautioneo et …" at bounding box center [315, 228] width 220 height 320
click at [355, 240] on button "Rechercher" at bounding box center [340, 247] width 72 height 18
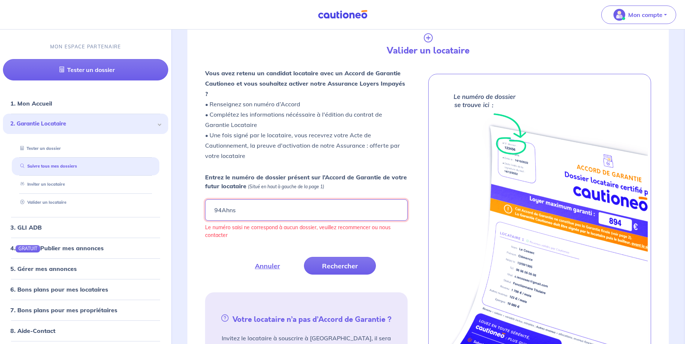
click at [250, 201] on input "94Ahns" at bounding box center [306, 209] width 202 height 21
type input "94AhnS"
click at [333, 257] on button "Rechercher" at bounding box center [340, 266] width 72 height 18
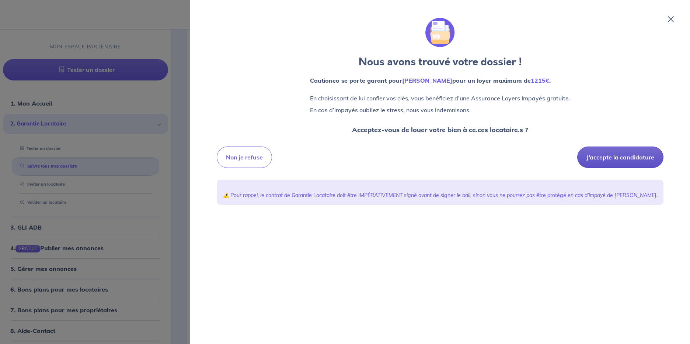
click at [603, 162] on button "J’accepte la candidature" at bounding box center [620, 156] width 86 height 21
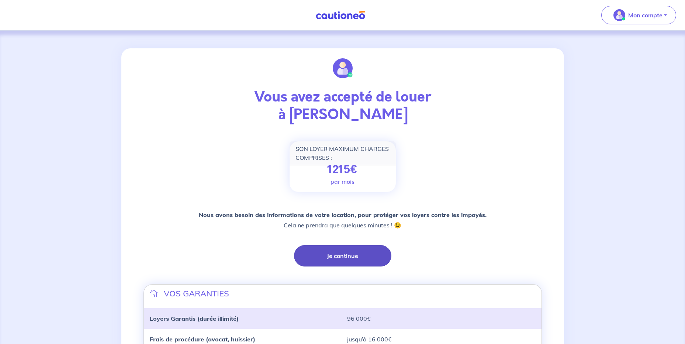
click at [368, 259] on button "Je continue" at bounding box center [342, 255] width 97 height 21
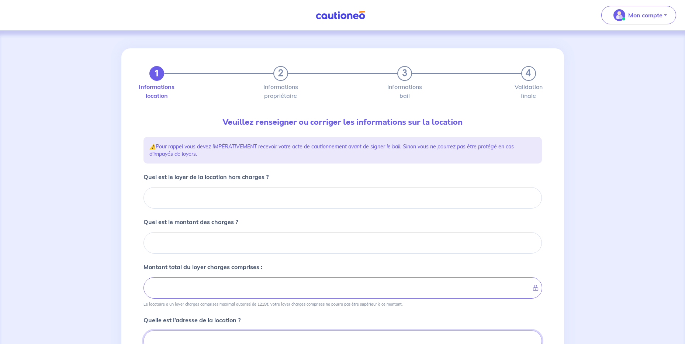
scroll to position [1, 0]
click at [202, 195] on input "Quel est le loyer de la location hors charges ?" at bounding box center [342, 196] width 398 height 21
type input "11"
type input "112"
type input "1129"
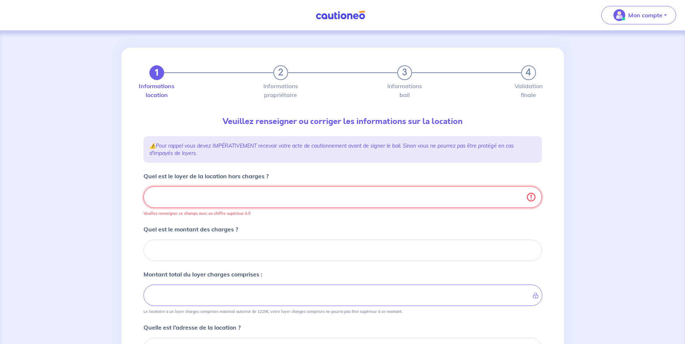
type input "1129.5"
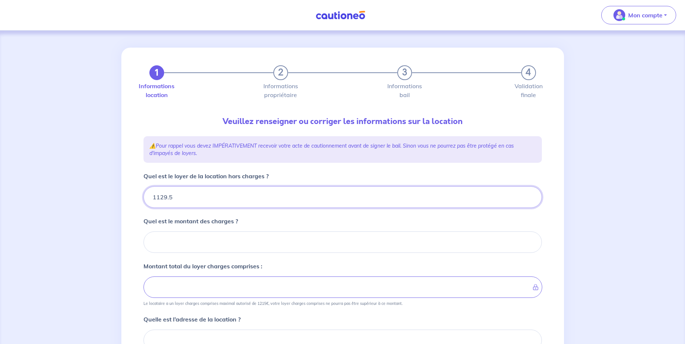
type input "1129.52"
drag, startPoint x: 196, startPoint y: 247, endPoint x: 224, endPoint y: 235, distance: 30.4
click at [197, 247] on input "Quel est le montant des charges ?" at bounding box center [342, 241] width 398 height 21
type input "13"
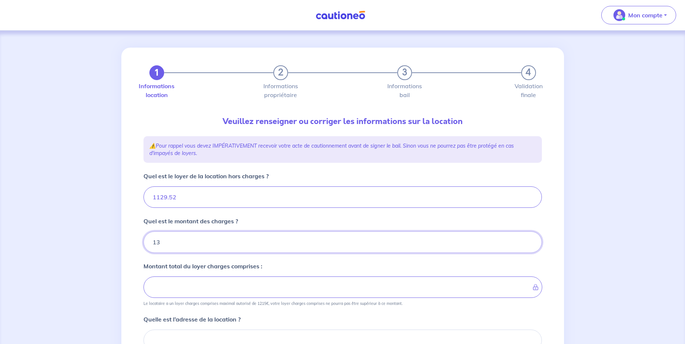
type input "1130.52"
type input "136"
type input "1142.52"
type input "1265.52"
type input "136.4"
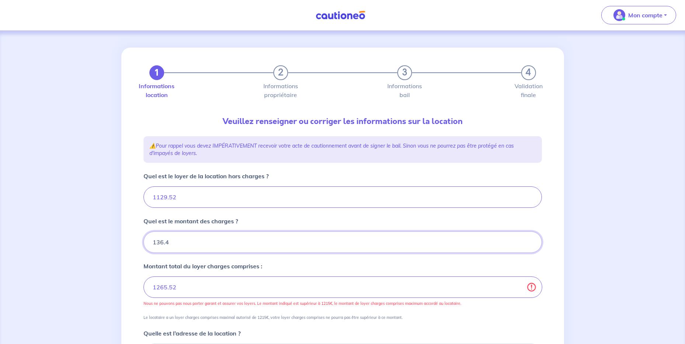
type input "1129.52"
type input "136.46"
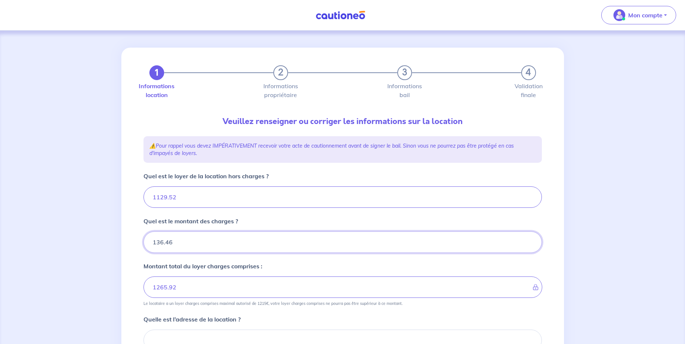
type input "1265.98"
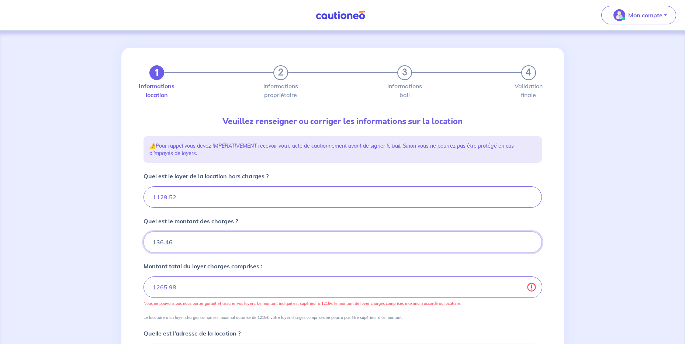
type input "136.46"
click at [220, 171] on div "1 2 3 4 Informations location Informations propriétaire Informations bail Valid…" at bounding box center [342, 270] width 407 height 445
click at [268, 222] on div "Quel est le montant des charges ? 136.46" at bounding box center [342, 234] width 398 height 36
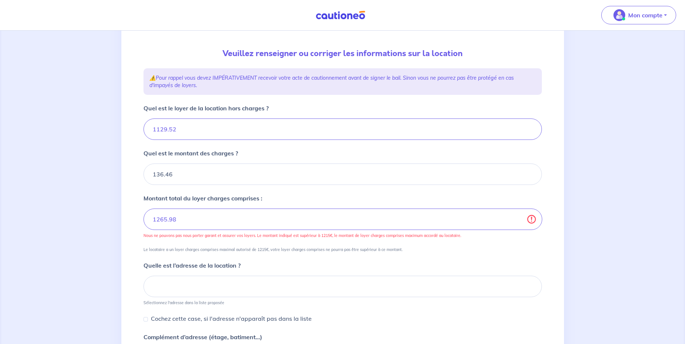
scroll to position [74, 0]
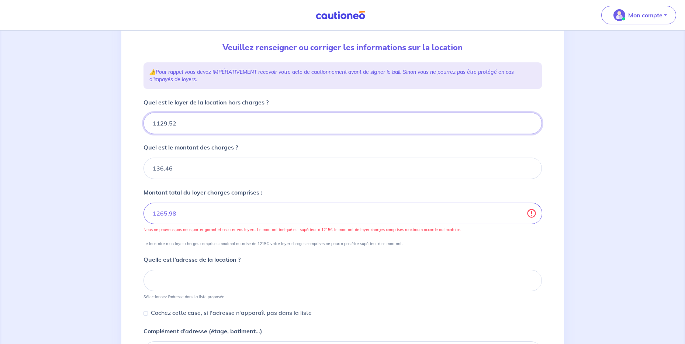
drag, startPoint x: 185, startPoint y: 122, endPoint x: 145, endPoint y: 118, distance: 40.5
click at [145, 118] on input "1129.52" at bounding box center [342, 122] width 398 height 21
click at [208, 131] on input "1129.52" at bounding box center [342, 122] width 398 height 21
drag, startPoint x: 180, startPoint y: 122, endPoint x: 149, endPoint y: 122, distance: 30.2
click at [149, 122] on input "1129.52" at bounding box center [342, 122] width 398 height 21
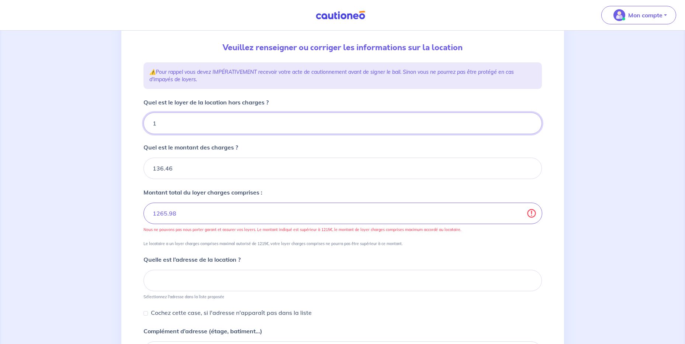
type input "10"
type input "137.46"
type input "104"
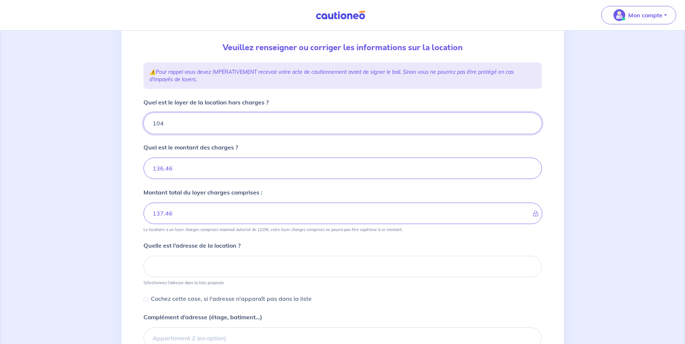
type input "146.46"
type input "1043"
type input "240.46"
type input "1179.46"
type input "1043.3"
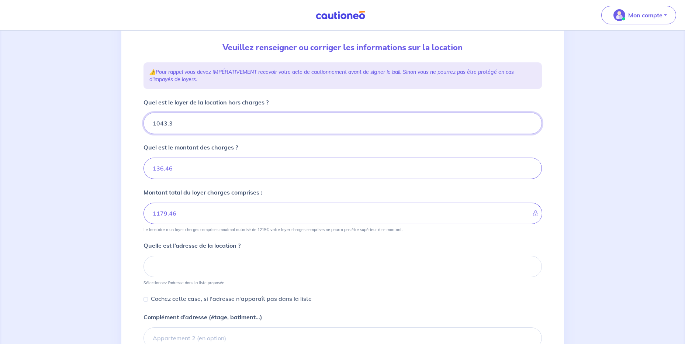
type input "136.46"
type input "1043.35"
type input "1179.81"
click at [205, 146] on p "Quel est le montant des charges ?" at bounding box center [190, 147] width 94 height 9
click at [205, 157] on input "136.46" at bounding box center [342, 167] width 398 height 21
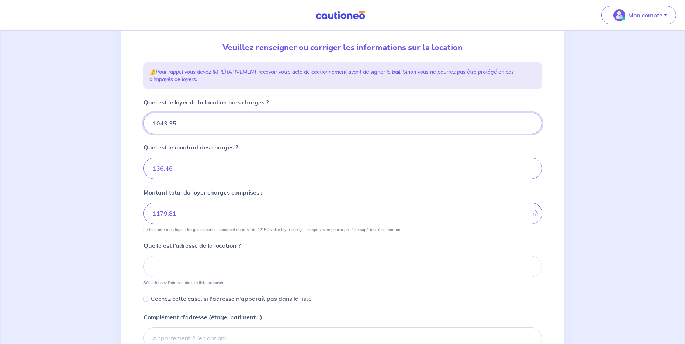
drag, startPoint x: 193, startPoint y: 122, endPoint x: 139, endPoint y: 119, distance: 54.3
click at [139, 119] on div "1 2 3 4 Informations location Informations propriétaire Informations bail Valid…" at bounding box center [342, 189] width 407 height 431
type input "1"
type input "137.46"
type input "10"
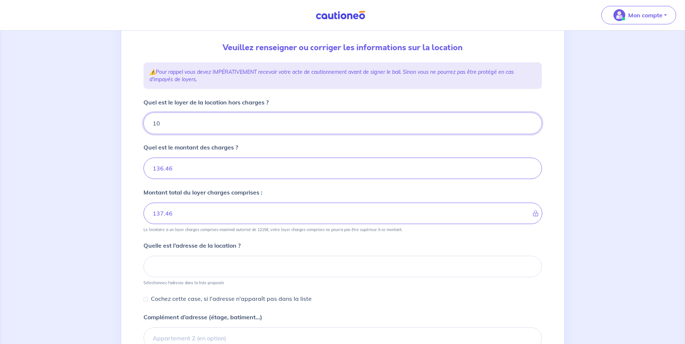
type input "146.46"
type input "1044"
type input "240.46"
type input "1180.46"
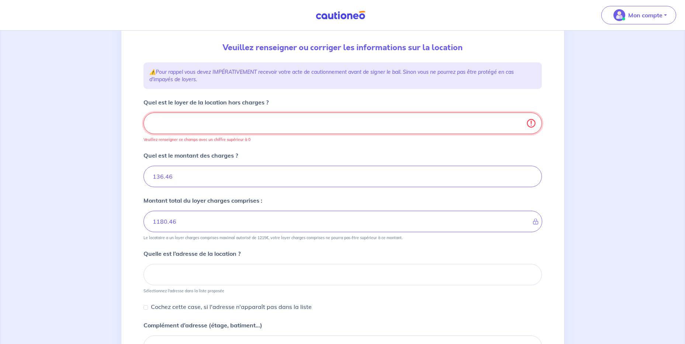
type input "1044.5"
type input "136.46"
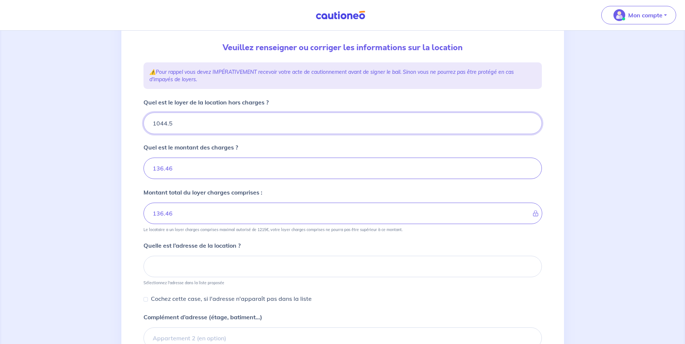
type input "1044.52"
type input "1180.98"
type input "1044.52"
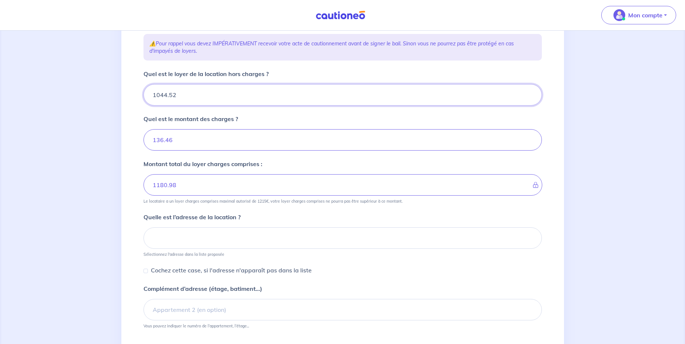
scroll to position [111, 0]
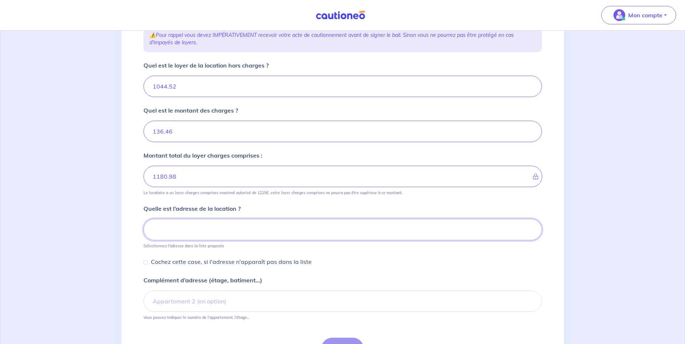
click at [208, 219] on input at bounding box center [342, 229] width 398 height 21
paste input "955 avenue du 21 août 1944"
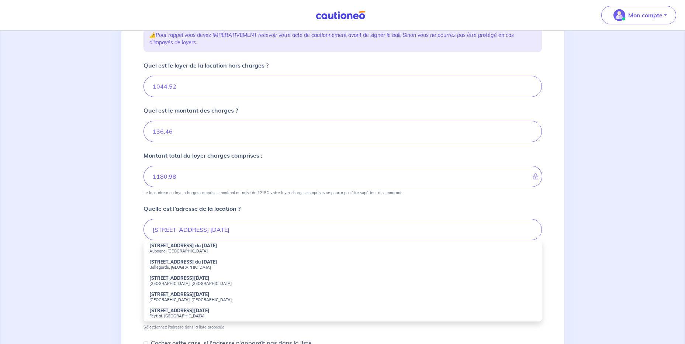
click at [201, 252] on small "Aubagne, France" at bounding box center [342, 250] width 386 height 5
type input "955 Avenue du 21 Août 1944, Aubagne, France"
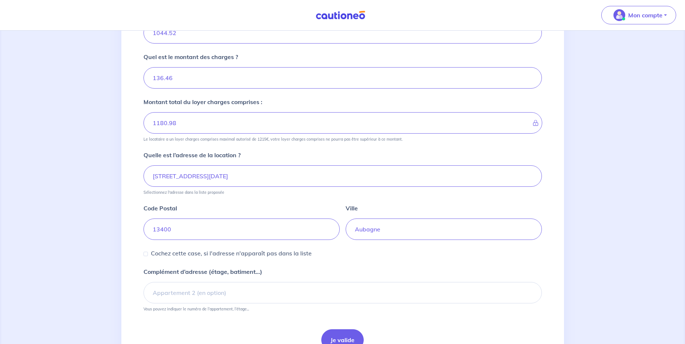
scroll to position [185, 0]
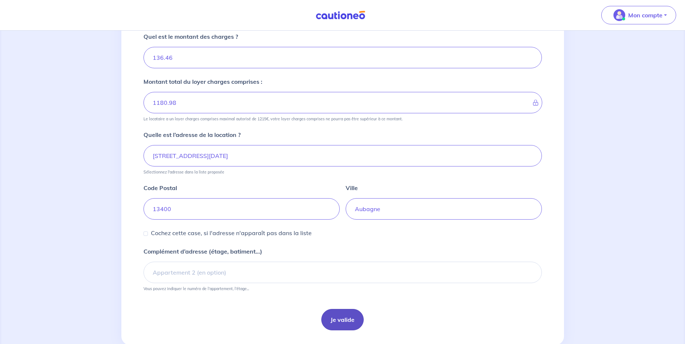
click at [349, 311] on button "Je valide" at bounding box center [342, 319] width 42 height 21
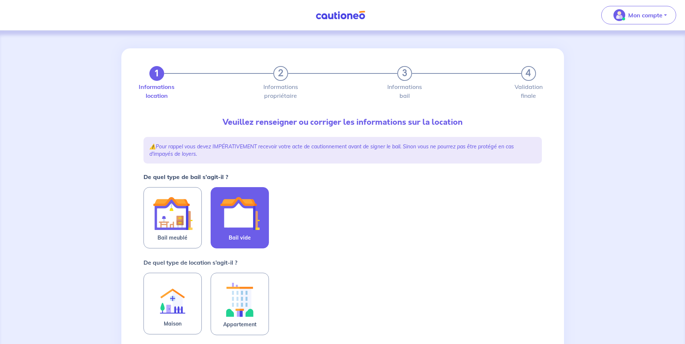
click at [229, 222] on img at bounding box center [240, 213] width 40 height 40
click at [0, 0] on input "Bail vide" at bounding box center [0, 0] width 0 height 0
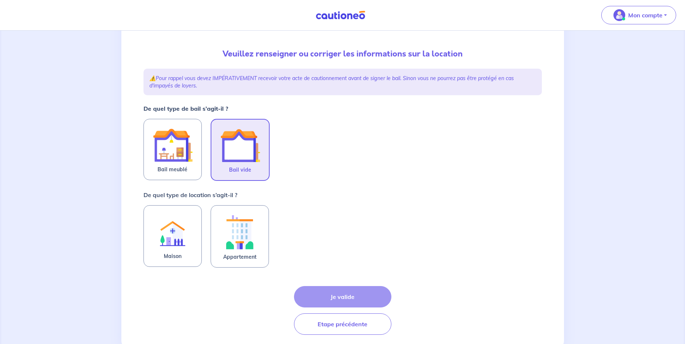
scroll to position [91, 0]
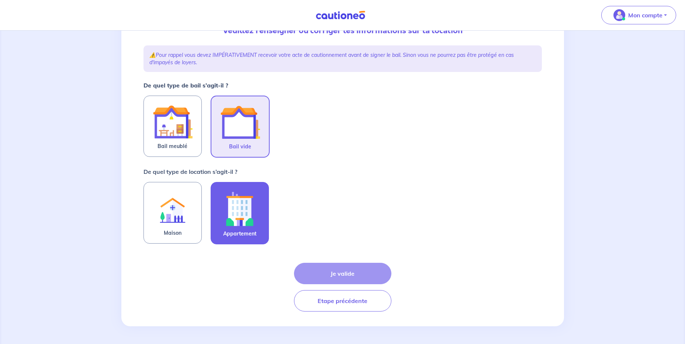
click at [263, 196] on label "Appartement" at bounding box center [240, 213] width 58 height 62
click at [0, 0] on input "Appartement" at bounding box center [0, 0] width 0 height 0
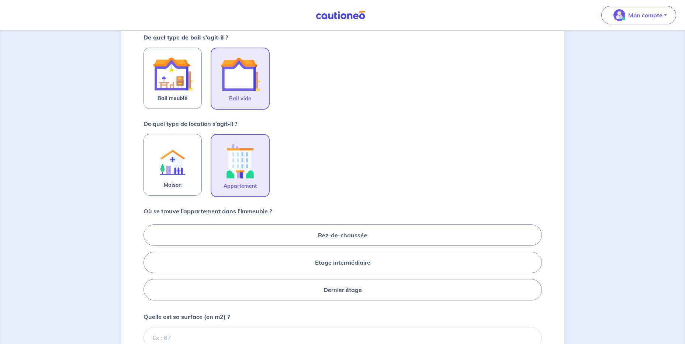
scroll to position [165, 0]
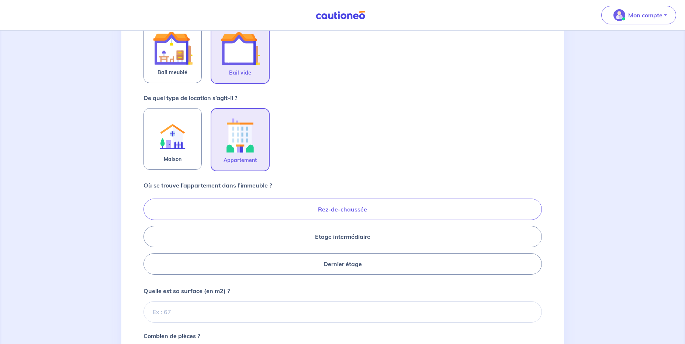
click at [353, 206] on label "Rez-de-chaussée" at bounding box center [342, 208] width 398 height 21
click at [148, 234] on input "Rez-de-chaussée" at bounding box center [145, 236] width 5 height 5
radio input "true"
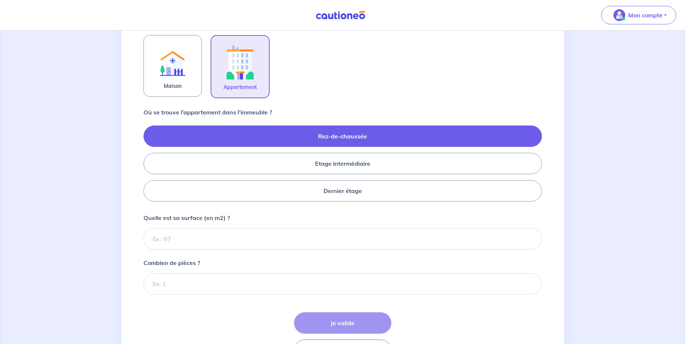
scroll to position [239, 0]
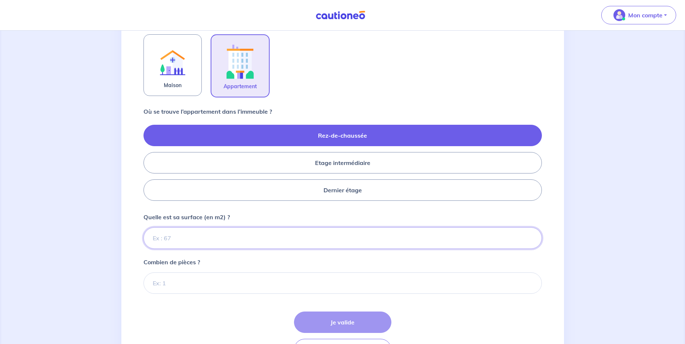
click at [222, 233] on input "Quelle est sa surface (en m2) ?" at bounding box center [342, 237] width 398 height 21
type input "84"
type input "84.22"
click at [159, 216] on p "Quelle est sa surface (en m2) ?" at bounding box center [186, 216] width 86 height 9
click at [159, 227] on input "84.22" at bounding box center [342, 237] width 398 height 21
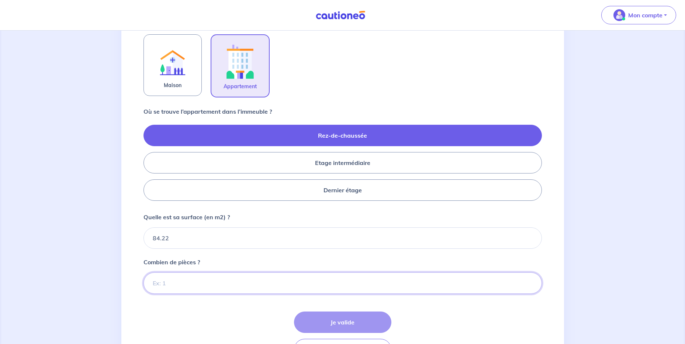
drag, startPoint x: 176, startPoint y: 282, endPoint x: 193, endPoint y: 276, distance: 18.7
click at [176, 281] on input "Combien de pièces ?" at bounding box center [342, 282] width 398 height 21
type input "4"
click at [357, 315] on button "Je valide" at bounding box center [342, 321] width 97 height 21
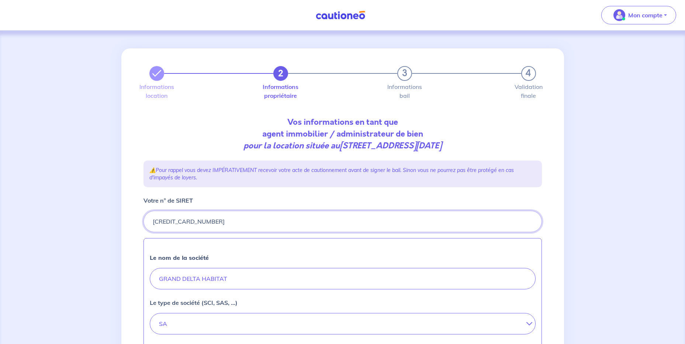
drag, startPoint x: 224, startPoint y: 223, endPoint x: 144, endPoint y: 214, distance: 80.6
click at [146, 212] on div at bounding box center [342, 221] width 398 height 21
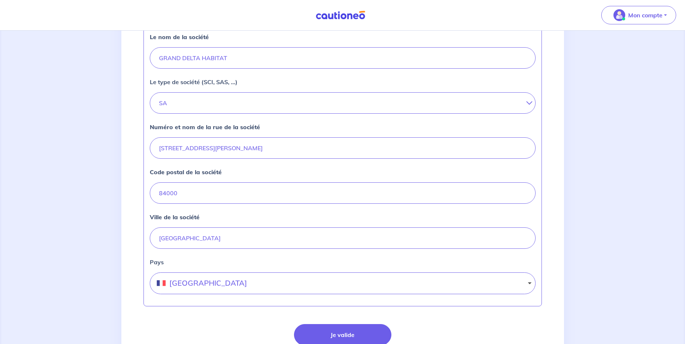
scroll to position [221, 0]
click at [334, 332] on button "Je valide" at bounding box center [342, 333] width 97 height 21
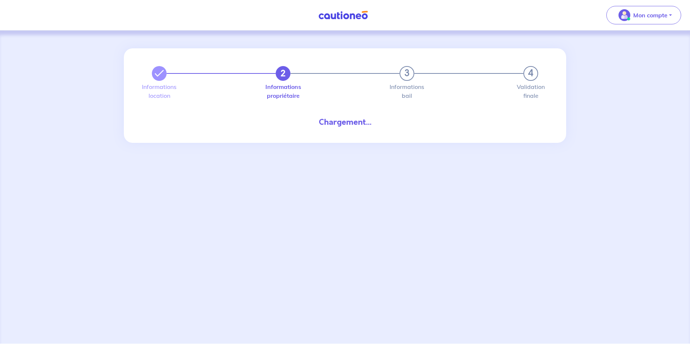
select select "FR"
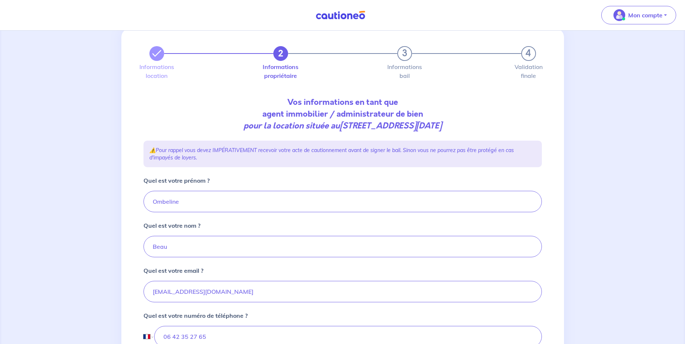
scroll to position [111, 0]
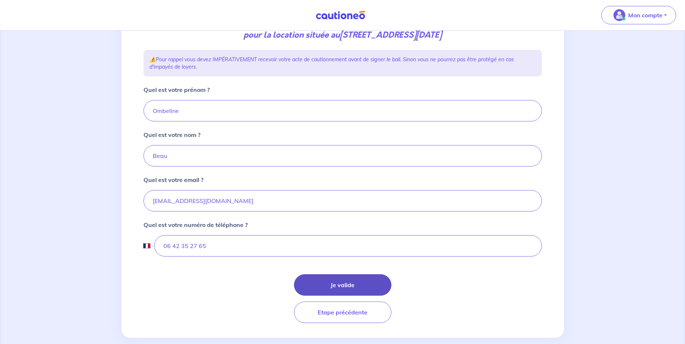
click at [334, 280] on button "Je valide" at bounding box center [342, 284] width 97 height 21
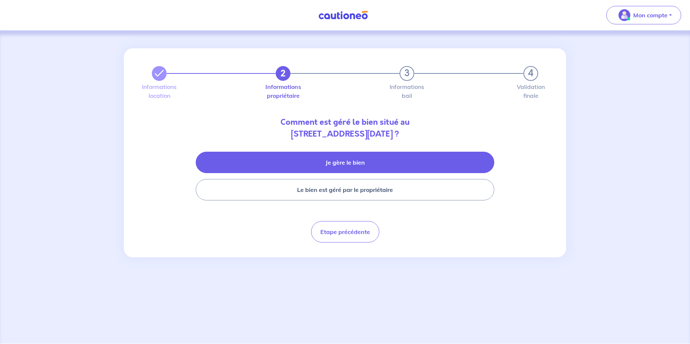
click at [279, 166] on button "Je gère le bien" at bounding box center [345, 162] width 299 height 21
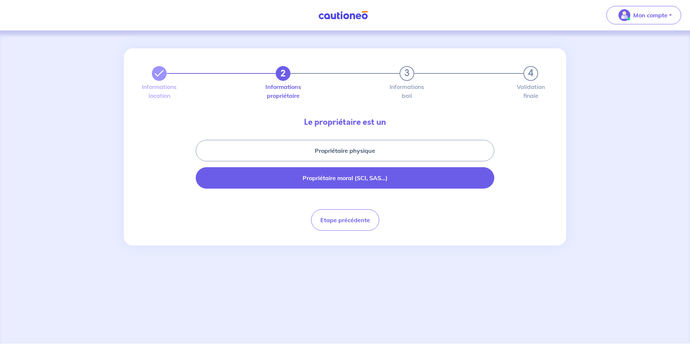
click at [216, 177] on button "Propriétaire moral (SCI, SAS...)" at bounding box center [345, 177] width 299 height 21
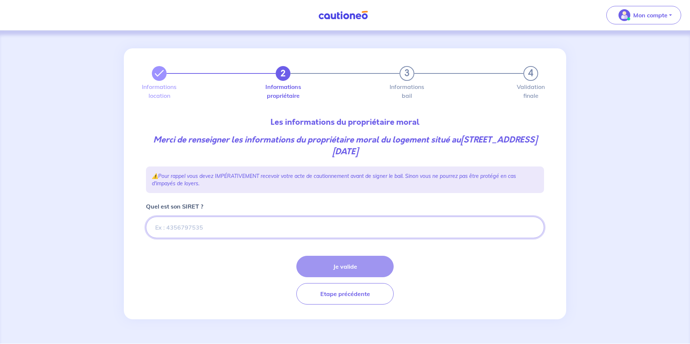
click at [191, 224] on input "Quel est son SIRET ?" at bounding box center [345, 226] width 398 height 21
paste input "66262007900043"
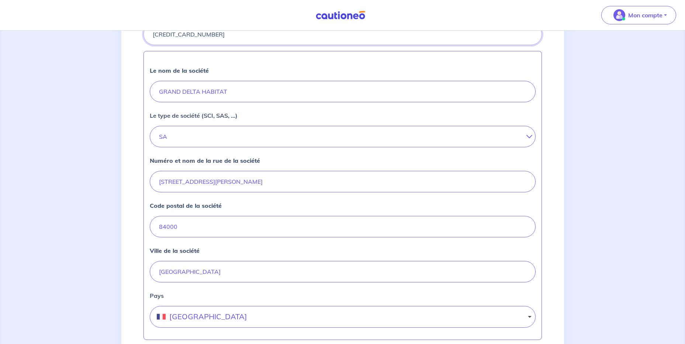
scroll to position [288, 0]
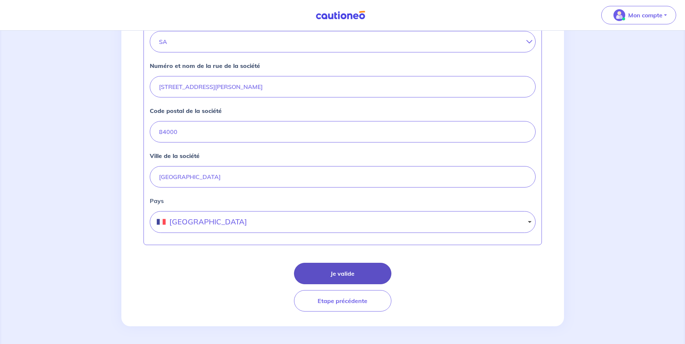
type input "66262007900043"
click at [345, 274] on button "Je valide" at bounding box center [342, 273] width 97 height 21
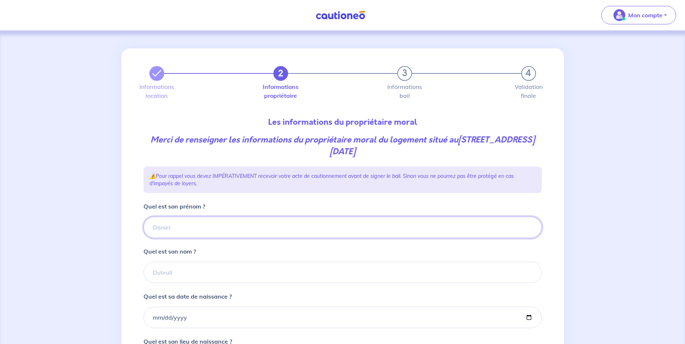
click at [182, 218] on input "Quel est son prénom ?" at bounding box center [342, 226] width 398 height 21
type input "GRAND DELTA HABITAT"
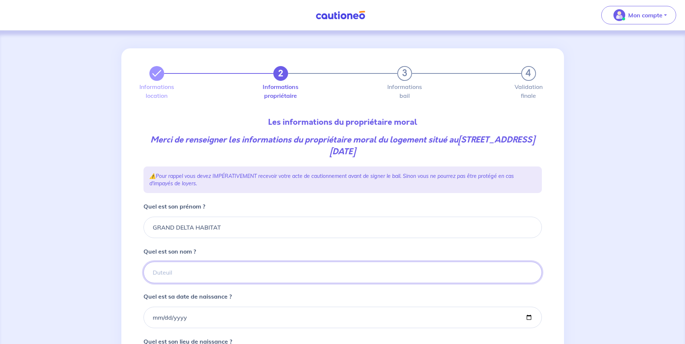
type input "GRAND DELTA HABITAT"
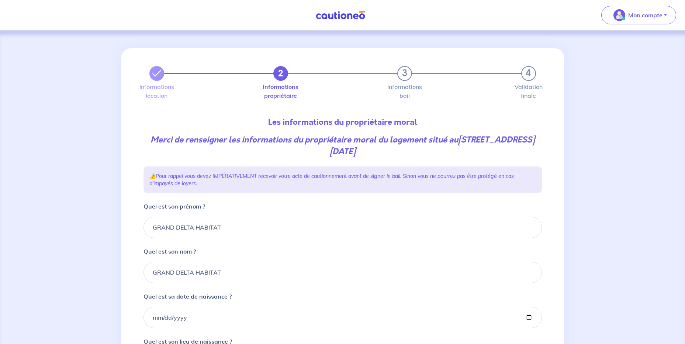
type input "avignon"
click at [154, 319] on input "Quel est sa date de naissance ?" at bounding box center [342, 316] width 398 height 21
type input "1900-01-01"
click at [130, 228] on div "2 3 4 Informations location Informations propriétaire Informations bail Validat…" at bounding box center [342, 251] width 443 height 406
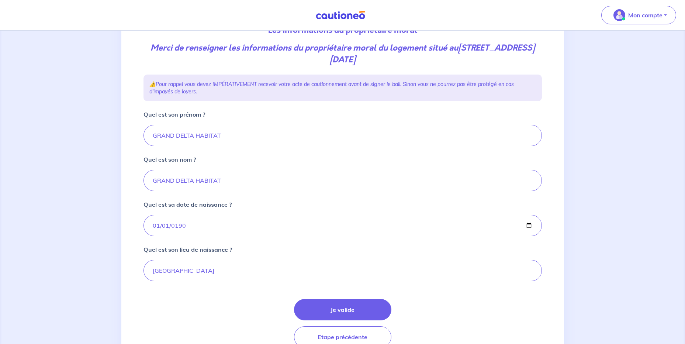
scroll to position [128, 0]
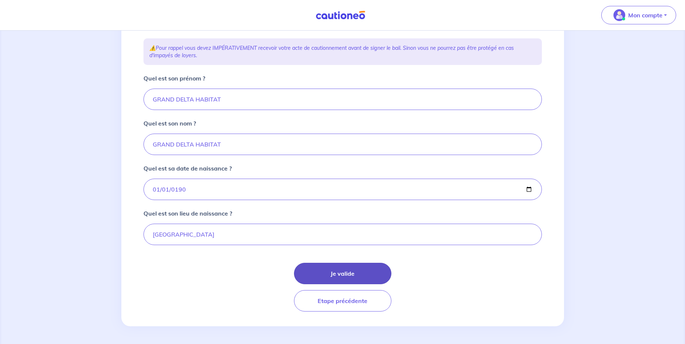
click at [338, 267] on button "Je valide" at bounding box center [342, 273] width 97 height 21
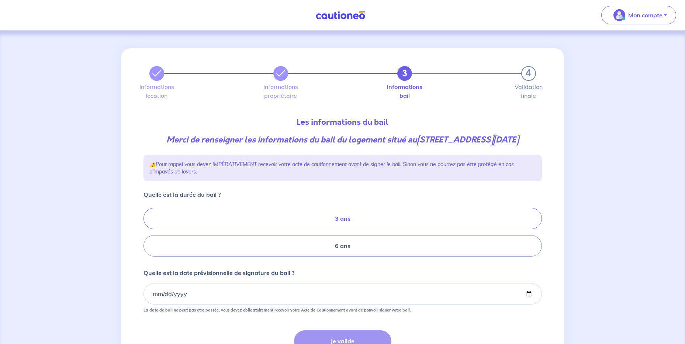
click at [323, 224] on label "3 ans" at bounding box center [342, 218] width 398 height 21
click at [148, 230] on input "3 ans" at bounding box center [145, 232] width 5 height 5
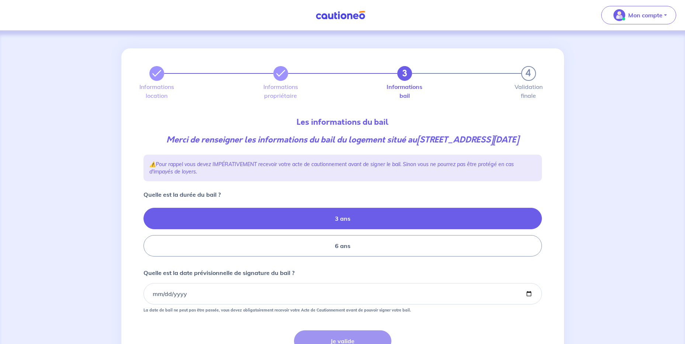
radio input "true"
click at [154, 304] on input "Quelle est la date prévisionnelle de signature du bail ?" at bounding box center [342, 293] width 398 height 21
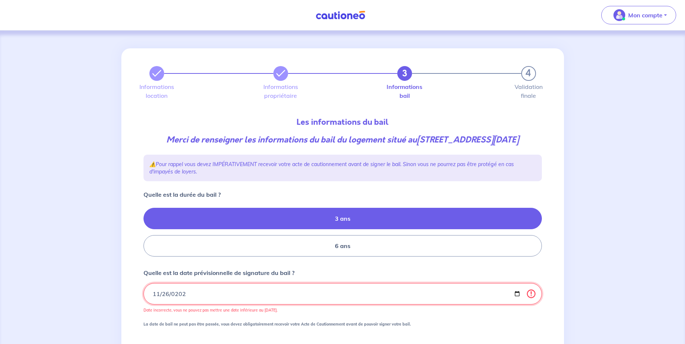
type input "2025-11-26"
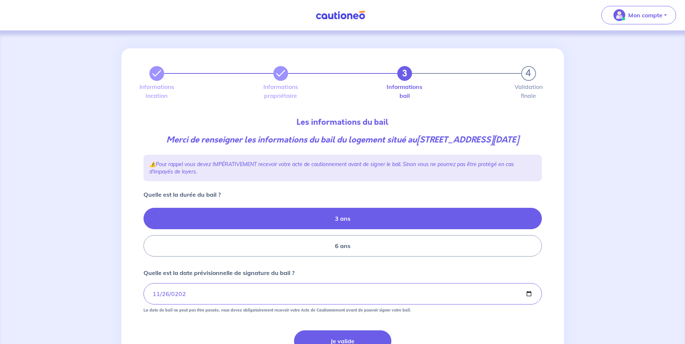
click at [433, 283] on div "Quelle est la date prévisionnelle de signature du bail ? 2025-11-26 La date de …" at bounding box center [342, 290] width 398 height 44
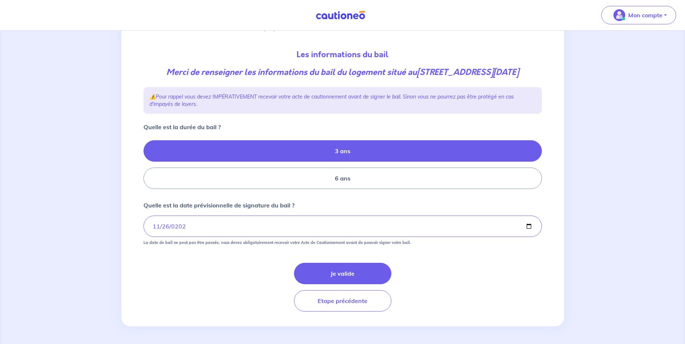
scroll to position [74, 0]
click at [361, 274] on button "Je valide" at bounding box center [342, 273] width 97 height 21
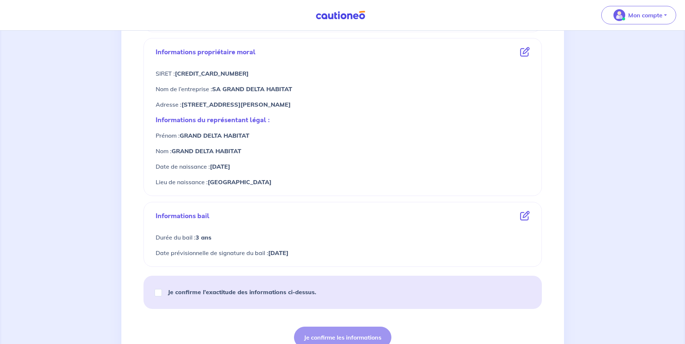
scroll to position [258, 0]
click at [157, 293] on input "Je confirme l’exactitude des informations ci-dessus." at bounding box center [158, 291] width 7 height 7
checkbox input "true"
click at [338, 334] on button "Je confirme les informations" at bounding box center [342, 336] width 97 height 21
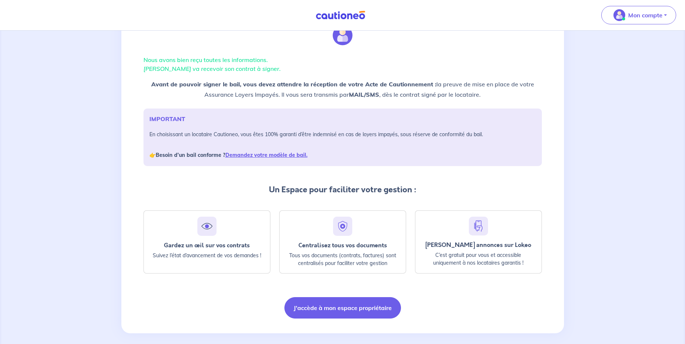
scroll to position [40, 0]
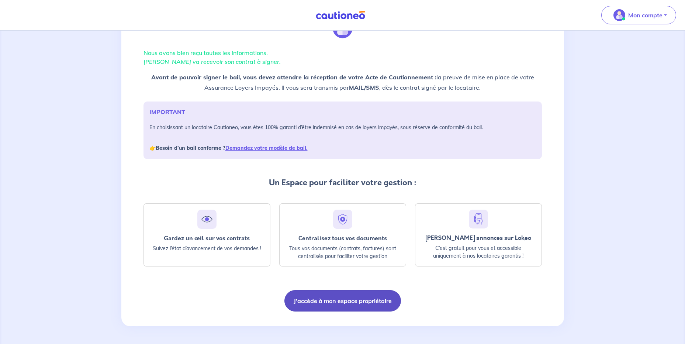
click at [333, 302] on button "J'accède à mon espace propriétaire" at bounding box center [342, 300] width 117 height 21
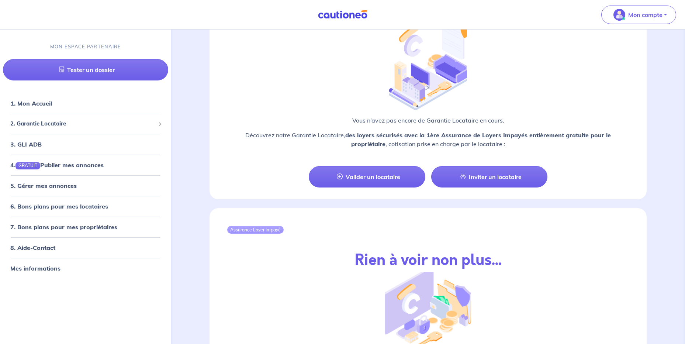
scroll to position [664, 0]
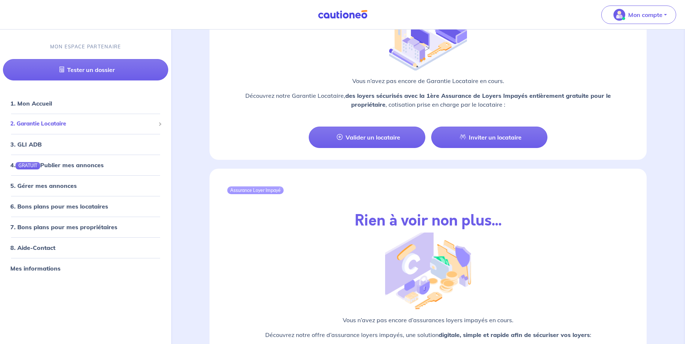
click at [60, 128] on div "2. Garantie Locataire" at bounding box center [85, 124] width 165 height 14
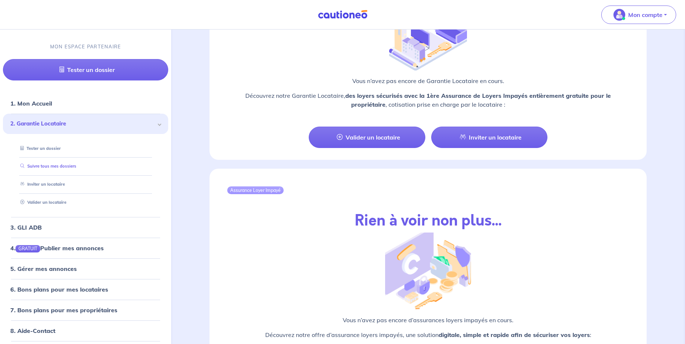
click at [42, 167] on link "Suivre tous mes dossiers" at bounding box center [46, 166] width 59 height 5
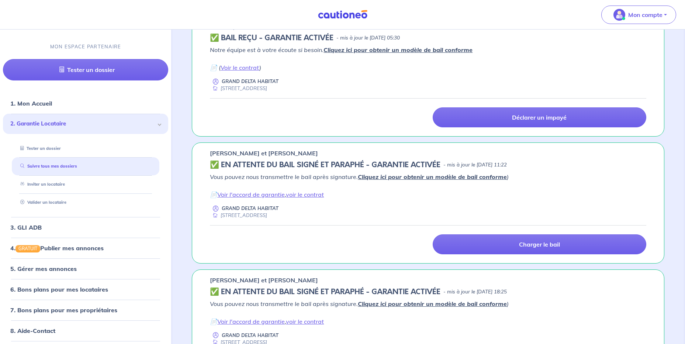
scroll to position [811, 0]
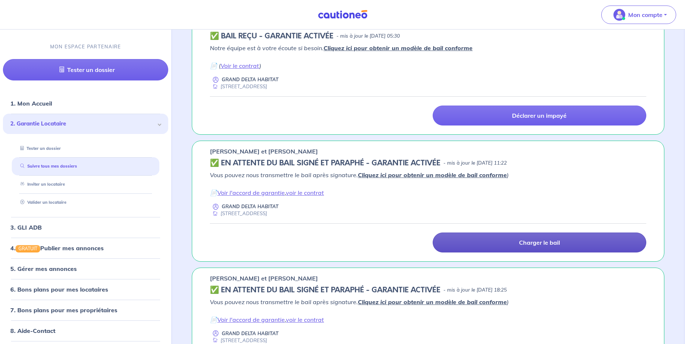
click at [548, 236] on link "Charger le bail" at bounding box center [540, 242] width 214 height 20
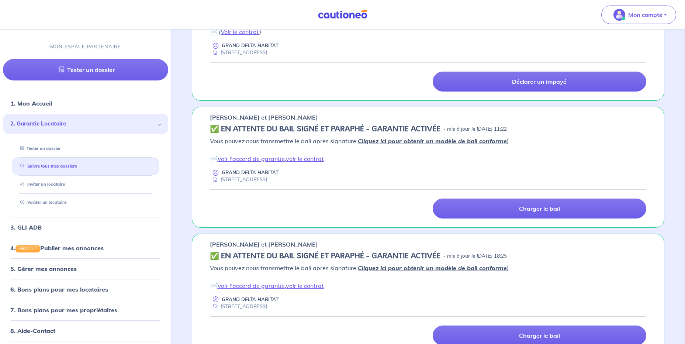
scroll to position [836, 0]
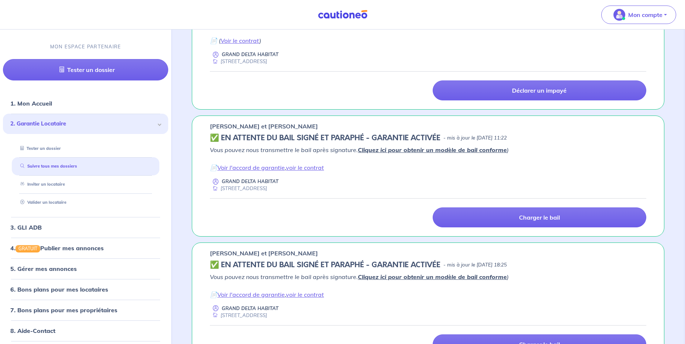
click at [551, 227] on div "[PERSON_NAME] et [PERSON_NAME] ✅️️️ EN ATTENTE DU BAIL SIGNÉ ET PARAPHÉ - GARAN…" at bounding box center [428, 175] width 472 height 121
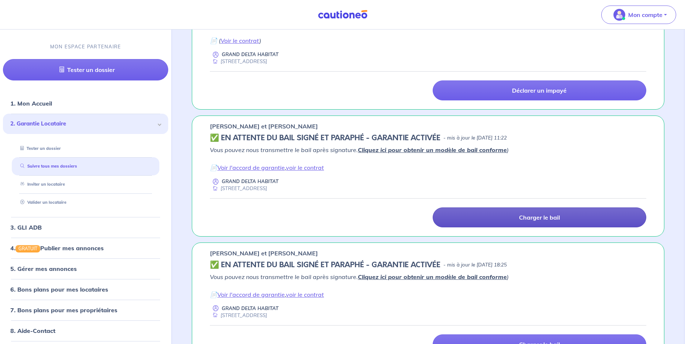
click at [549, 221] on link "Charger le bail" at bounding box center [540, 217] width 214 height 20
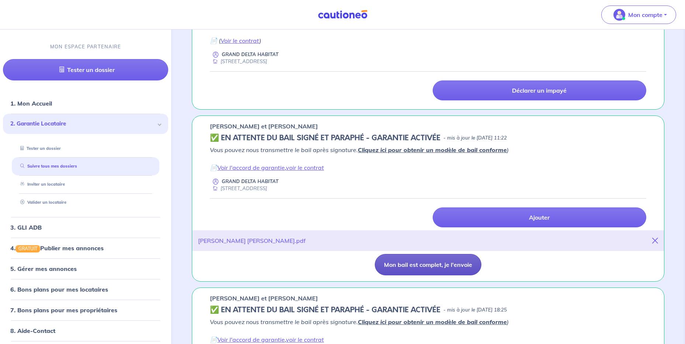
click at [466, 266] on button "Mon bail est complet, je l'envoie" at bounding box center [428, 264] width 107 height 21
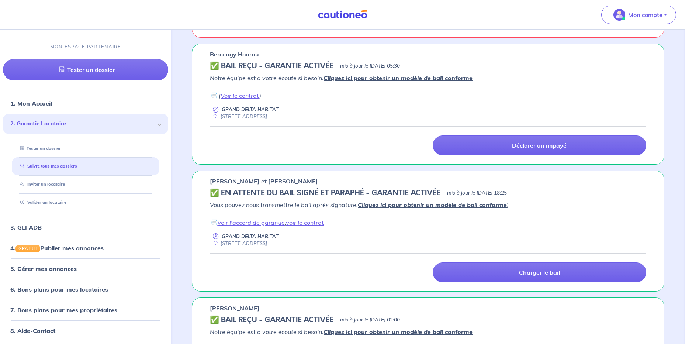
scroll to position [910, 0]
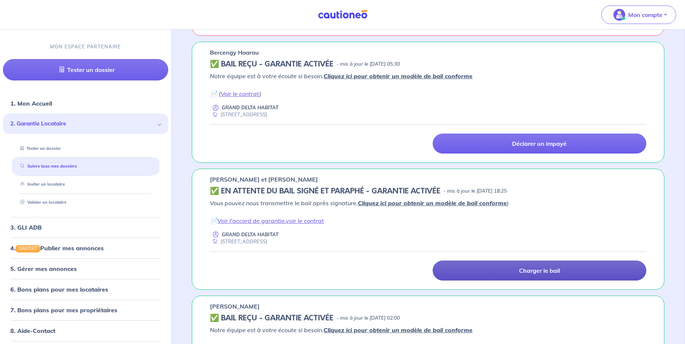
click at [453, 266] on link "Charger le bail" at bounding box center [540, 270] width 214 height 20
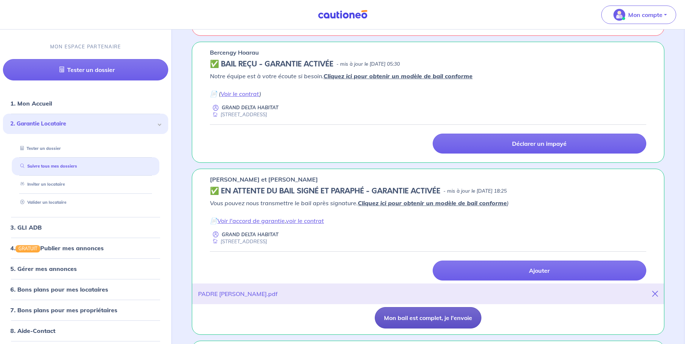
click at [403, 320] on button "Mon bail est complet, je l'envoie" at bounding box center [428, 317] width 107 height 21
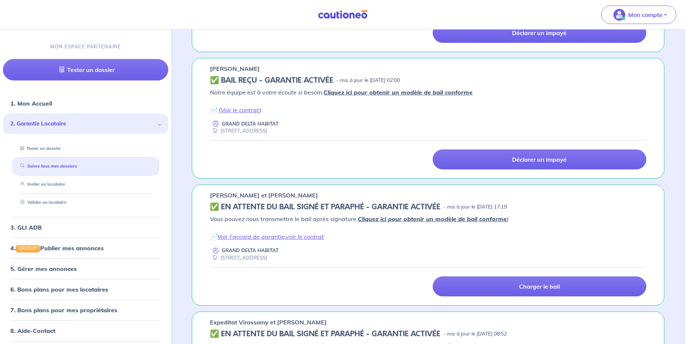
scroll to position [1168, 0]
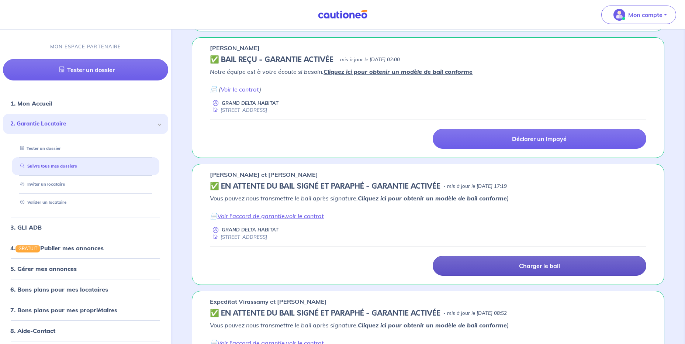
click at [452, 261] on link "Charger le bail" at bounding box center [540, 266] width 214 height 20
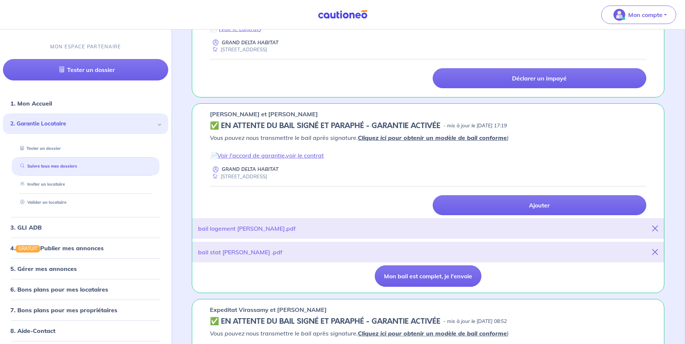
scroll to position [1279, 0]
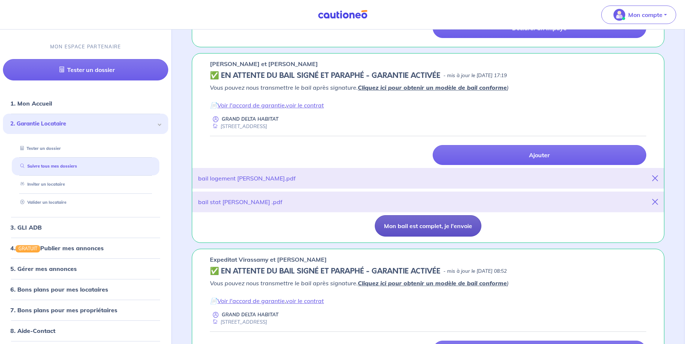
click at [392, 231] on button "Mon bail est complet, je l'envoie" at bounding box center [428, 225] width 107 height 21
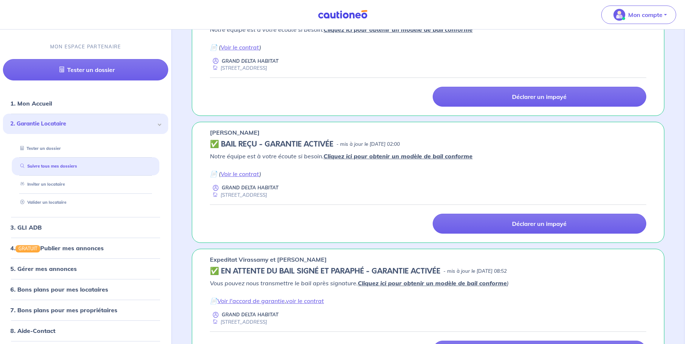
scroll to position [1242, 0]
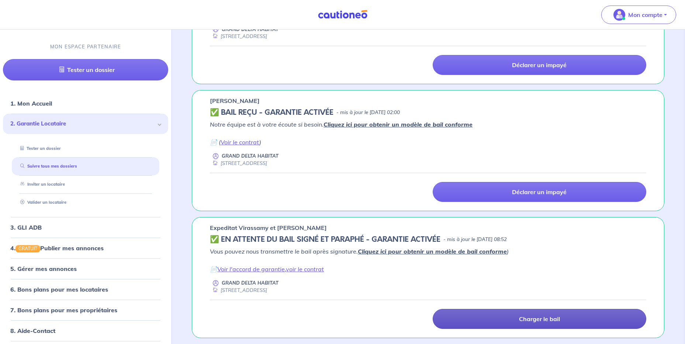
click at [472, 320] on link "Charger le bail" at bounding box center [540, 319] width 214 height 20
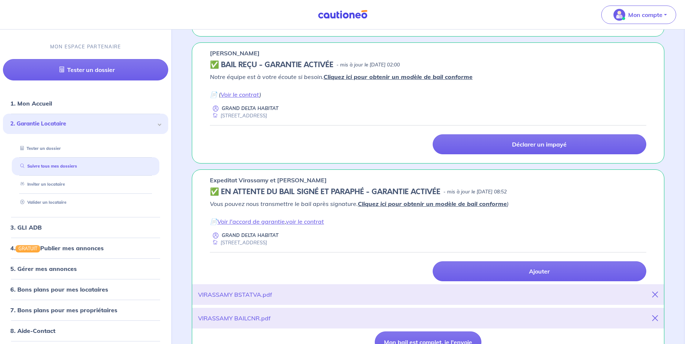
scroll to position [1311, 0]
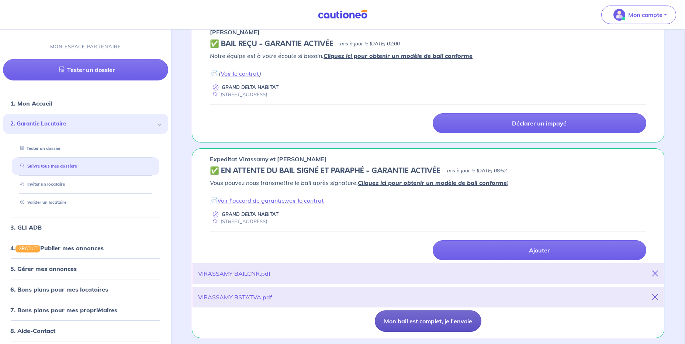
click at [423, 322] on button "Mon bail est complet, je l'envoie" at bounding box center [428, 320] width 107 height 21
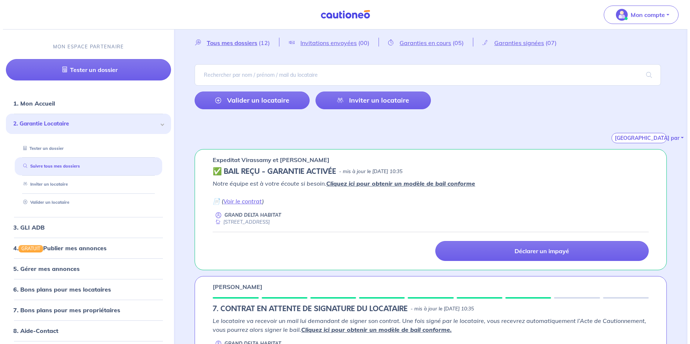
scroll to position [0, 0]
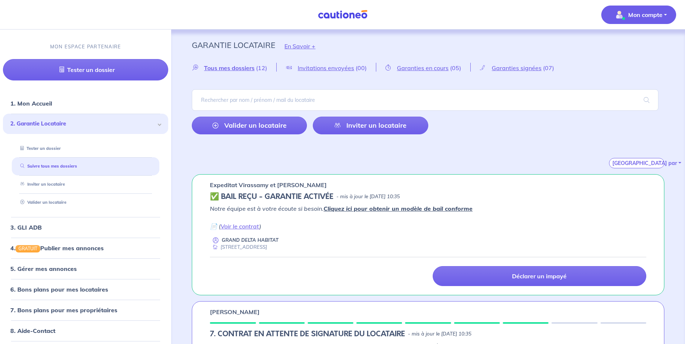
click at [627, 14] on span "Mon compte" at bounding box center [636, 15] width 52 height 12
click at [631, 66] on link "Me déconnecter" at bounding box center [630, 64] width 59 height 12
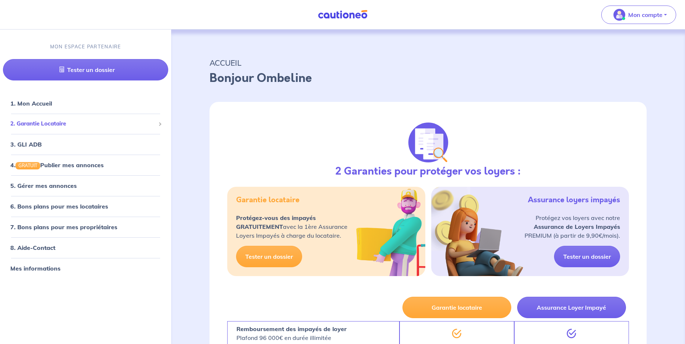
click at [89, 121] on span "2. Garantie Locataire" at bounding box center [82, 123] width 145 height 8
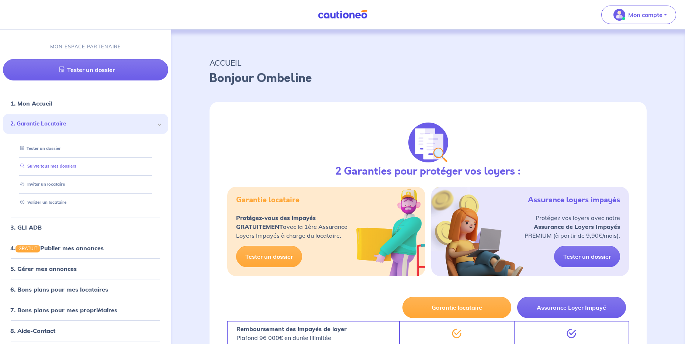
click at [69, 167] on link "Suivre tous mes dossiers" at bounding box center [46, 166] width 59 height 5
